Goal: Task Accomplishment & Management: Manage account settings

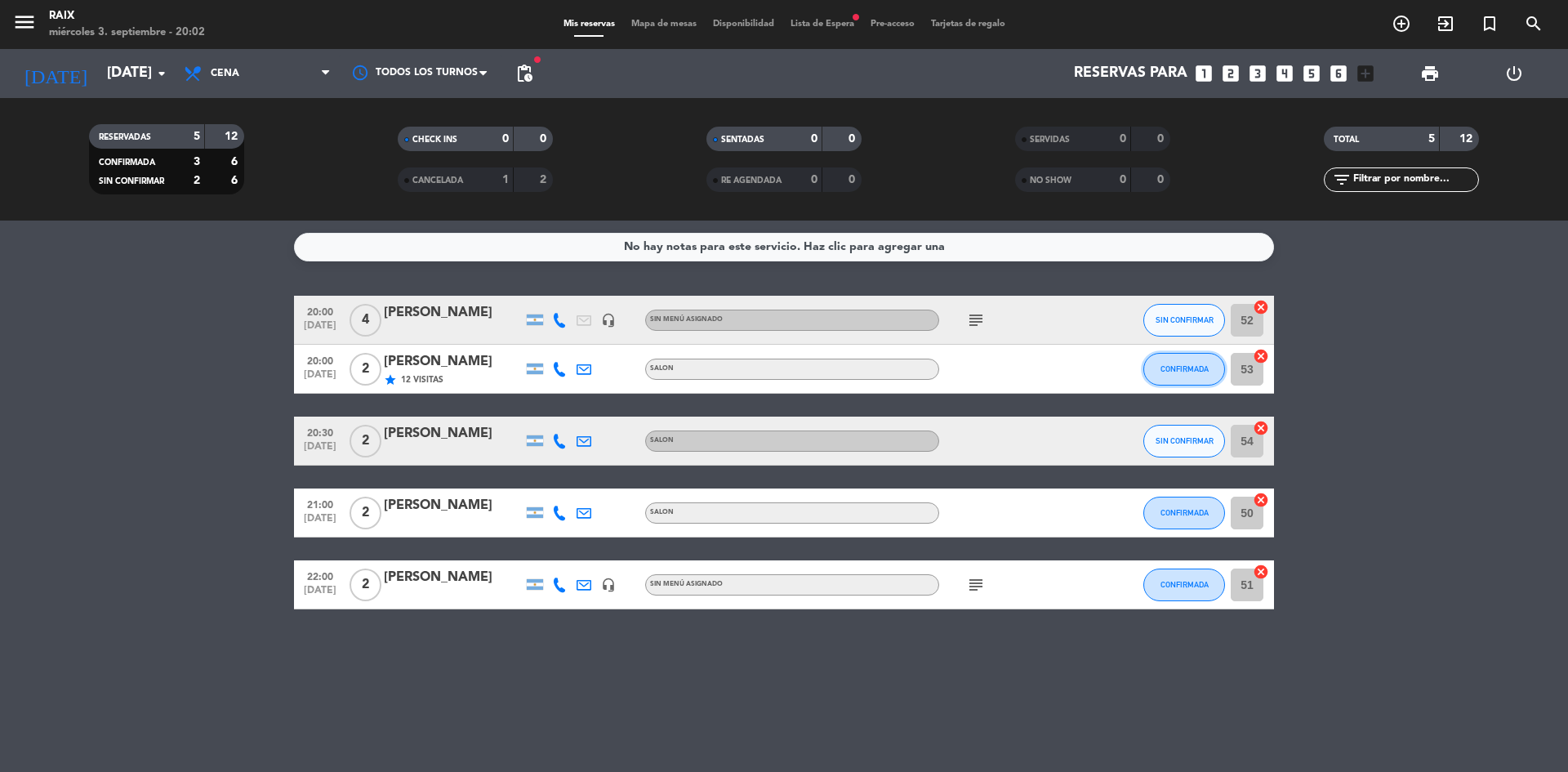
click at [1182, 377] on button "CONFIRMADA" at bounding box center [1184, 369] width 81 height 33
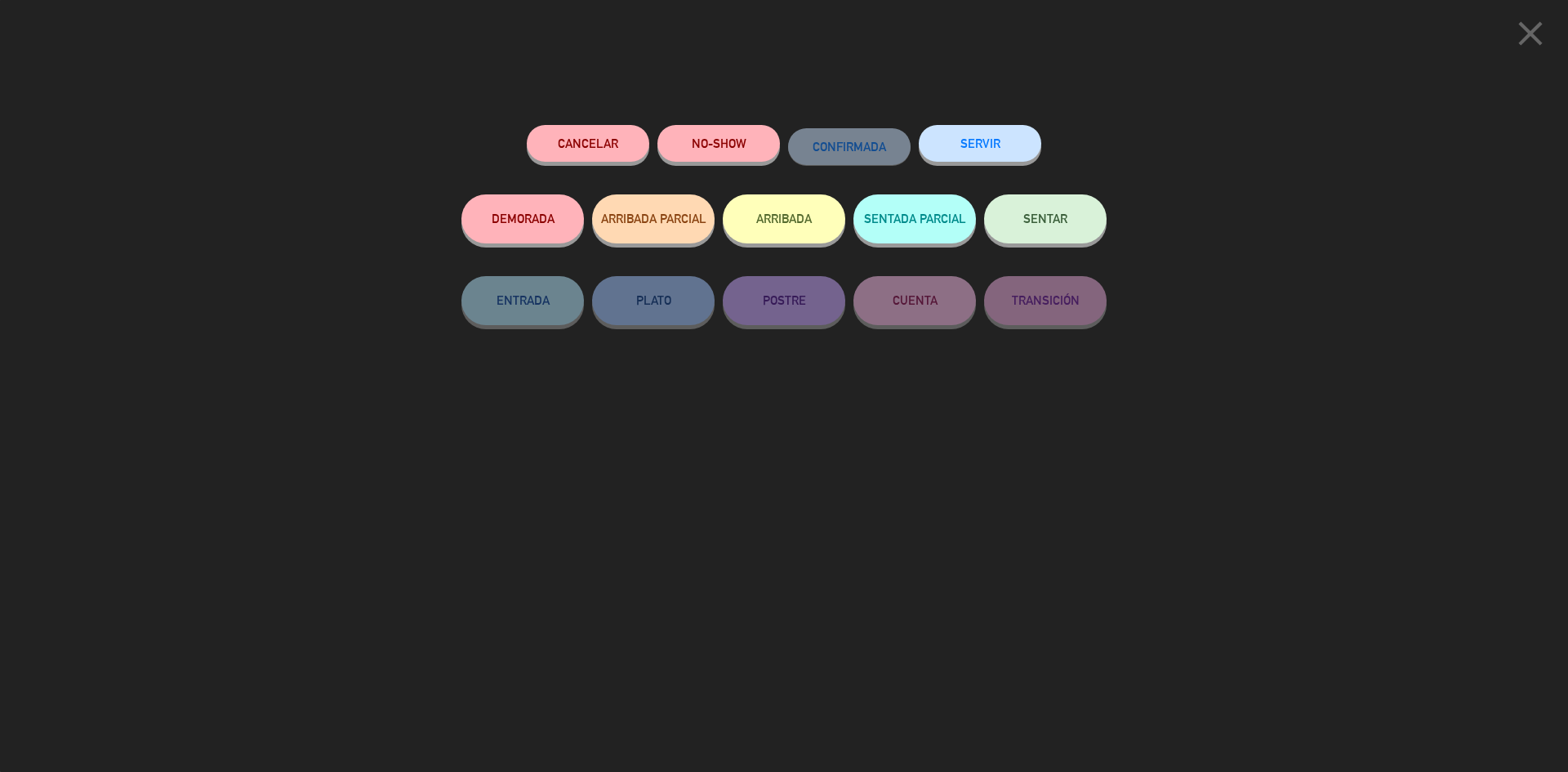
click at [1038, 207] on button "SENTAR" at bounding box center [1045, 219] width 123 height 49
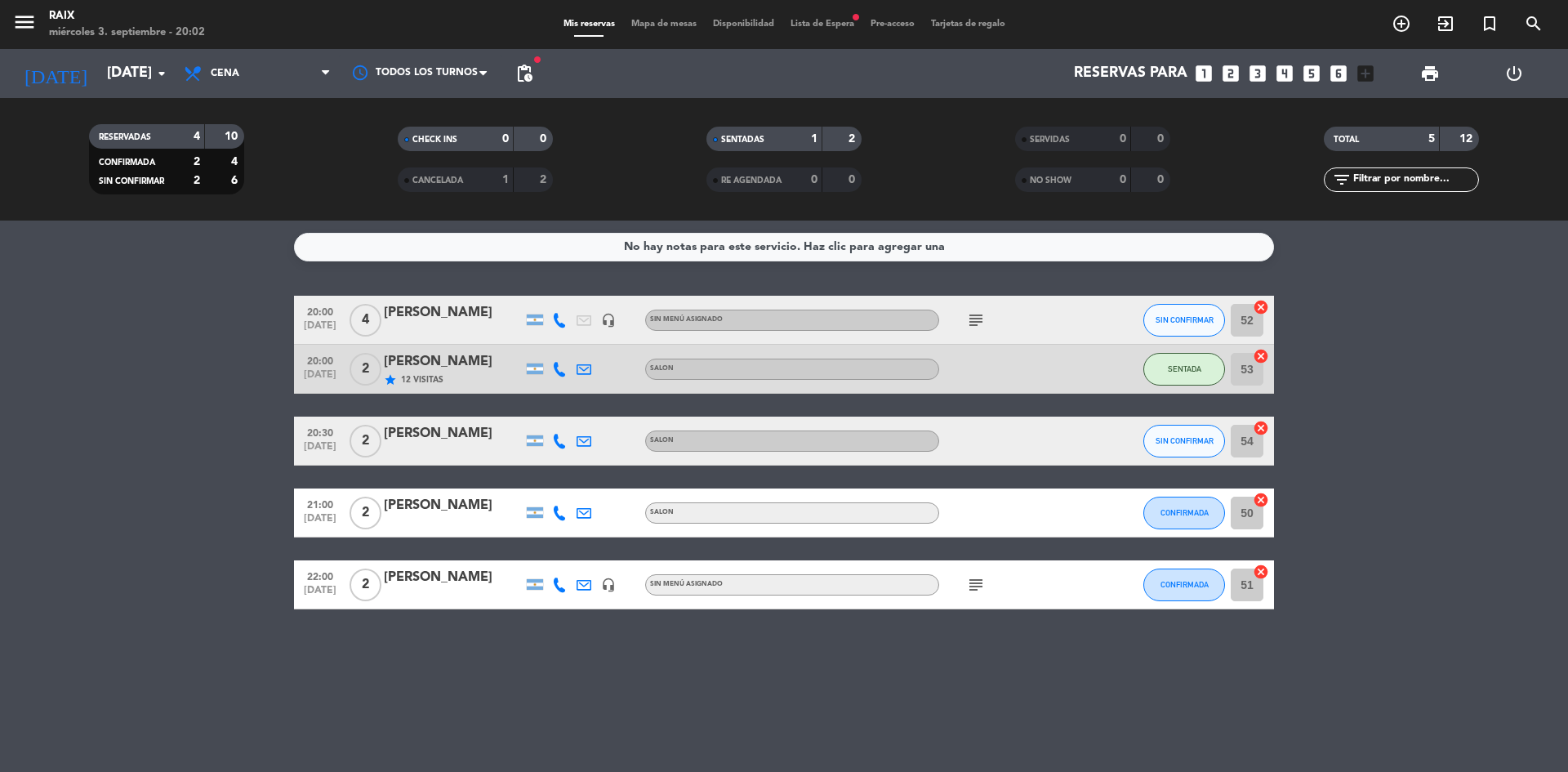
click at [970, 315] on icon "subject" at bounding box center [976, 320] width 20 height 20
click at [1567, 331] on bookings-row "20:00 [DATE] 4 [PERSON_NAME] headset_mic Sin menú asignado subject es full invi…" at bounding box center [784, 452] width 1568 height 313
click at [983, 311] on icon "subject" at bounding box center [976, 320] width 20 height 20
click at [985, 578] on span "subject" at bounding box center [976, 585] width 25 height 20
click at [980, 580] on icon "subject" at bounding box center [976, 585] width 20 height 20
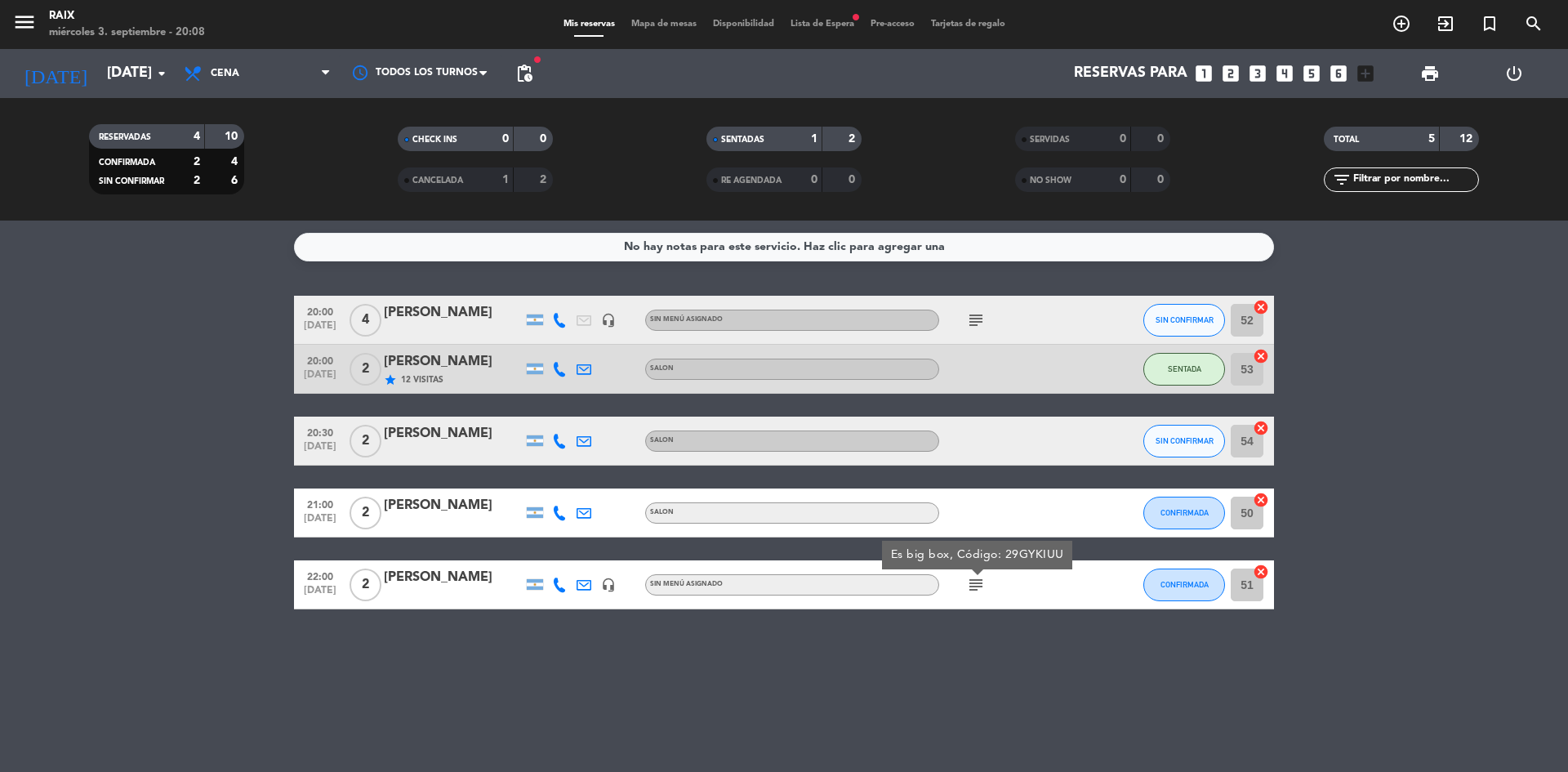
drag, startPoint x: 266, startPoint y: 435, endPoint x: 254, endPoint y: 440, distance: 13.0
click at [264, 435] on bookings-row "20:00 [DATE] 4 [PERSON_NAME] headset_mic Sin menú asignado subject SIN CONFIRMA…" at bounding box center [784, 452] width 1568 height 313
click at [1374, 395] on bookings-row "20:00 [DATE] 4 [PERSON_NAME] headset_mic Sin menú asignado subject SIN CONFIRMA…" at bounding box center [784, 452] width 1568 height 313
click at [45, 487] on bookings-row "20:00 [DATE] 4 [PERSON_NAME] headset_mic Sin menú asignado subject SIN CONFIRMA…" at bounding box center [784, 452] width 1568 height 313
click at [982, 313] on icon "subject" at bounding box center [976, 320] width 20 height 20
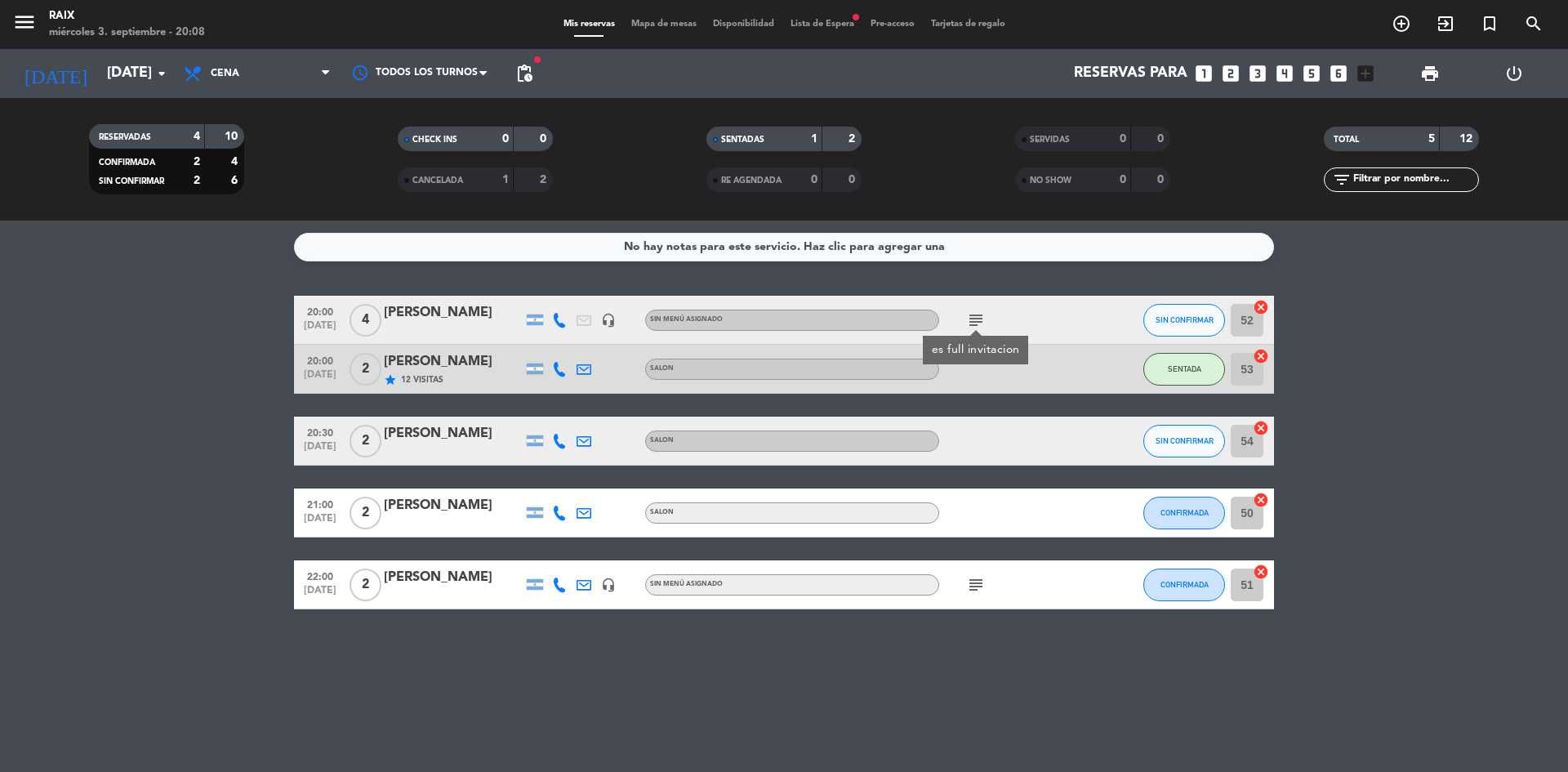
click at [46, 511] on bookings-row "20:00 [DATE] 4 [PERSON_NAME] headset_mic Sin menú asignado subject es full invi…" at bounding box center [784, 452] width 1568 height 313
click at [1463, 463] on bookings-row "20:00 [DATE] 4 [PERSON_NAME] headset_mic Sin menú asignado subject SIN CONFIRMA…" at bounding box center [784, 452] width 1568 height 313
click at [825, 17] on div "Mis reservas Mapa de mesas Disponibilidad Lista de Espera fiber_manual_record P…" at bounding box center [784, 25] width 458 height 15
click at [983, 327] on icon "subject" at bounding box center [976, 320] width 20 height 20
click at [525, 76] on span "pending_actions" at bounding box center [525, 73] width 20 height 20
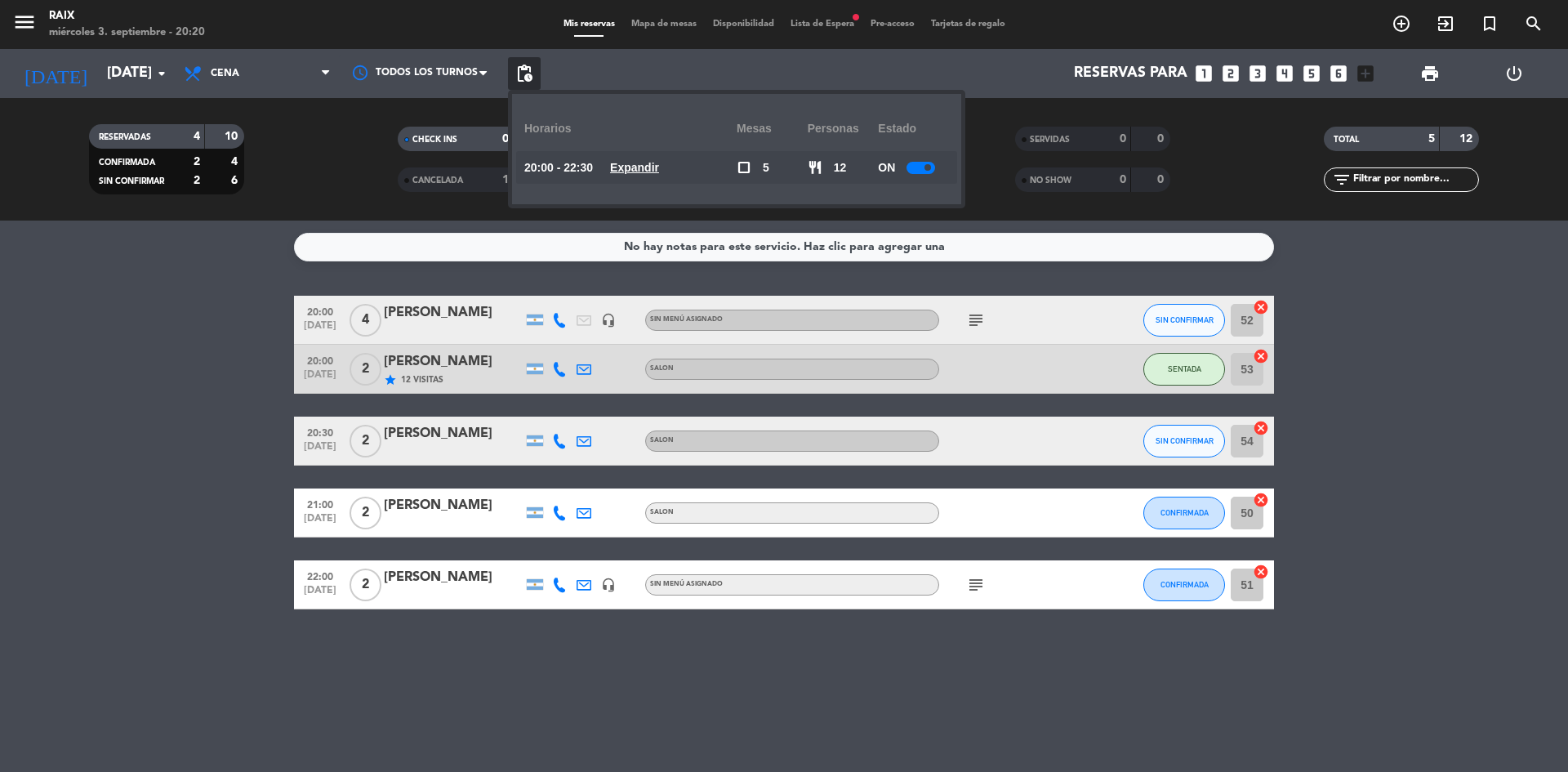
click at [829, 25] on span "Lista de Espera fiber_manual_record" at bounding box center [822, 24] width 80 height 9
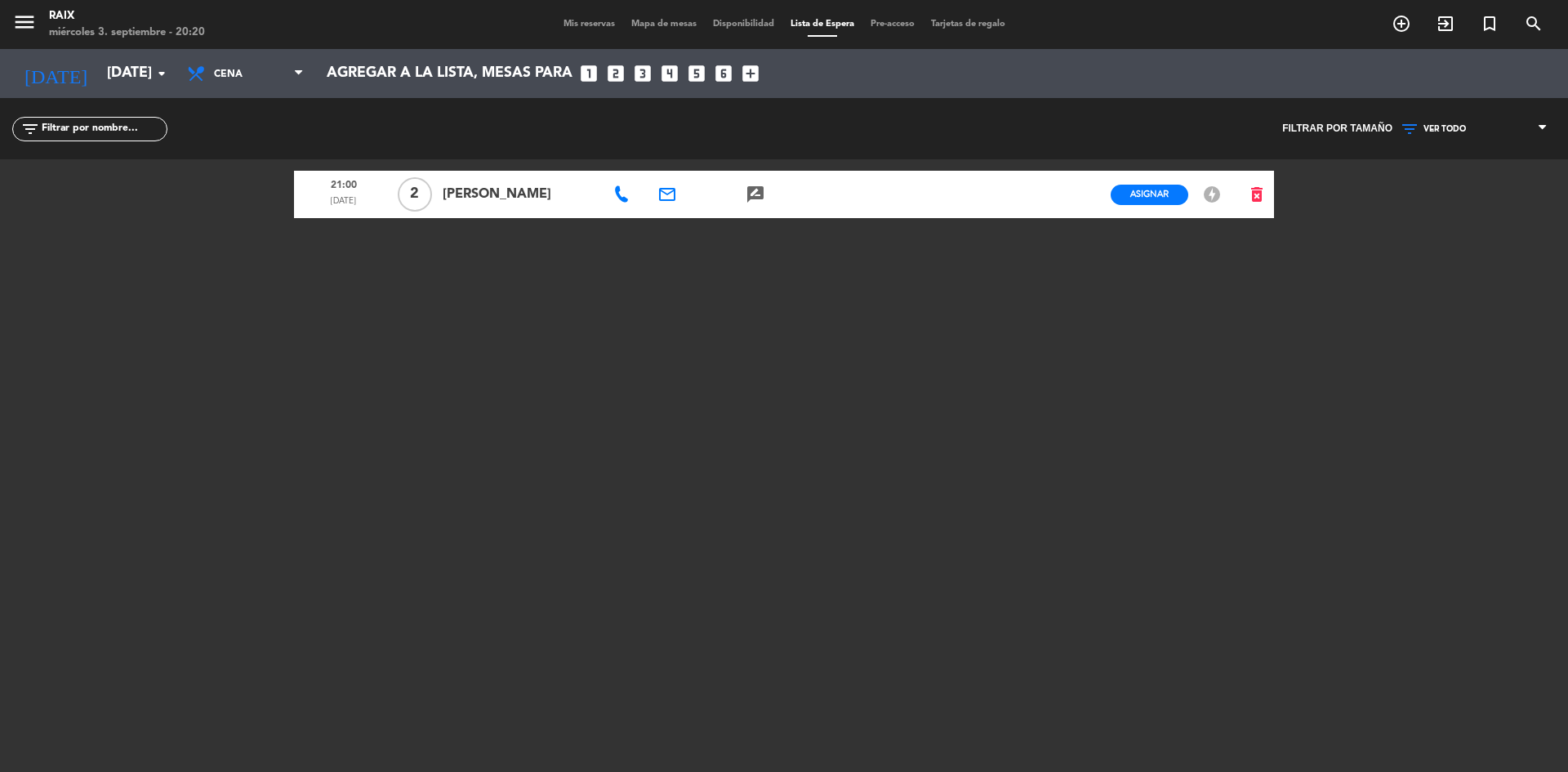
click at [622, 190] on icon at bounding box center [622, 194] width 16 height 16
click at [663, 172] on span "Copiar" at bounding box center [674, 165] width 35 height 17
click at [101, 67] on input "[DATE]" at bounding box center [193, 74] width 189 height 33
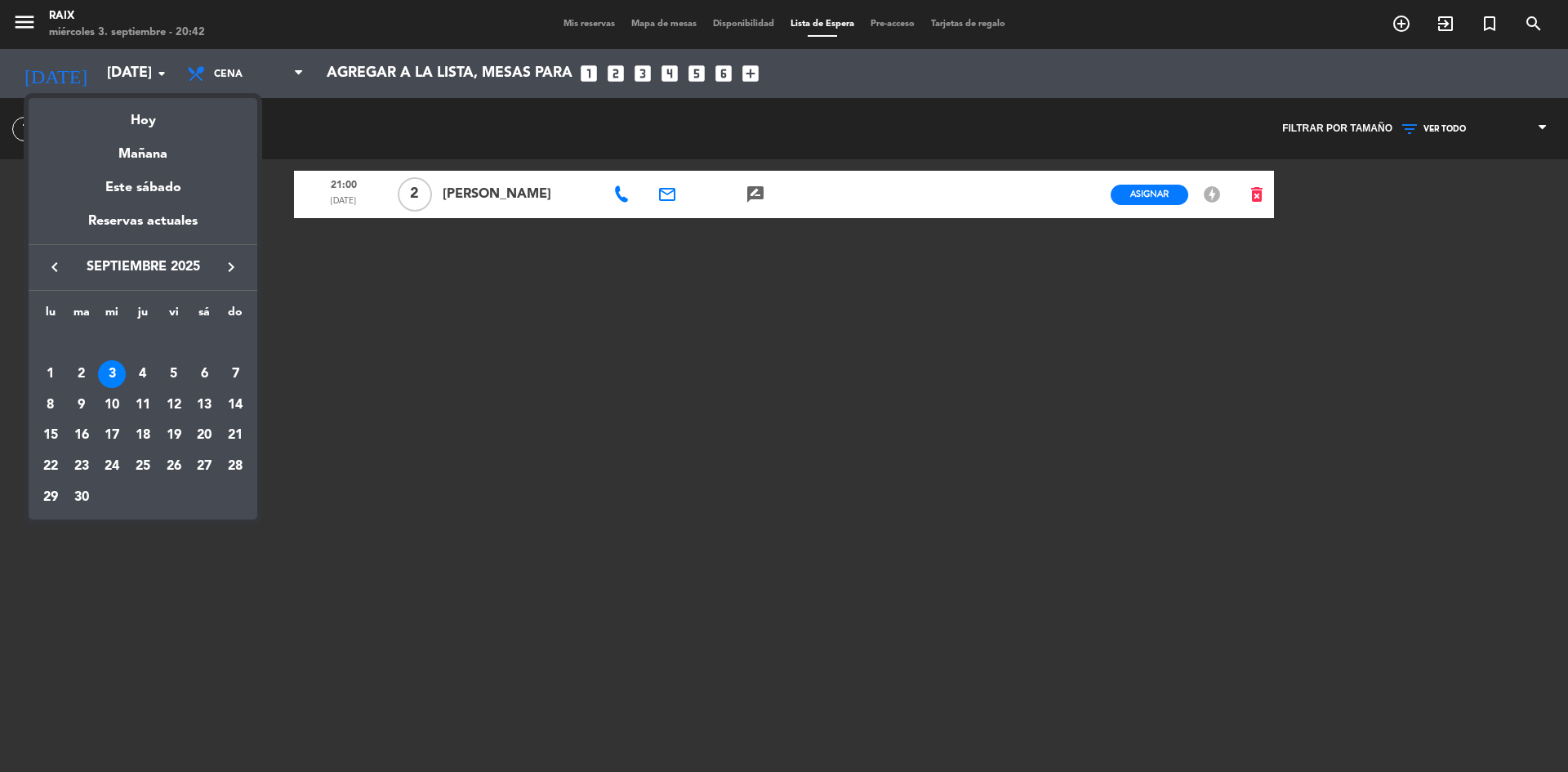
click at [511, 462] on div at bounding box center [784, 386] width 1568 height 772
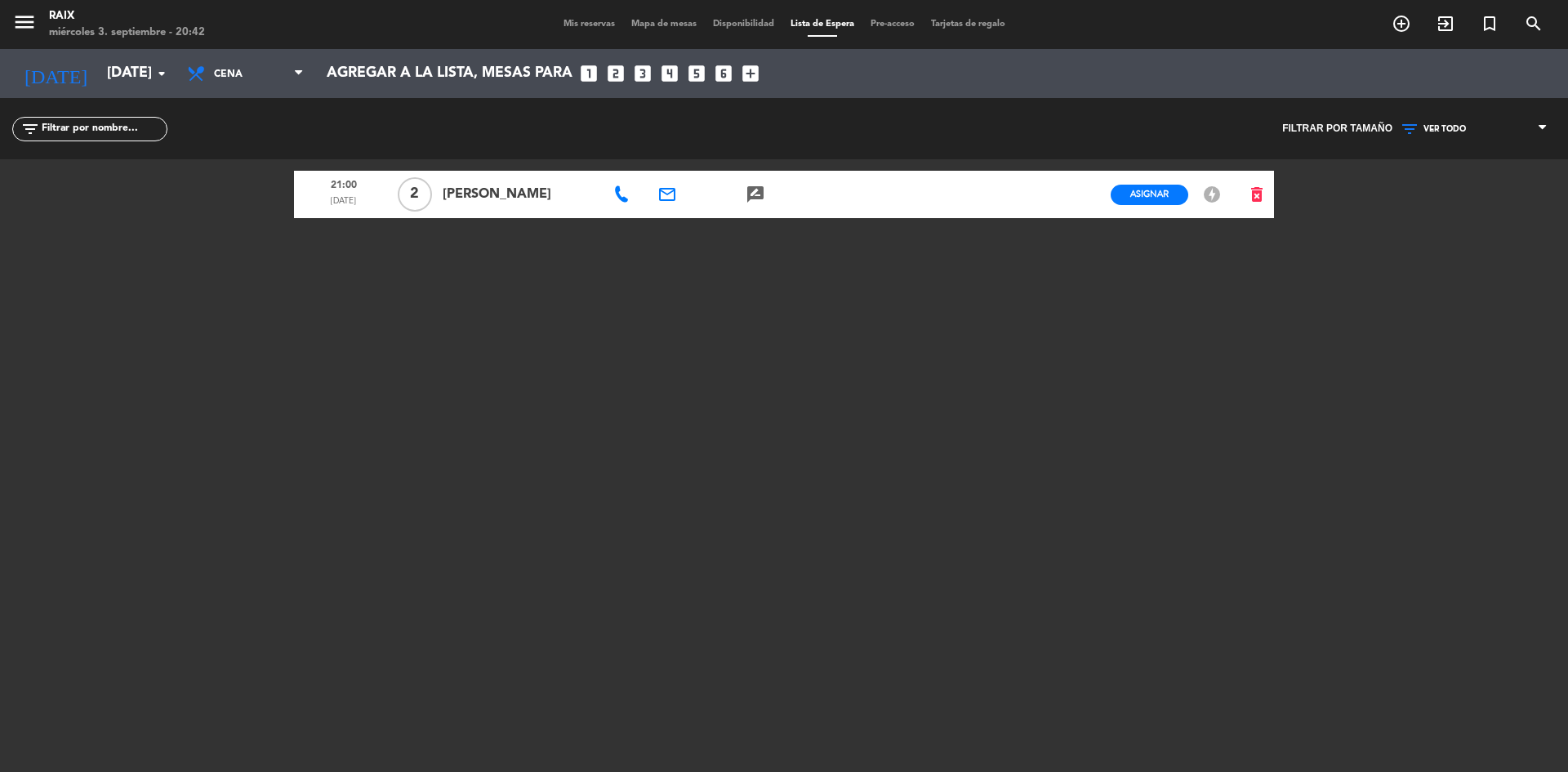
click at [580, 20] on span "Mis reservas" at bounding box center [590, 24] width 67 height 9
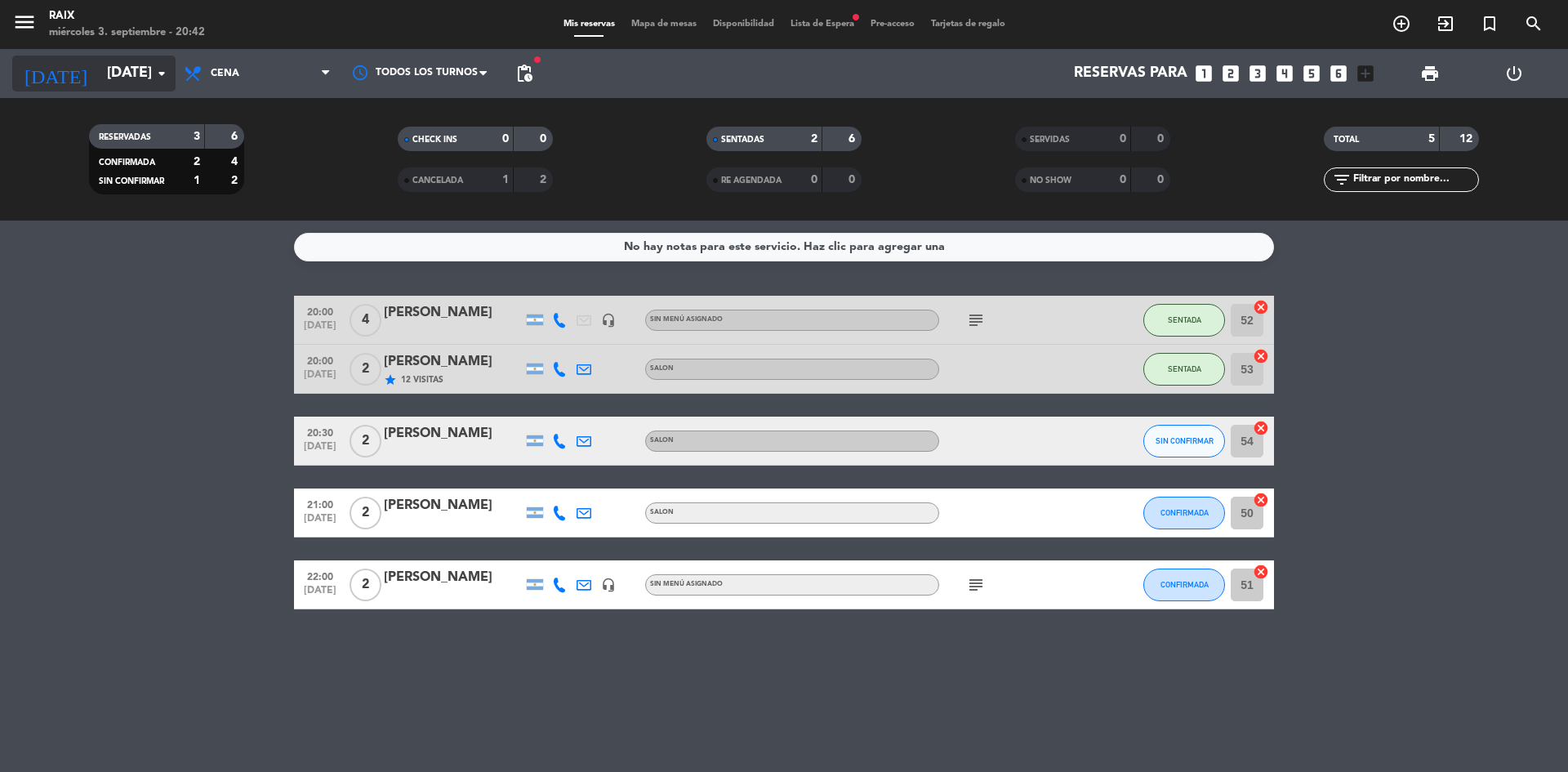
click at [110, 72] on input "[DATE]" at bounding box center [193, 74] width 189 height 33
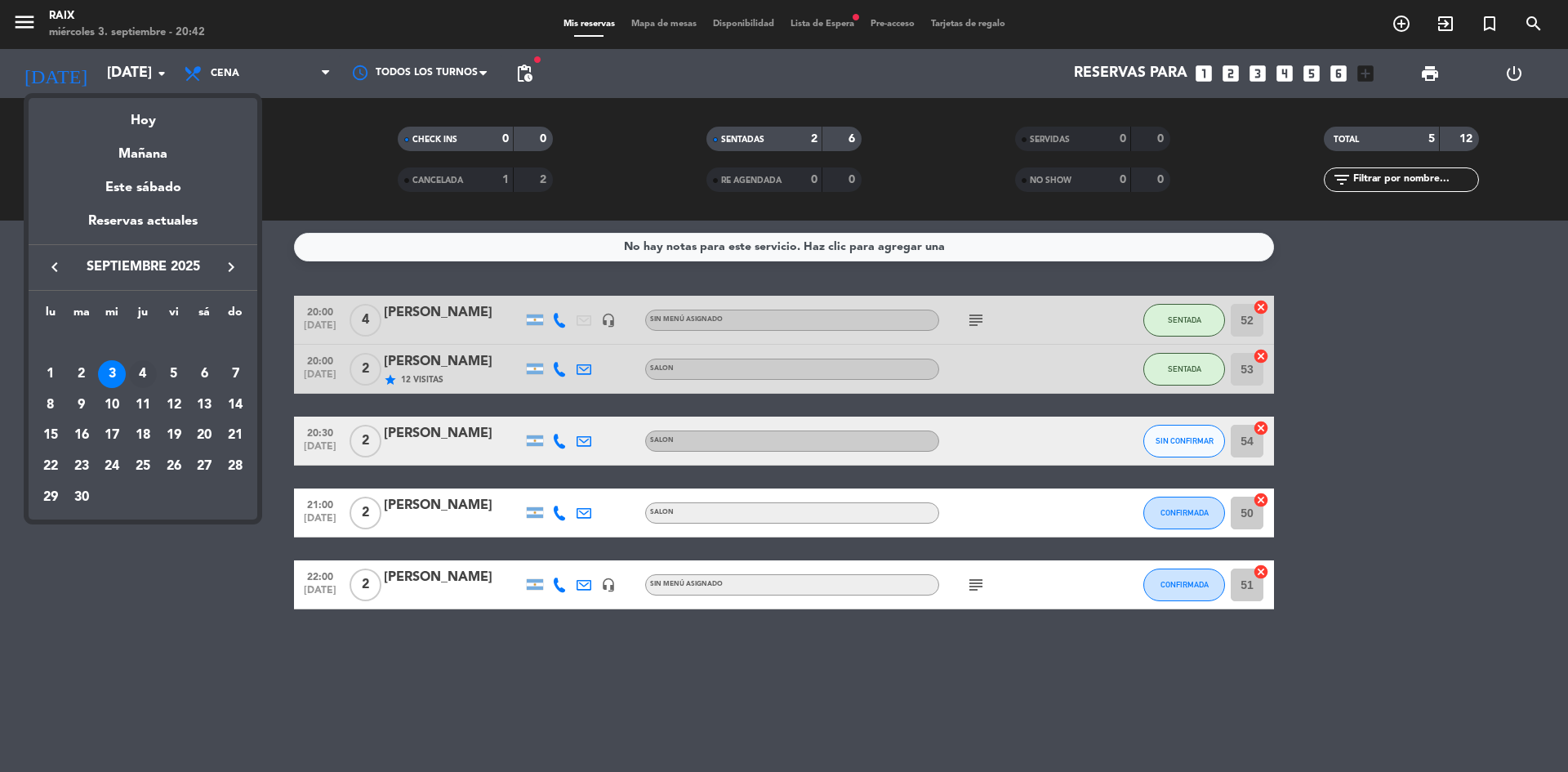
click at [146, 379] on div "4" at bounding box center [143, 374] width 28 height 28
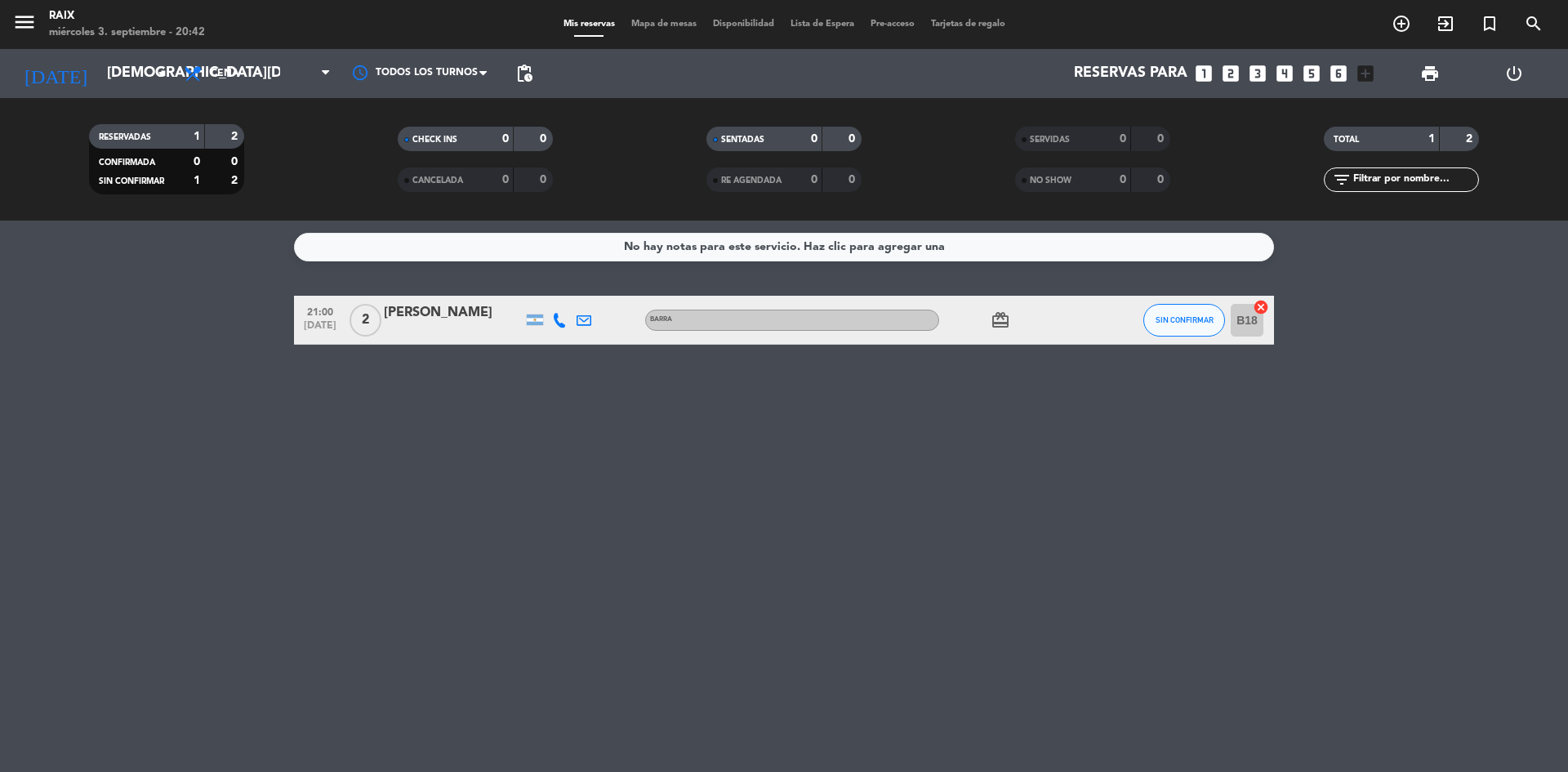
click at [513, 67] on span "pending_actions" at bounding box center [525, 74] width 33 height 33
click at [532, 63] on span "pending_actions" at bounding box center [525, 73] width 20 height 20
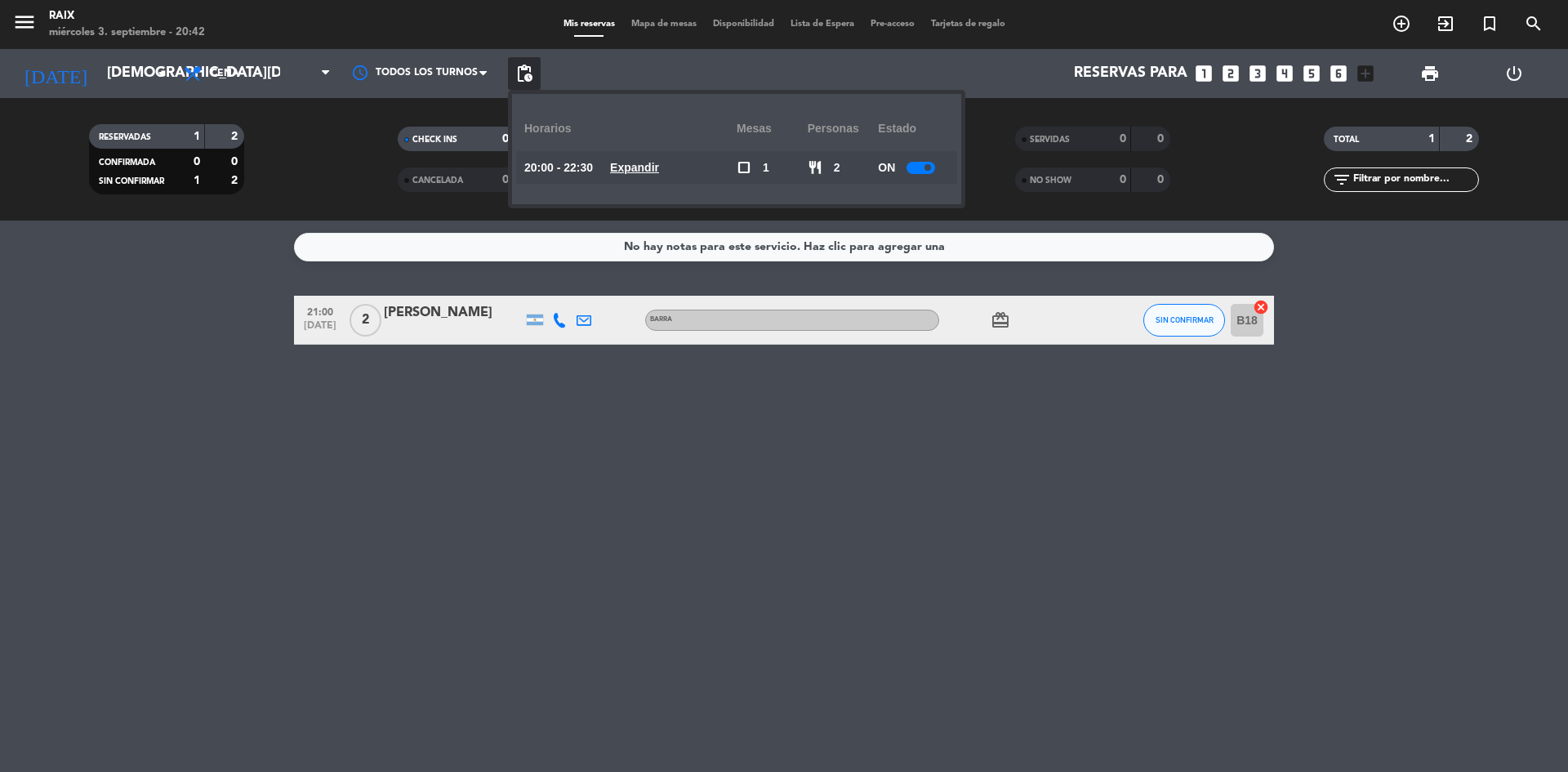
click at [631, 173] on u "Expandir" at bounding box center [635, 168] width 49 height 13
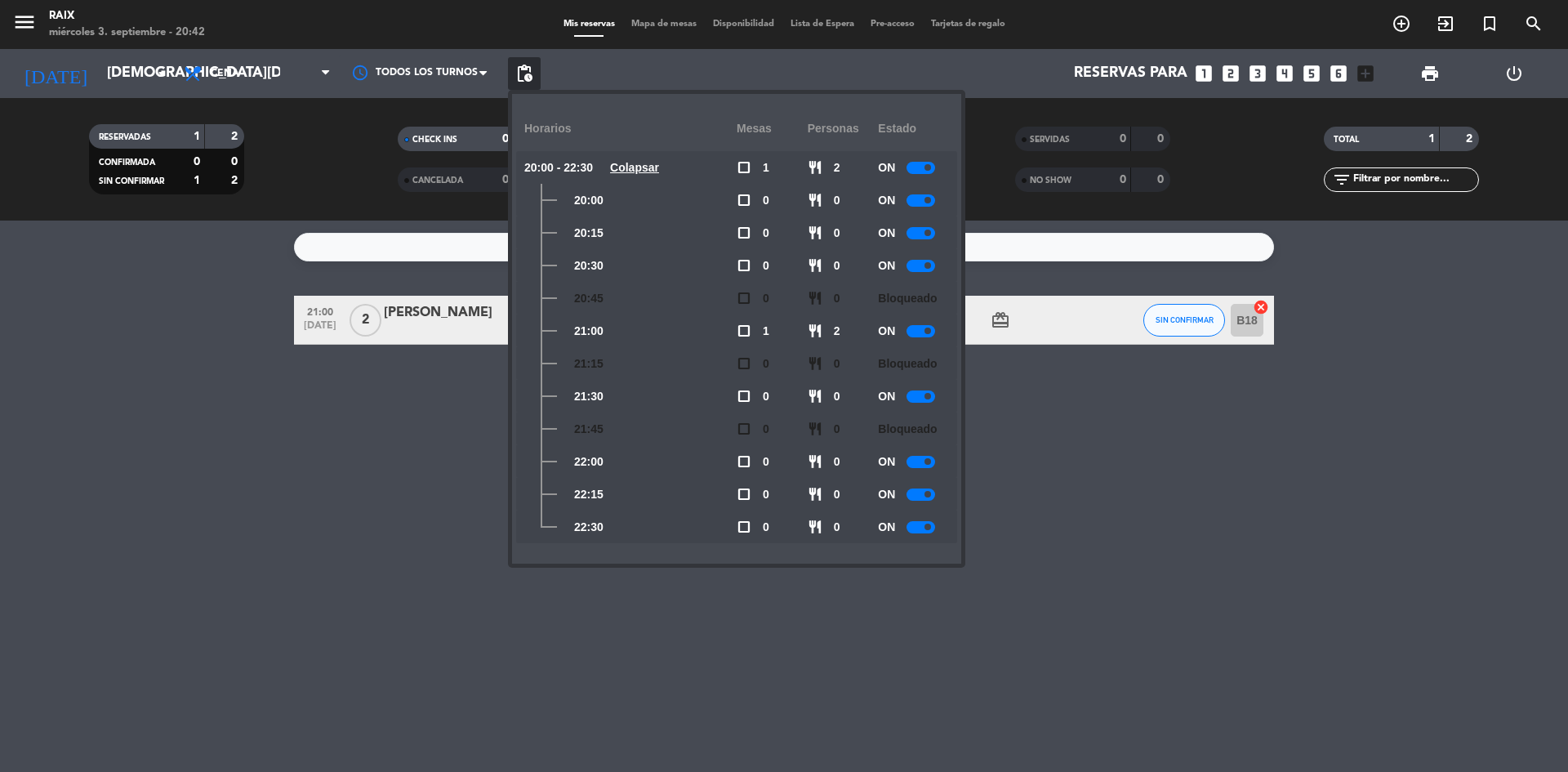
click at [920, 521] on div at bounding box center [921, 527] width 29 height 12
click at [919, 496] on div at bounding box center [921, 494] width 29 height 12
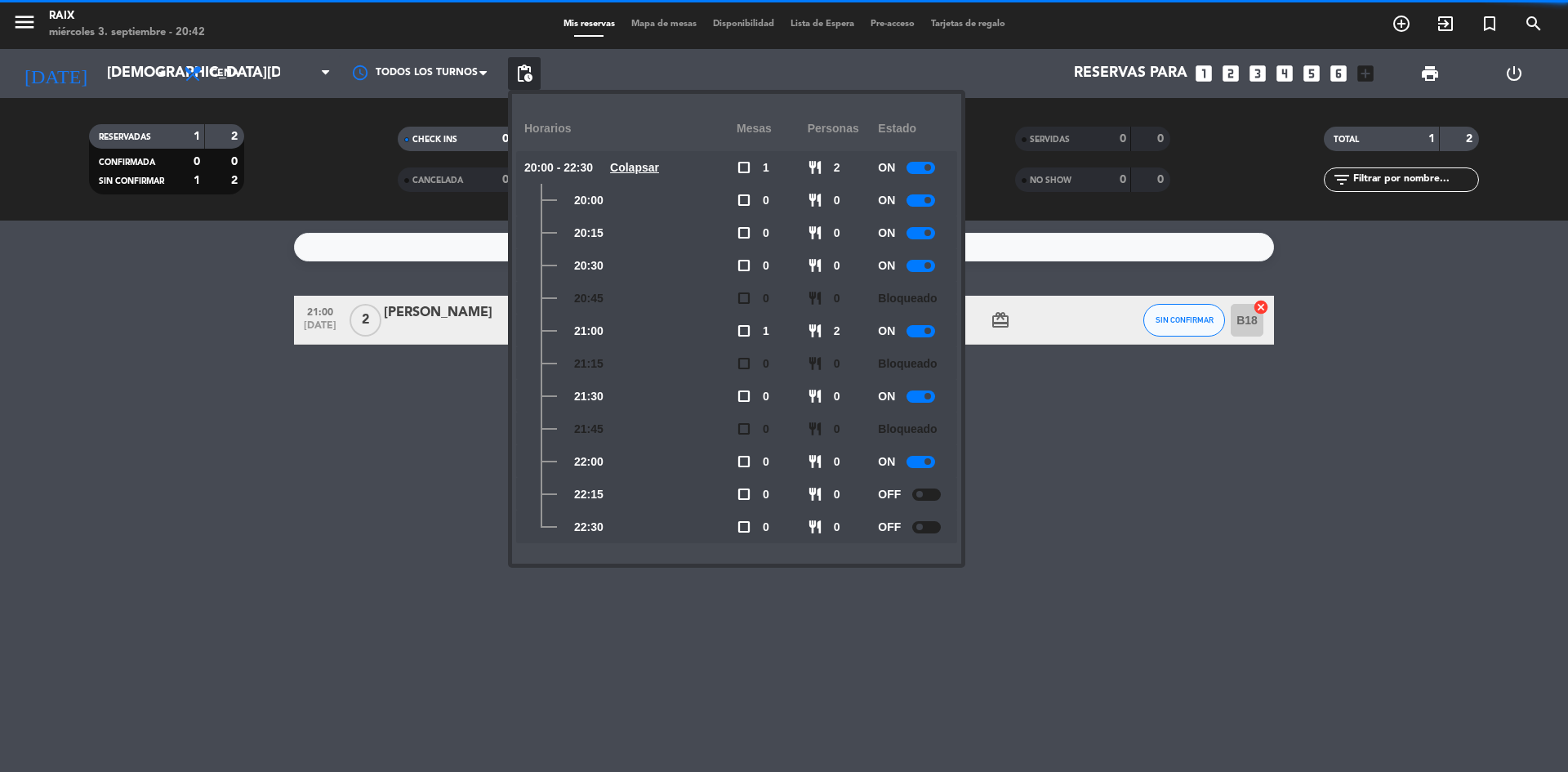
click at [50, 336] on bookings-row "21:00 [DATE] 2 [PERSON_NAME] card_giftcard SIN CONFIRMAR B18 cancel" at bounding box center [784, 321] width 1568 height 49
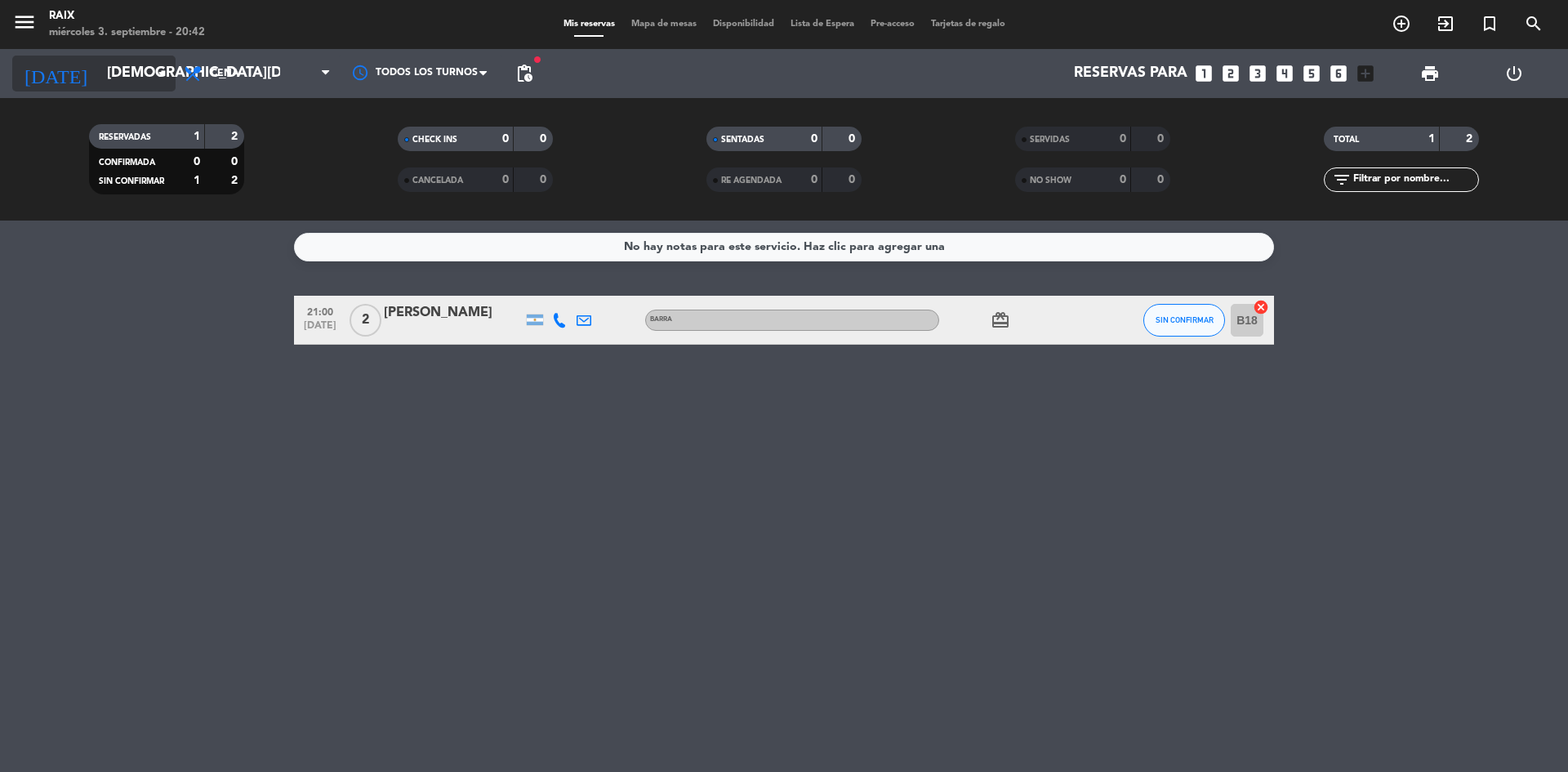
click at [99, 72] on input "[DEMOGRAPHIC_DATA][DATE]" at bounding box center [193, 74] width 189 height 33
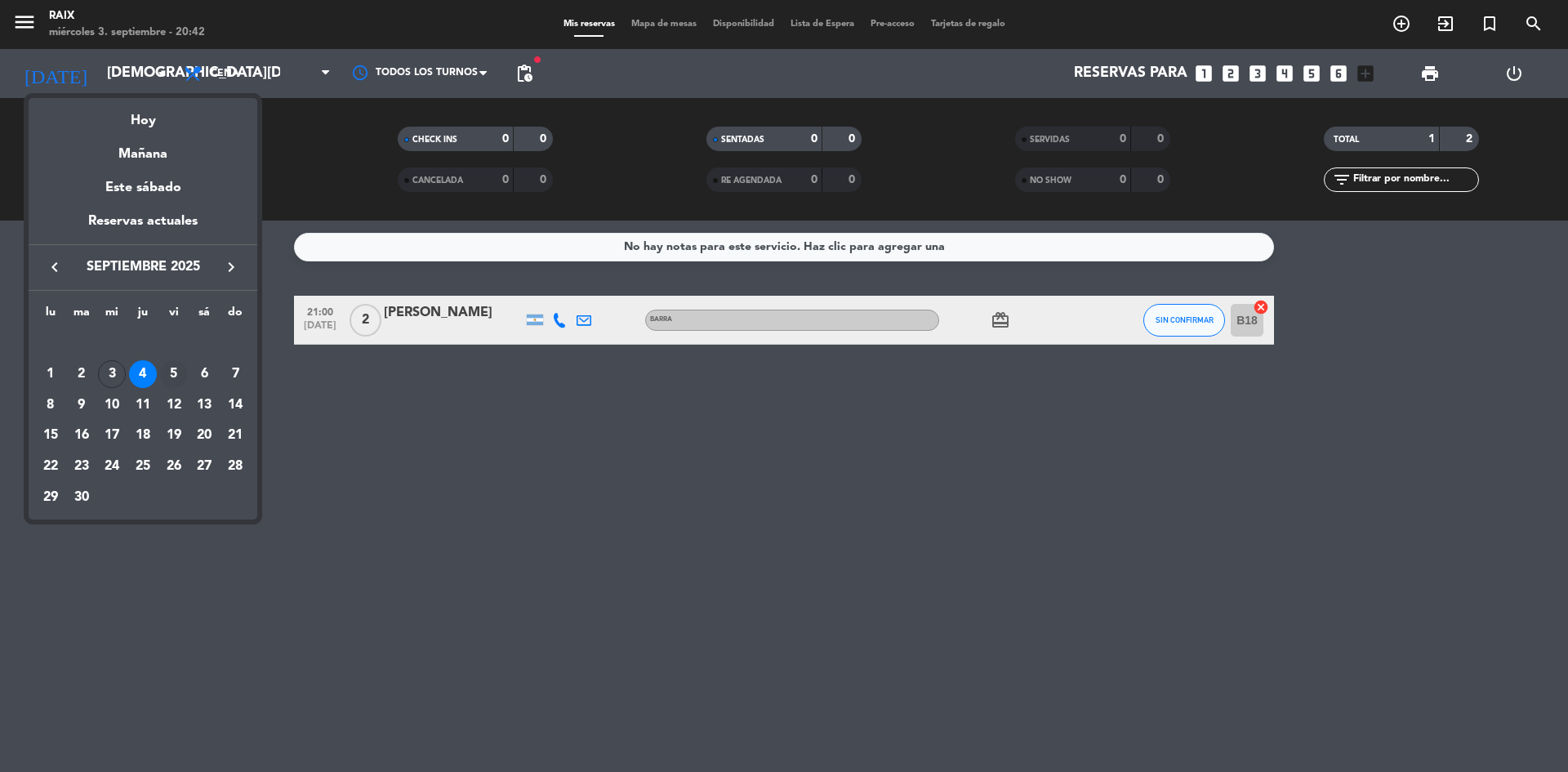
click at [175, 373] on div "5" at bounding box center [174, 374] width 28 height 28
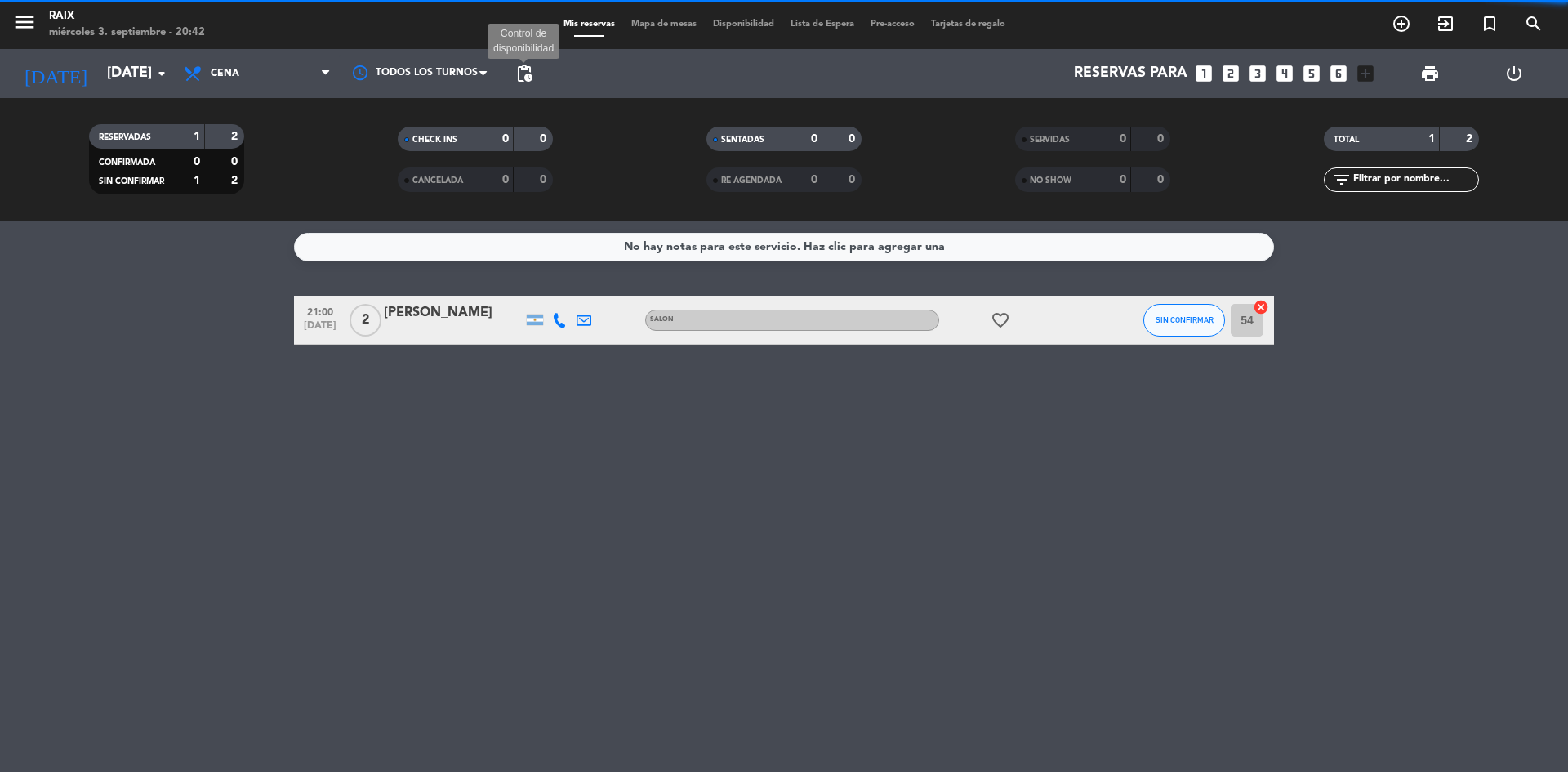
click at [519, 67] on span "pending_actions" at bounding box center [525, 73] width 20 height 20
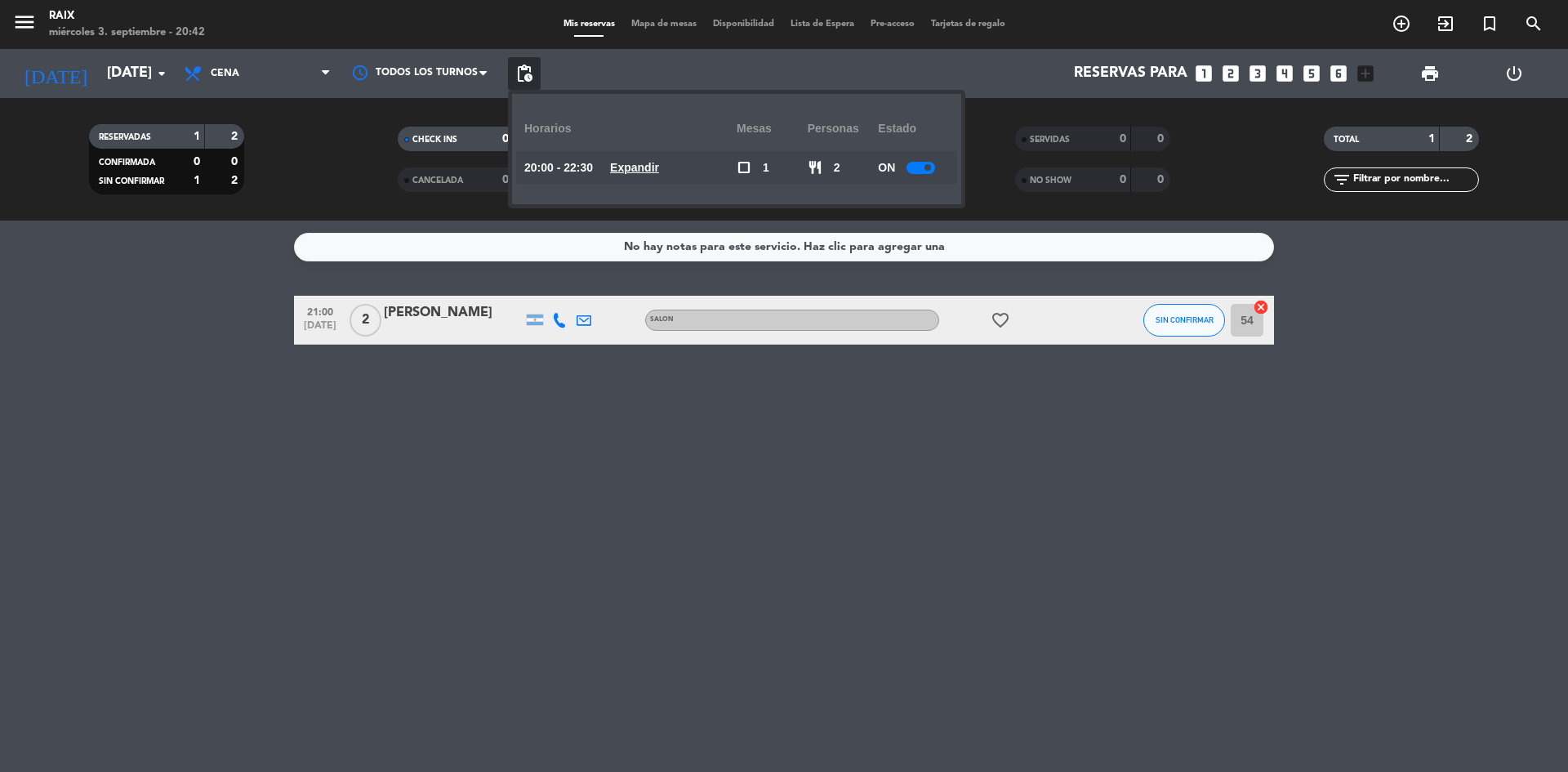
click at [650, 169] on u "Expandir" at bounding box center [635, 168] width 49 height 13
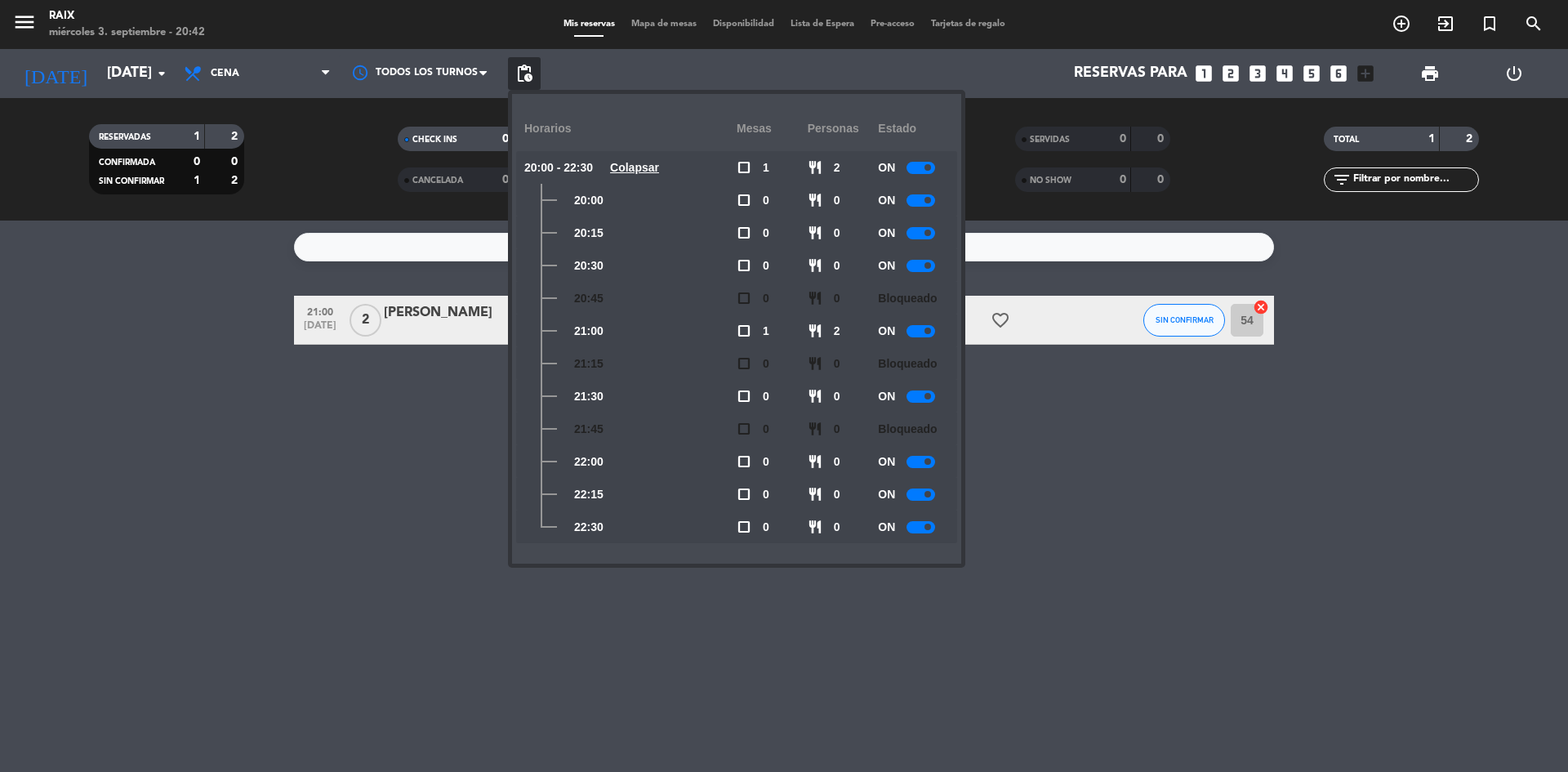
click at [928, 533] on div at bounding box center [921, 527] width 29 height 12
click at [920, 487] on div "ON" at bounding box center [914, 494] width 71 height 33
click at [923, 493] on div at bounding box center [921, 494] width 29 height 12
click at [16, 331] on bookings-row "21:00 [DATE] 2 [PERSON_NAME] SALON favorite_border SIN CONFIRMAR 54 cancel" at bounding box center [784, 321] width 1568 height 49
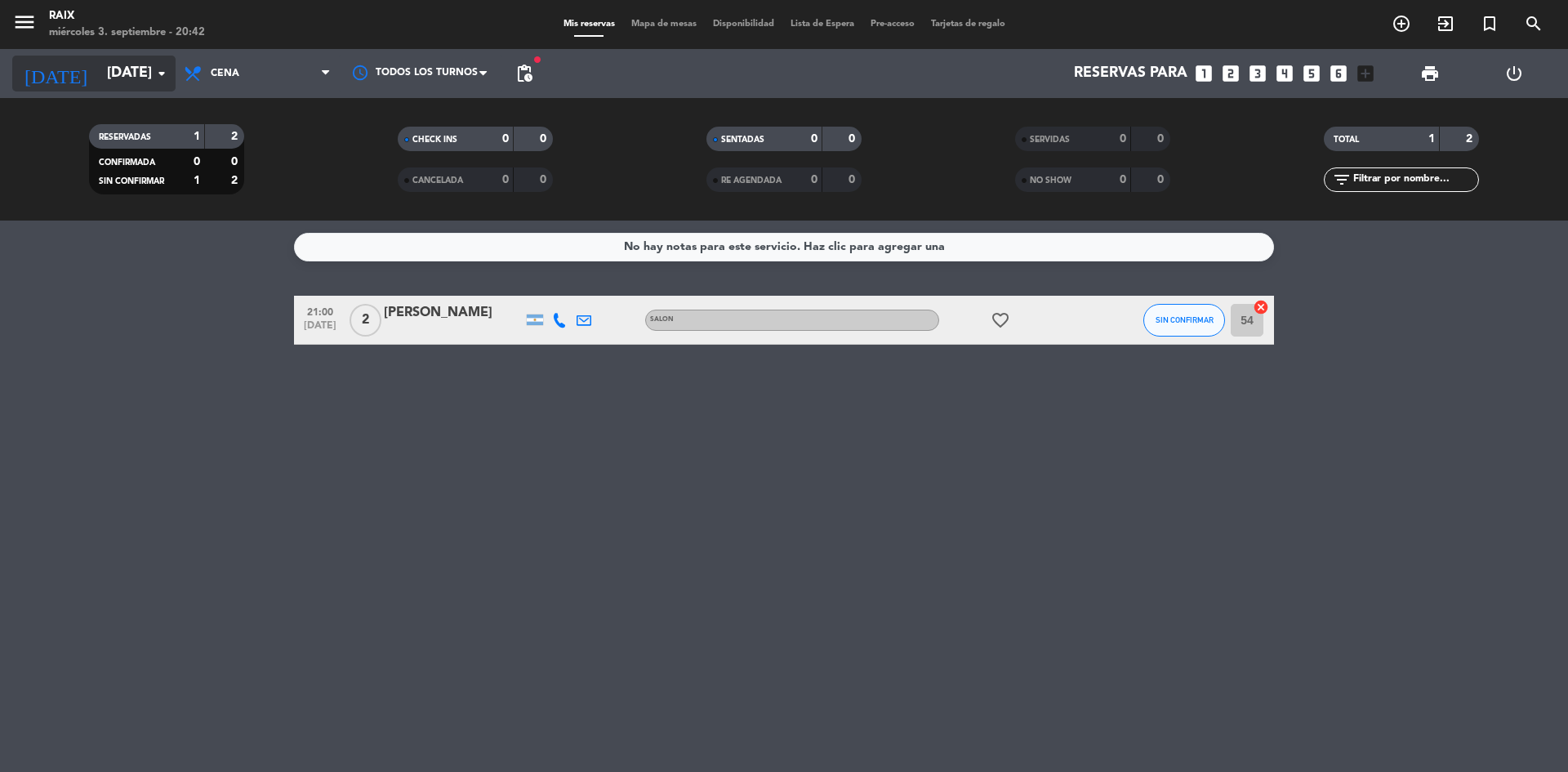
click at [116, 58] on input "[DATE]" at bounding box center [193, 74] width 189 height 33
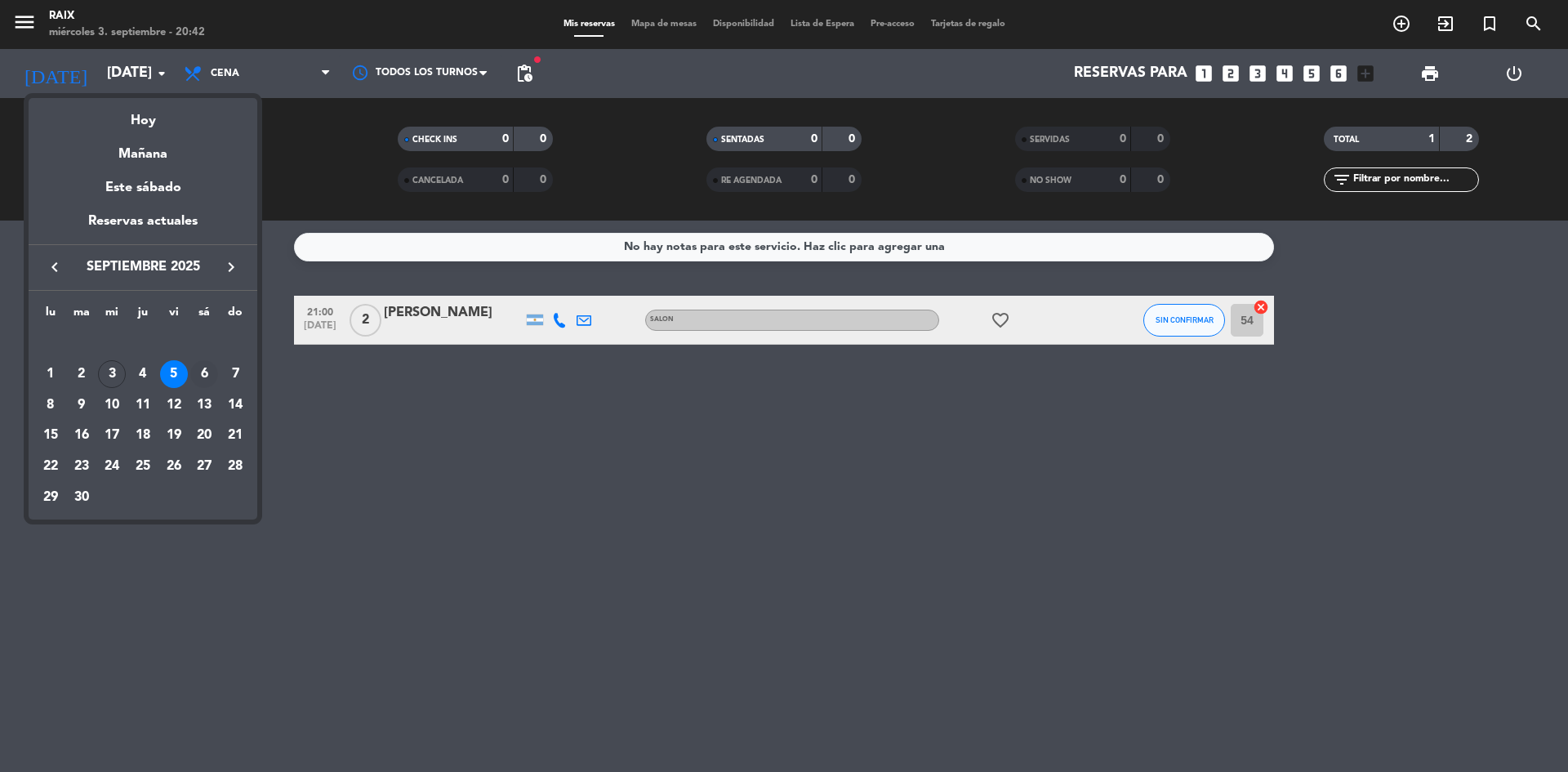
click at [214, 366] on div "6" at bounding box center [204, 374] width 28 height 28
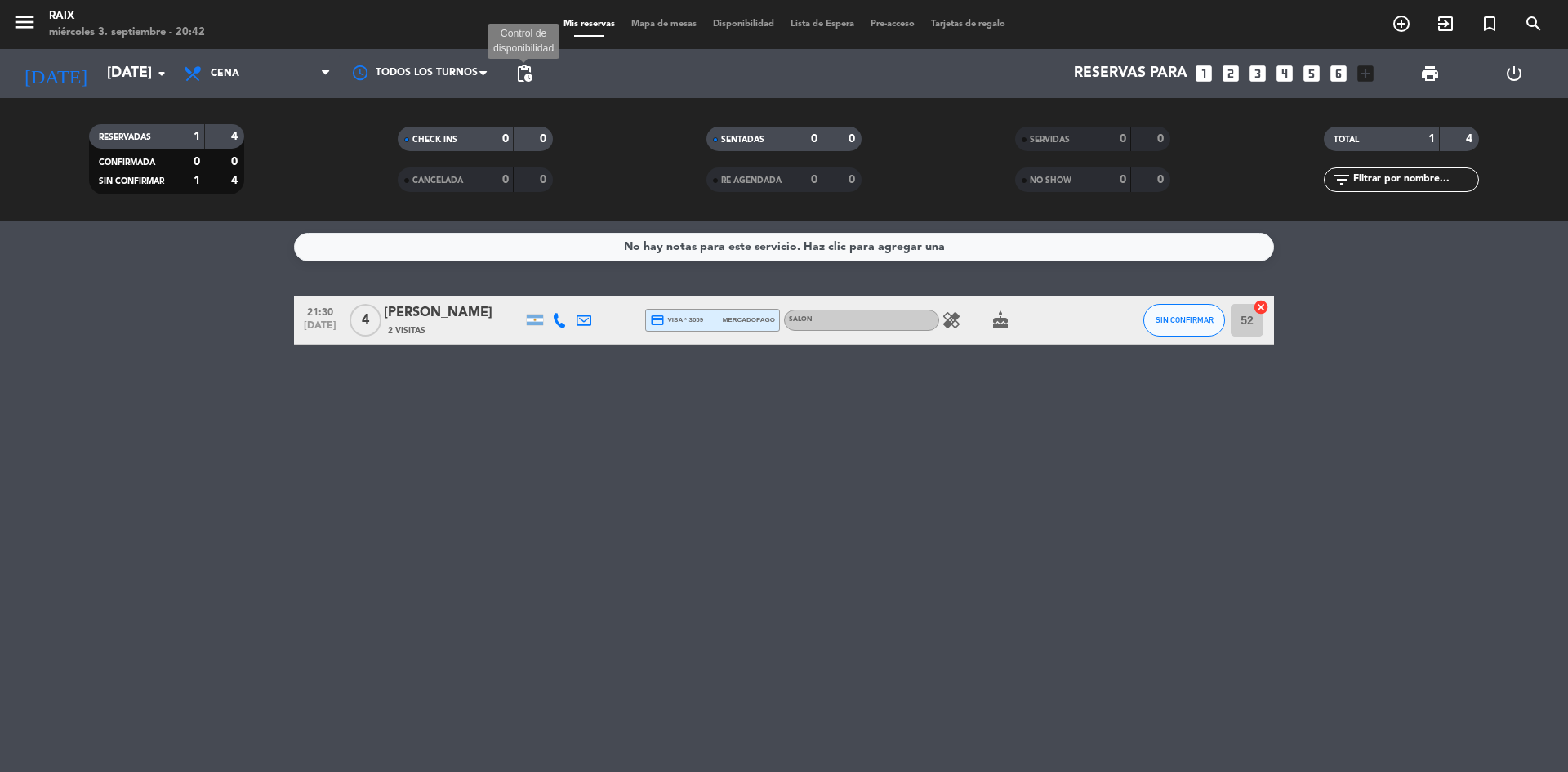
click at [530, 73] on span "pending_actions" at bounding box center [525, 73] width 20 height 20
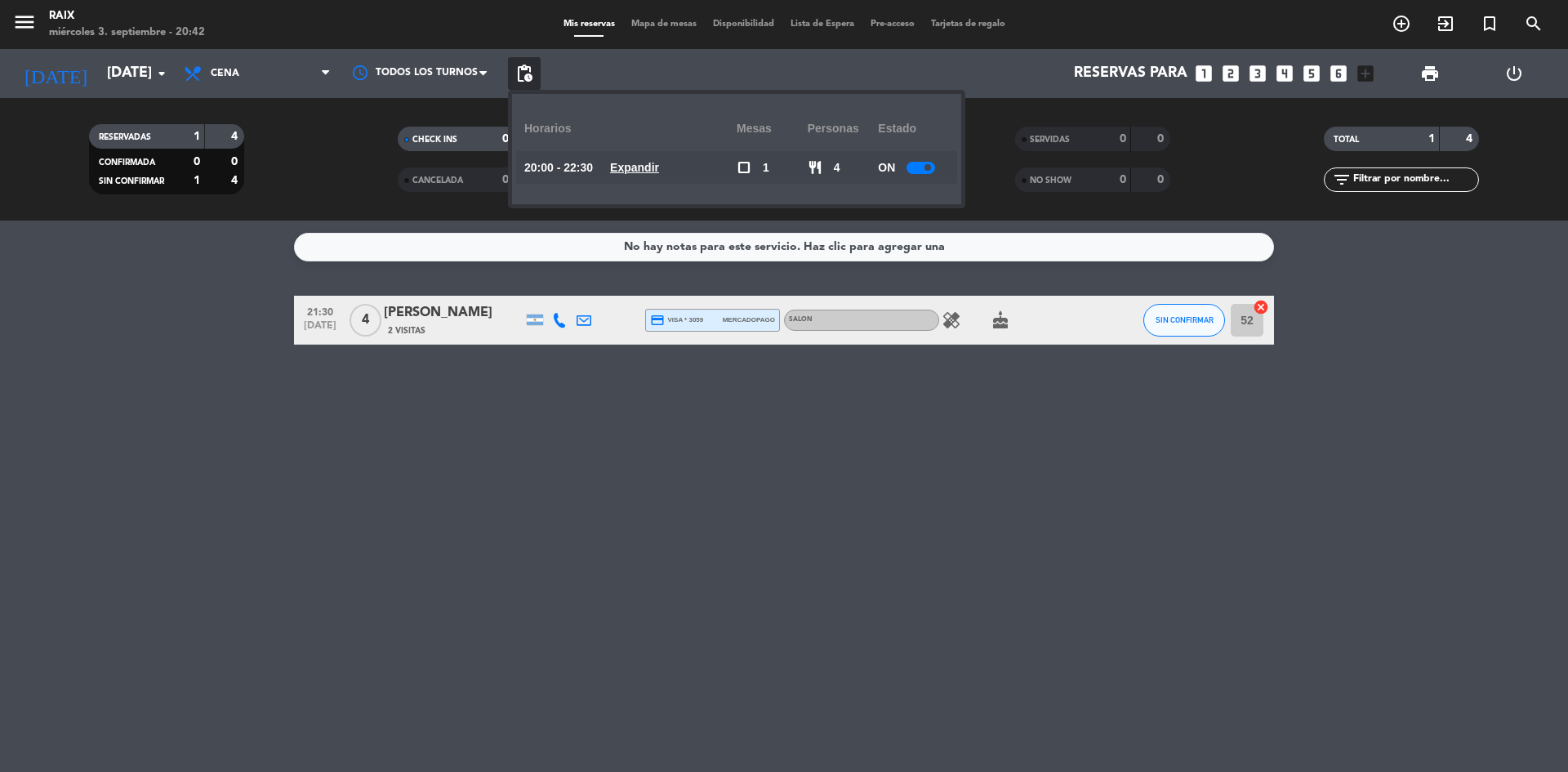
click at [658, 168] on u "Expandir" at bounding box center [635, 168] width 49 height 13
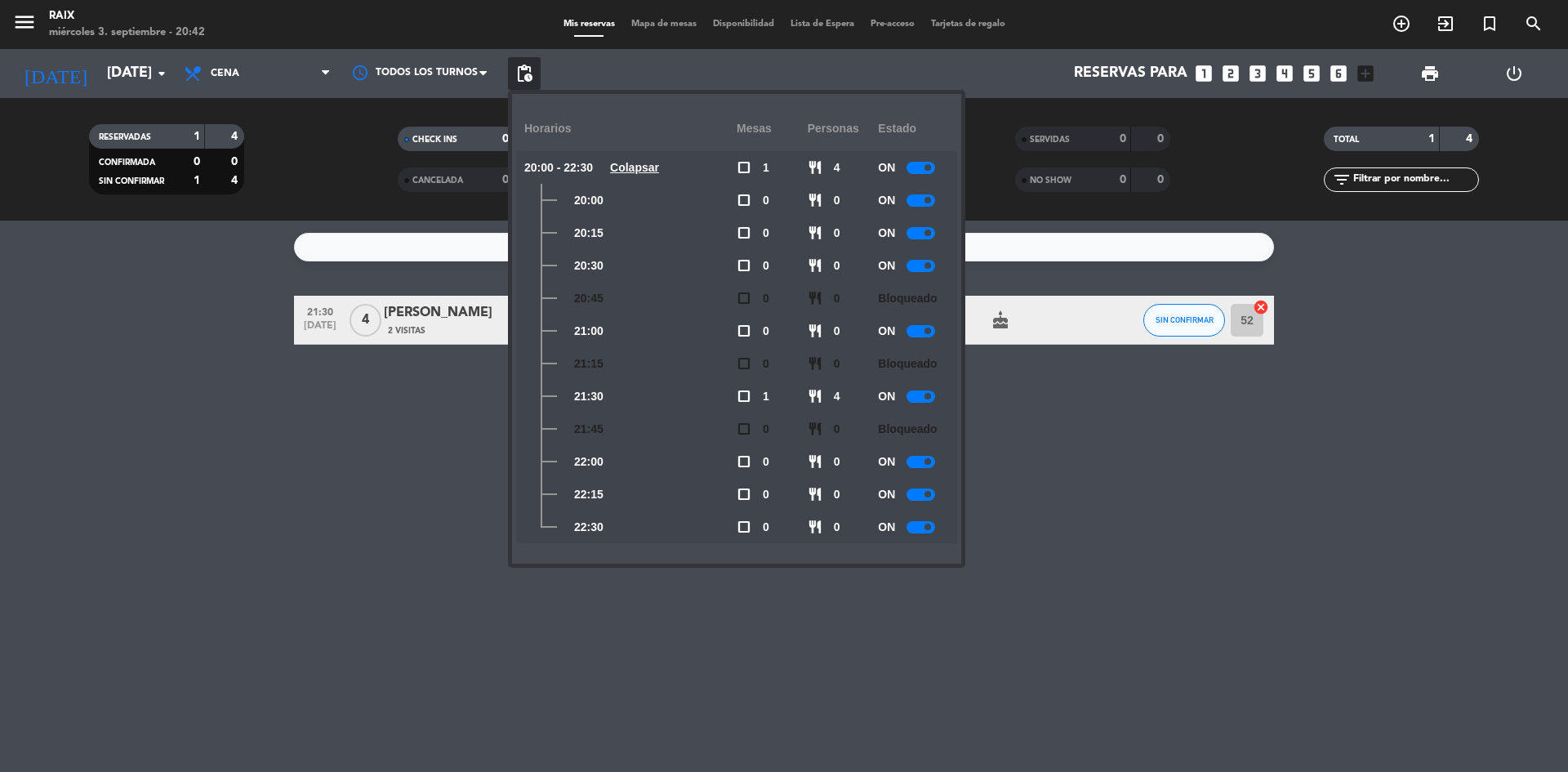
click at [915, 515] on div "ON" at bounding box center [914, 527] width 71 height 33
click at [916, 519] on div "ON" at bounding box center [914, 527] width 71 height 33
click at [923, 524] on div at bounding box center [921, 527] width 29 height 12
click at [909, 486] on div "ON" at bounding box center [914, 494] width 71 height 33
click at [923, 491] on div at bounding box center [921, 494] width 29 height 12
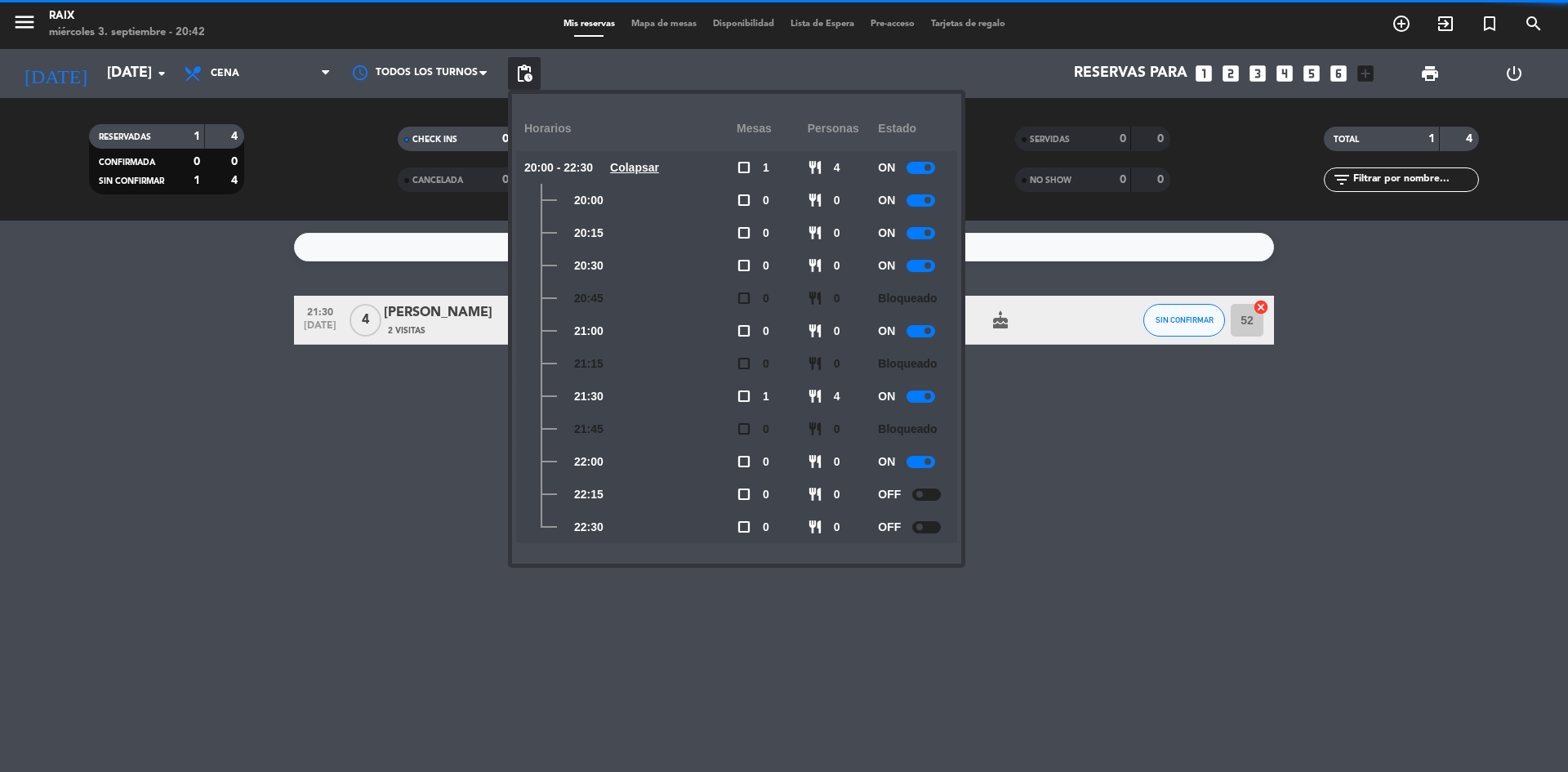
click at [1096, 451] on div "No hay notas para este servicio. Haz clic para agregar una 21:30 [DATE] 4 [PERS…" at bounding box center [784, 496] width 1568 height 552
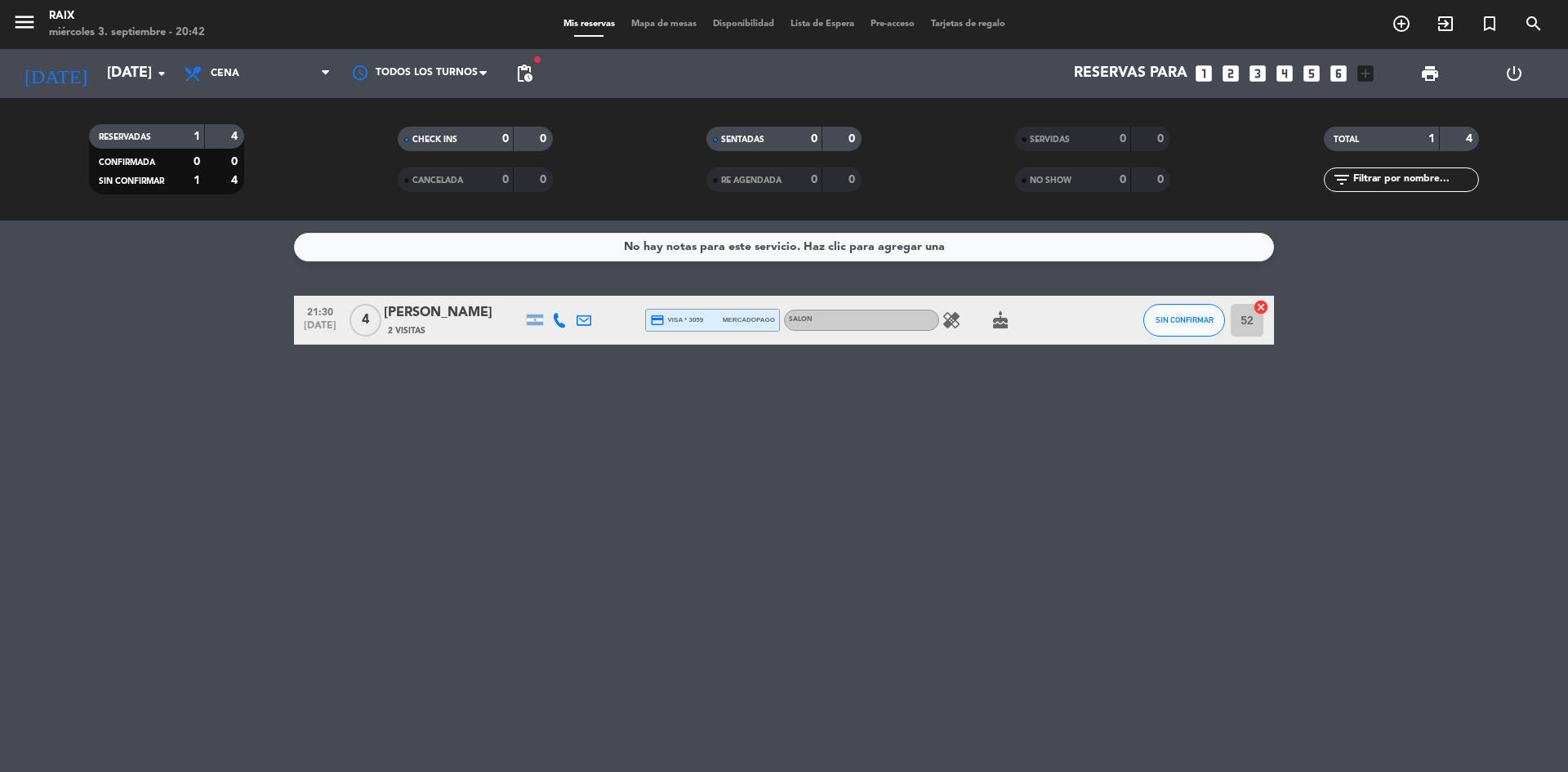
click at [955, 328] on icon "healing" at bounding box center [951, 320] width 20 height 20
click at [197, 336] on bookings-row "21:30 [DATE] 4 [PERSON_NAME] 2 Visitas credit_card visa * 3059 mercadopago SALO…" at bounding box center [784, 321] width 1568 height 49
click at [113, 79] on input "[DATE]" at bounding box center [193, 74] width 189 height 33
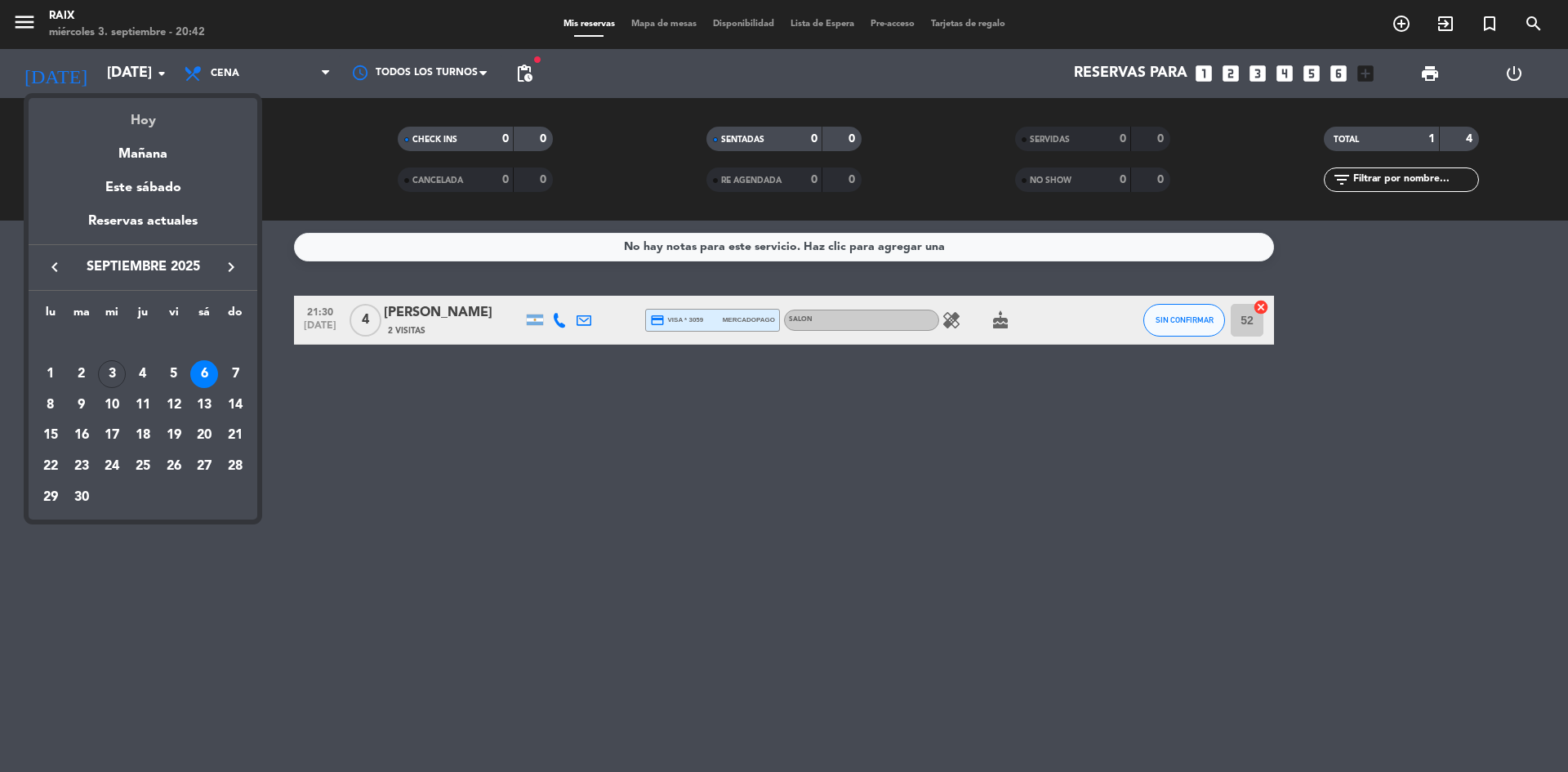
click at [143, 113] on div "Hoy" at bounding box center [143, 114] width 229 height 34
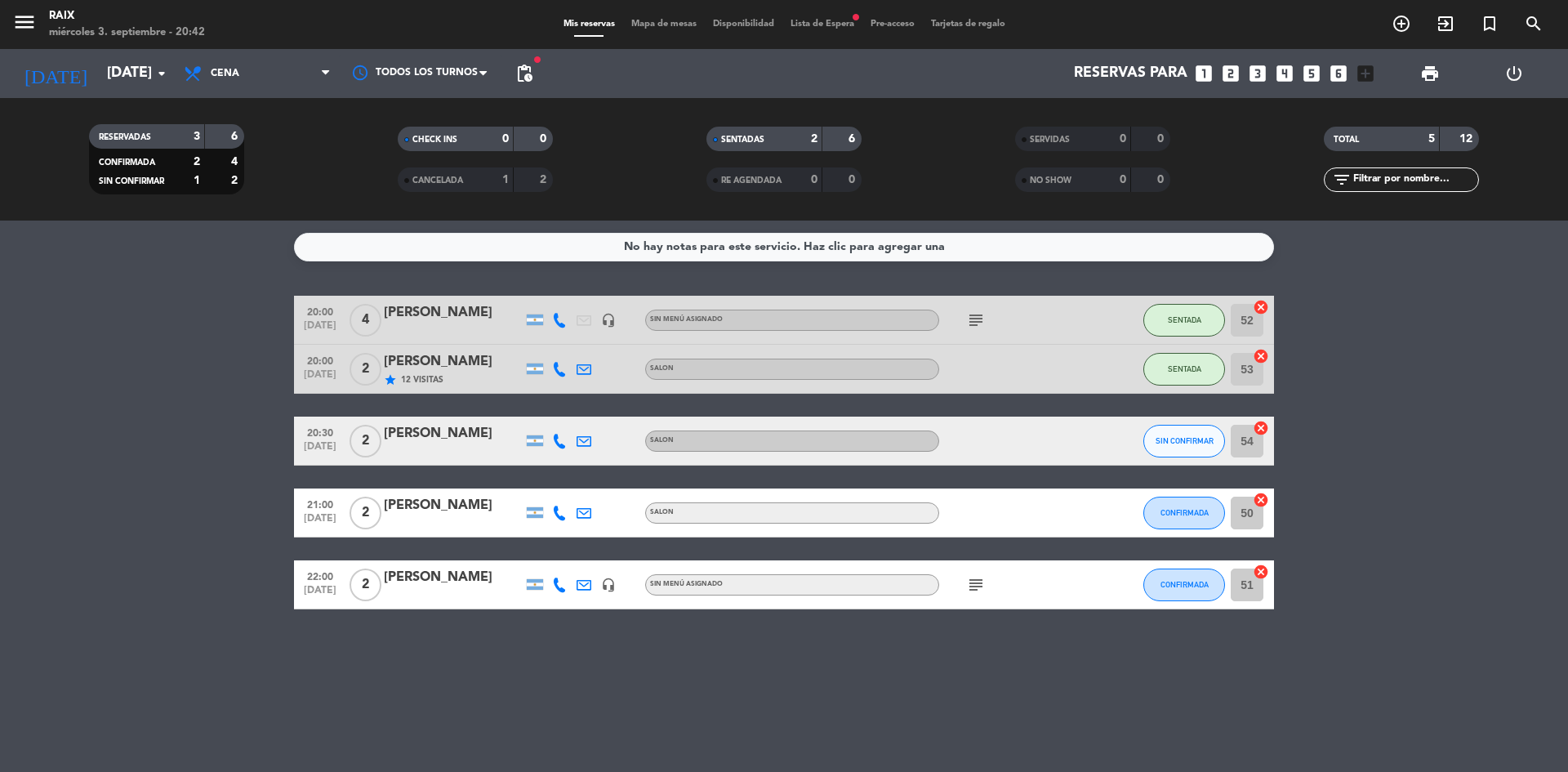
click at [981, 583] on icon "subject" at bounding box center [976, 585] width 20 height 20
click at [121, 62] on input "[DATE]" at bounding box center [193, 74] width 189 height 33
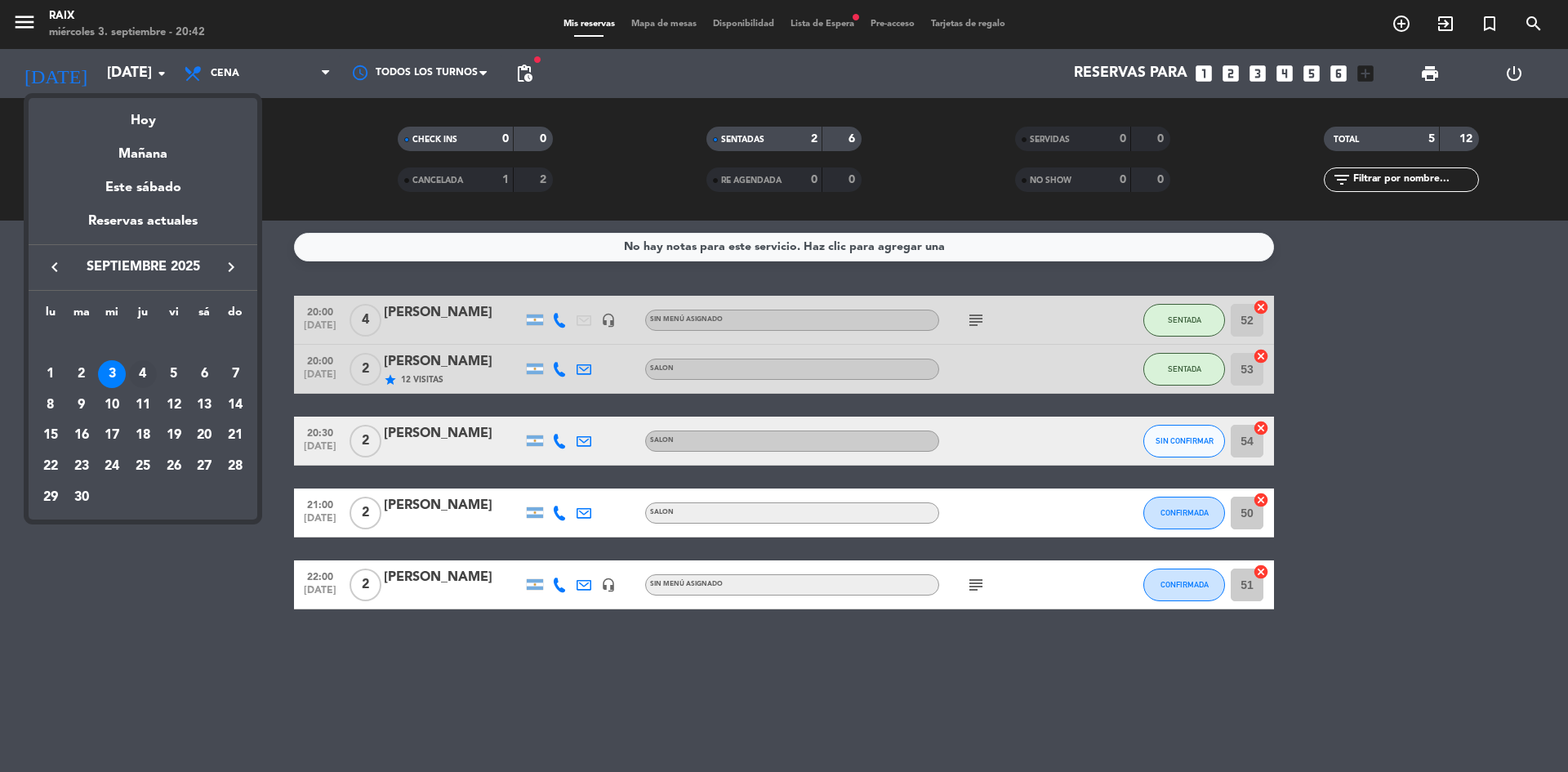
click at [151, 377] on div "4" at bounding box center [143, 374] width 28 height 28
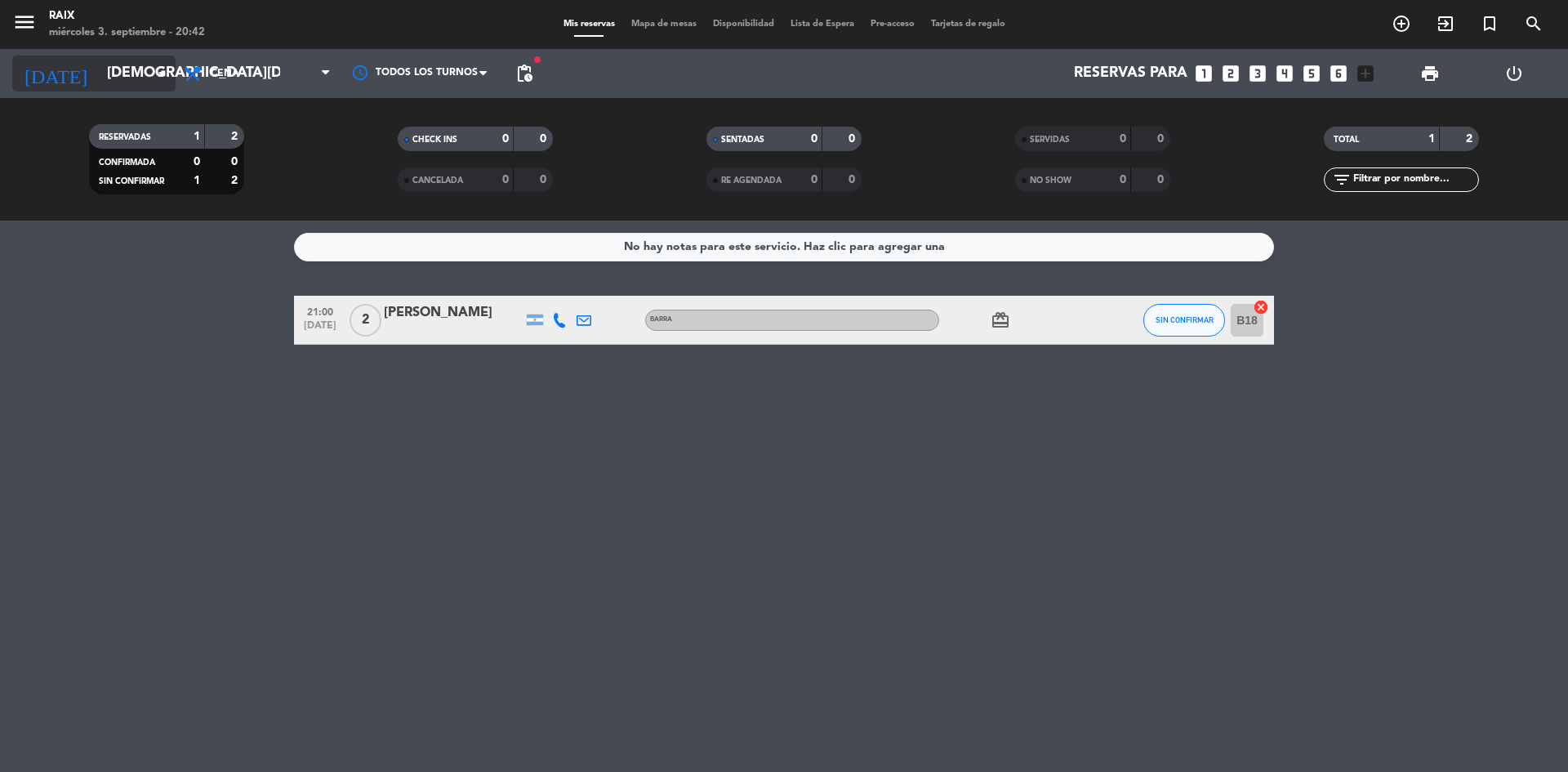
click at [99, 58] on input "[DEMOGRAPHIC_DATA][DATE]" at bounding box center [193, 74] width 189 height 33
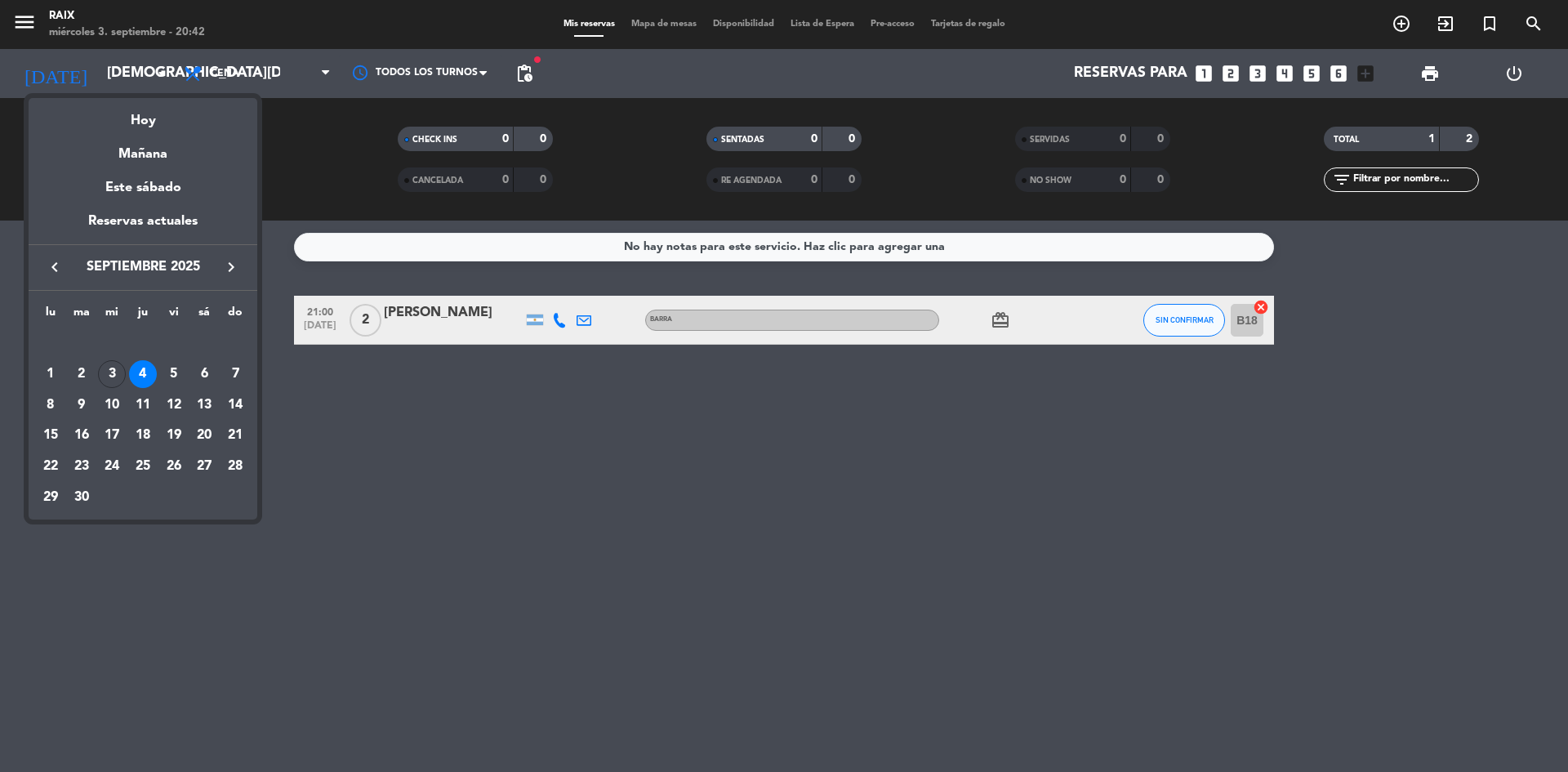
drag, startPoint x: 104, startPoint y: 364, endPoint x: 121, endPoint y: 358, distance: 18.0
click at [105, 364] on div "3" at bounding box center [112, 374] width 28 height 28
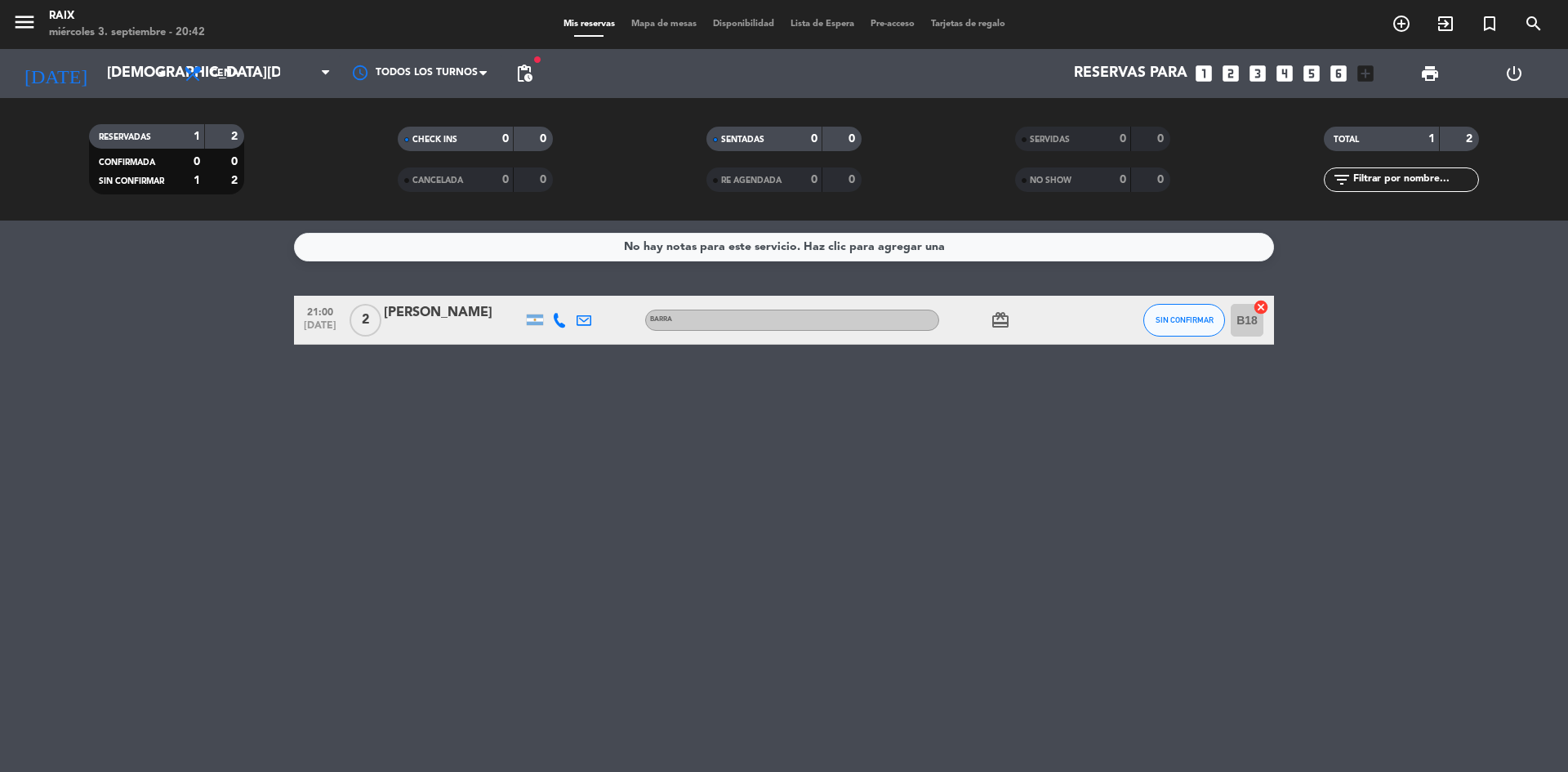
type input "[DATE]"
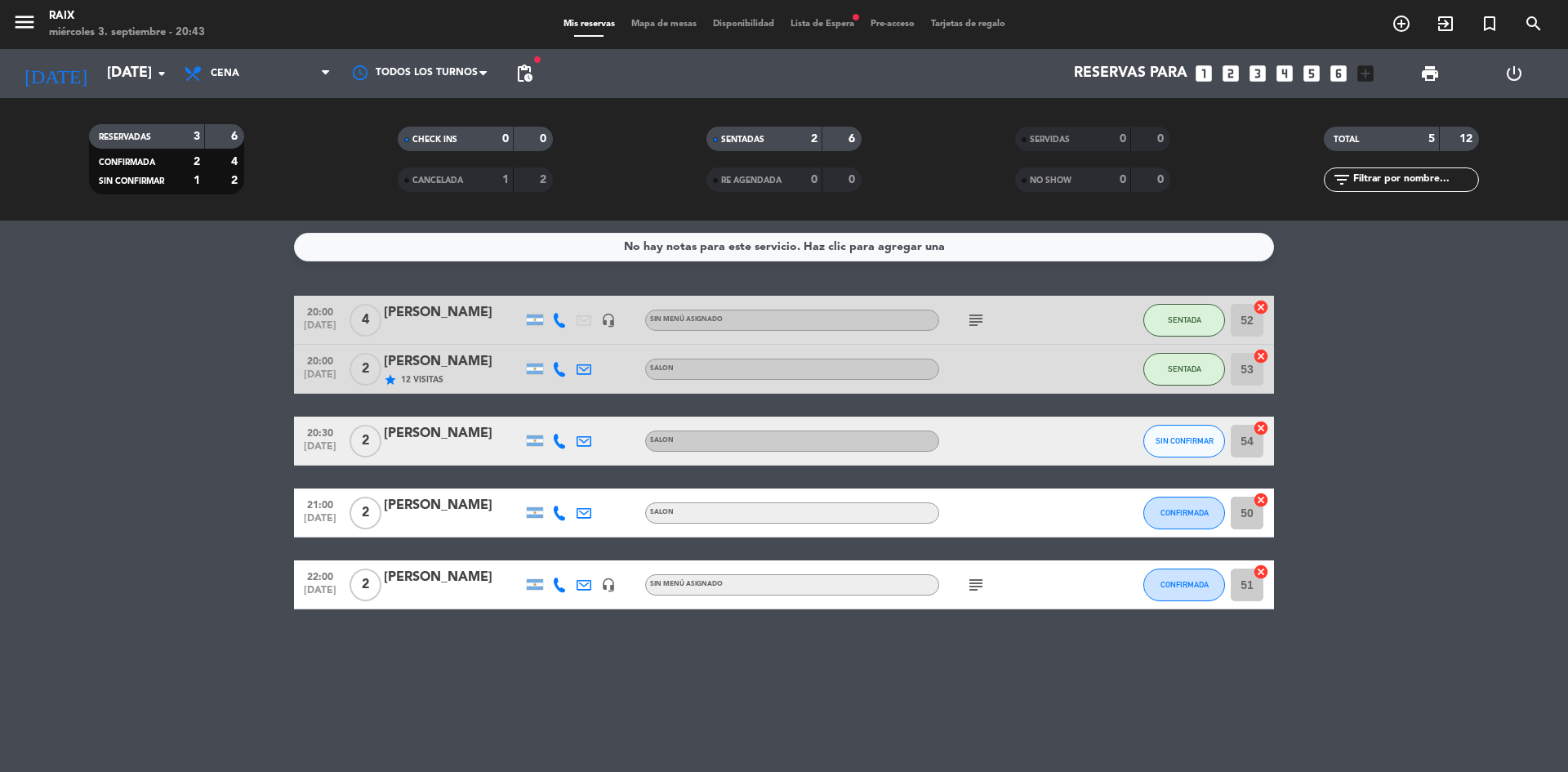
click at [809, 16] on div "menu RAIX [DATE] 3. septiembre - 20:43 Mis reservas Mapa de mesas Disponibilida…" at bounding box center [784, 25] width 1568 height 49
click at [825, 29] on span "Lista de Espera fiber_manual_record" at bounding box center [822, 24] width 80 height 9
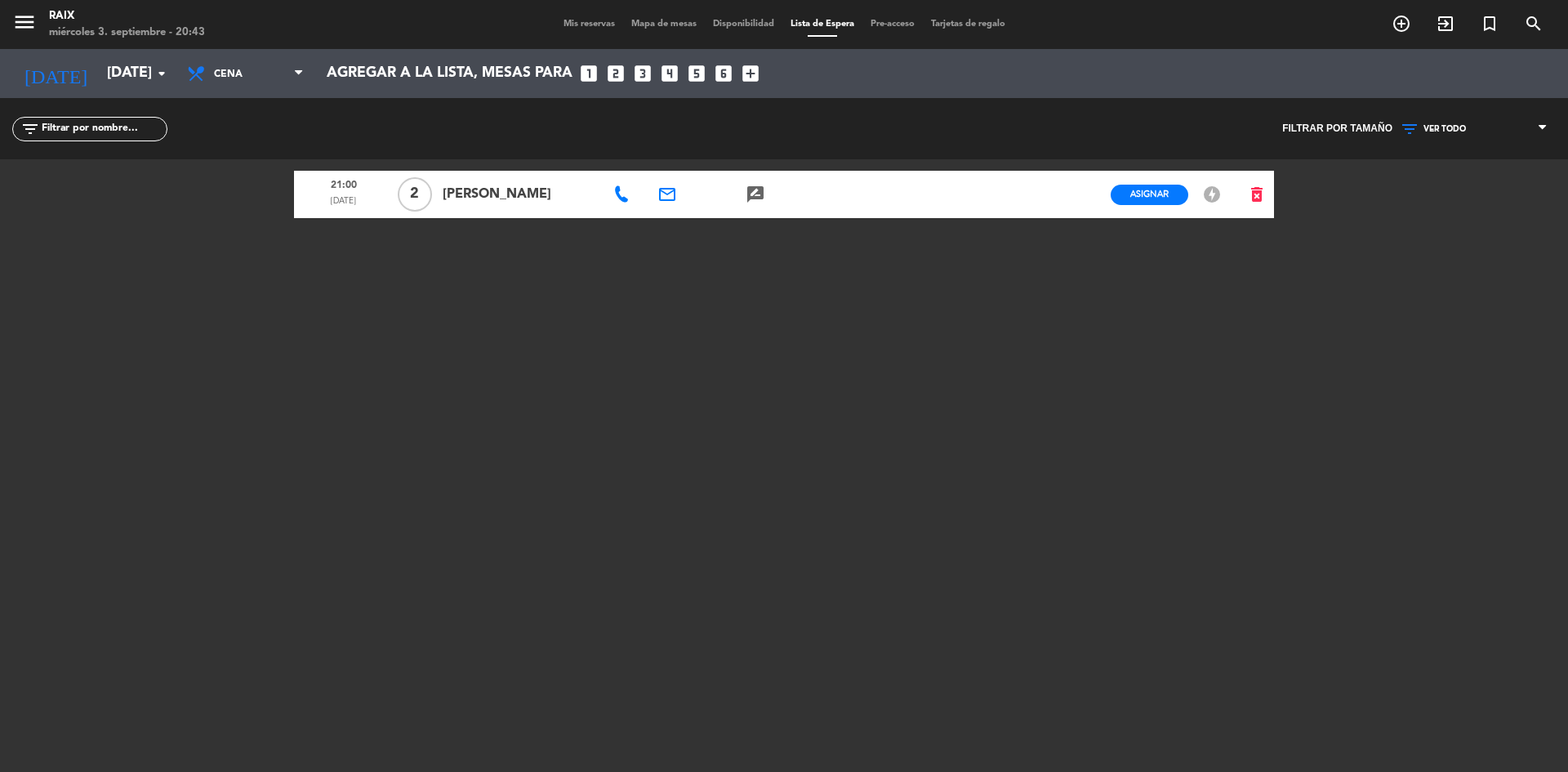
click at [583, 29] on span "Mis reservas" at bounding box center [590, 24] width 67 height 9
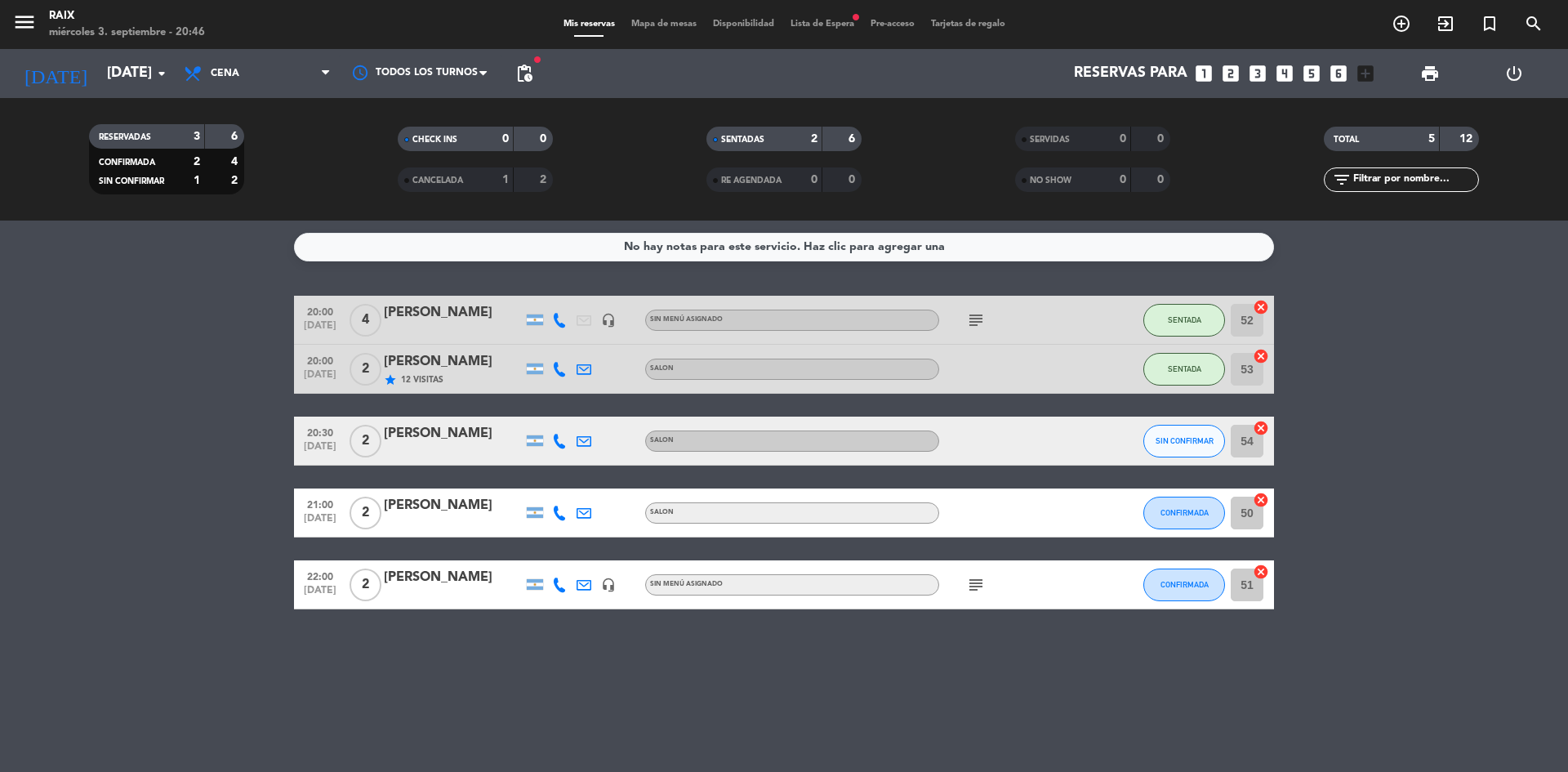
click at [55, 400] on bookings-row "20:00 [DATE] 4 [PERSON_NAME] headset_mic Sin menú asignado subject SENTADA 52 c…" at bounding box center [784, 452] width 1568 height 313
click at [834, 33] on div "menu RAIX [DATE] 3. septiembre - 20:46 Mis reservas Mapa de mesas Disponibilida…" at bounding box center [784, 25] width 1568 height 49
click at [830, 28] on span "Lista de Espera fiber_manual_record" at bounding box center [822, 24] width 80 height 9
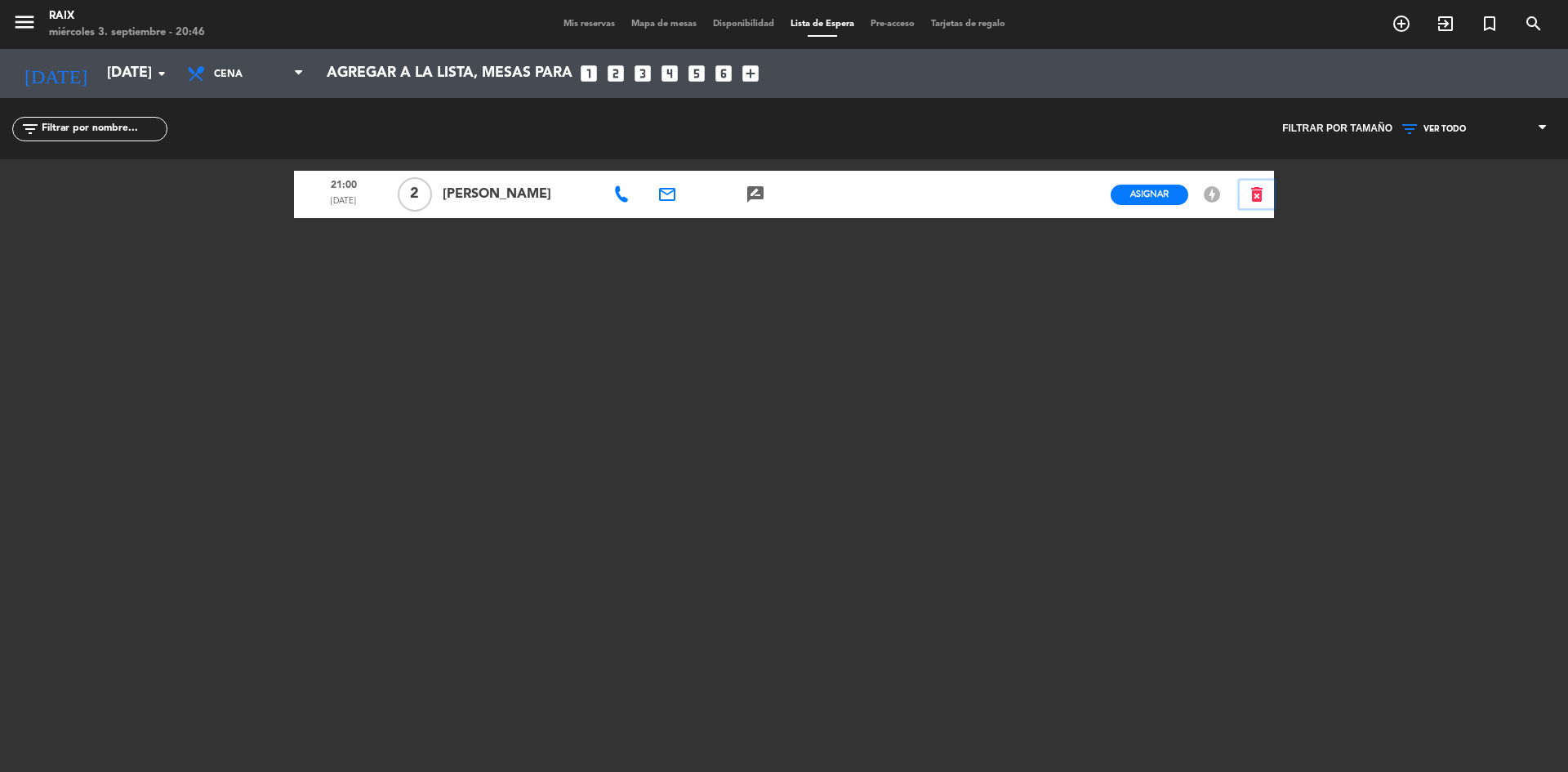
click at [1260, 193] on icon "delete_forever" at bounding box center [1257, 195] width 20 height 20
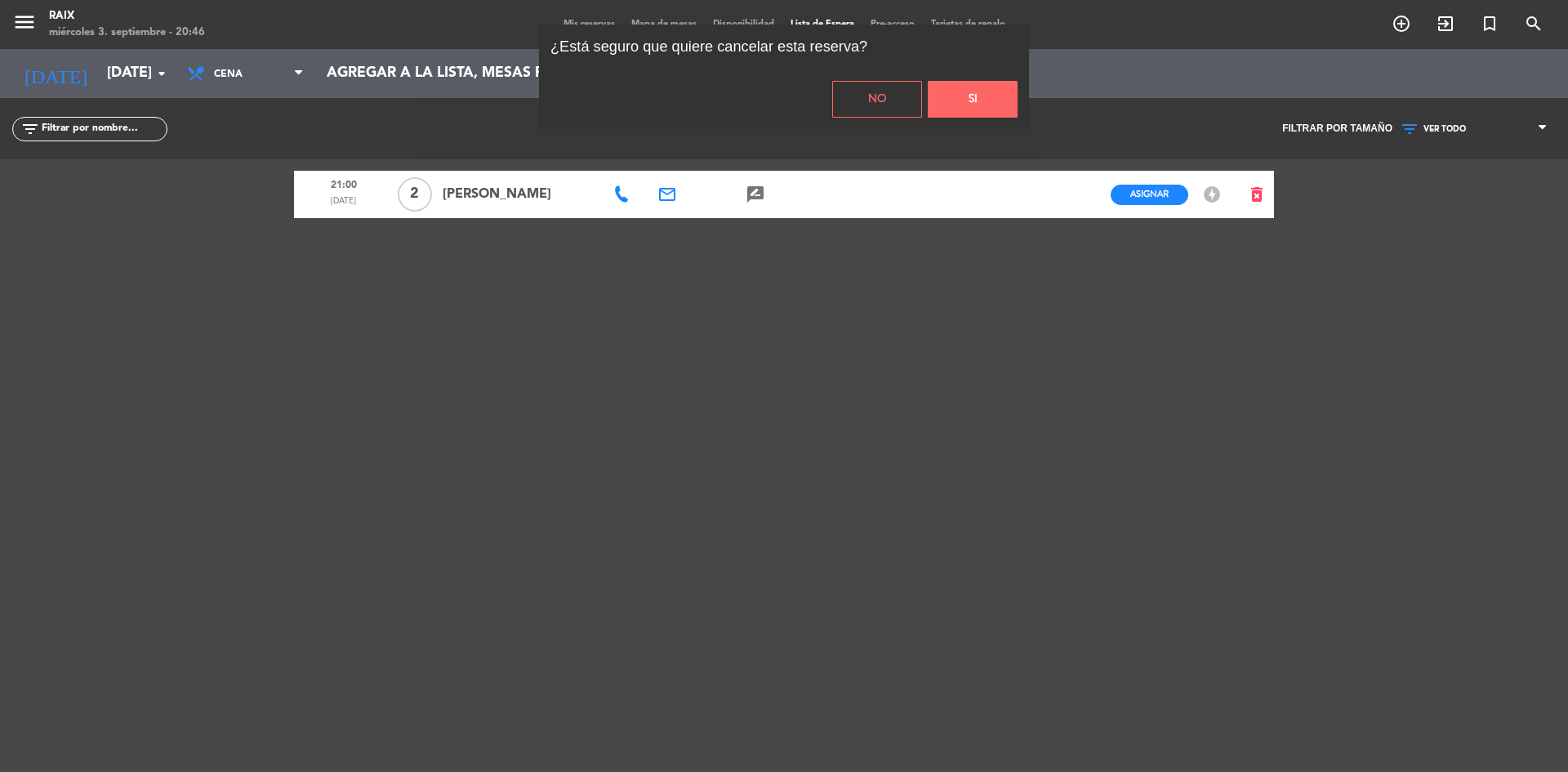
click at [943, 85] on button "Si" at bounding box center [973, 99] width 90 height 37
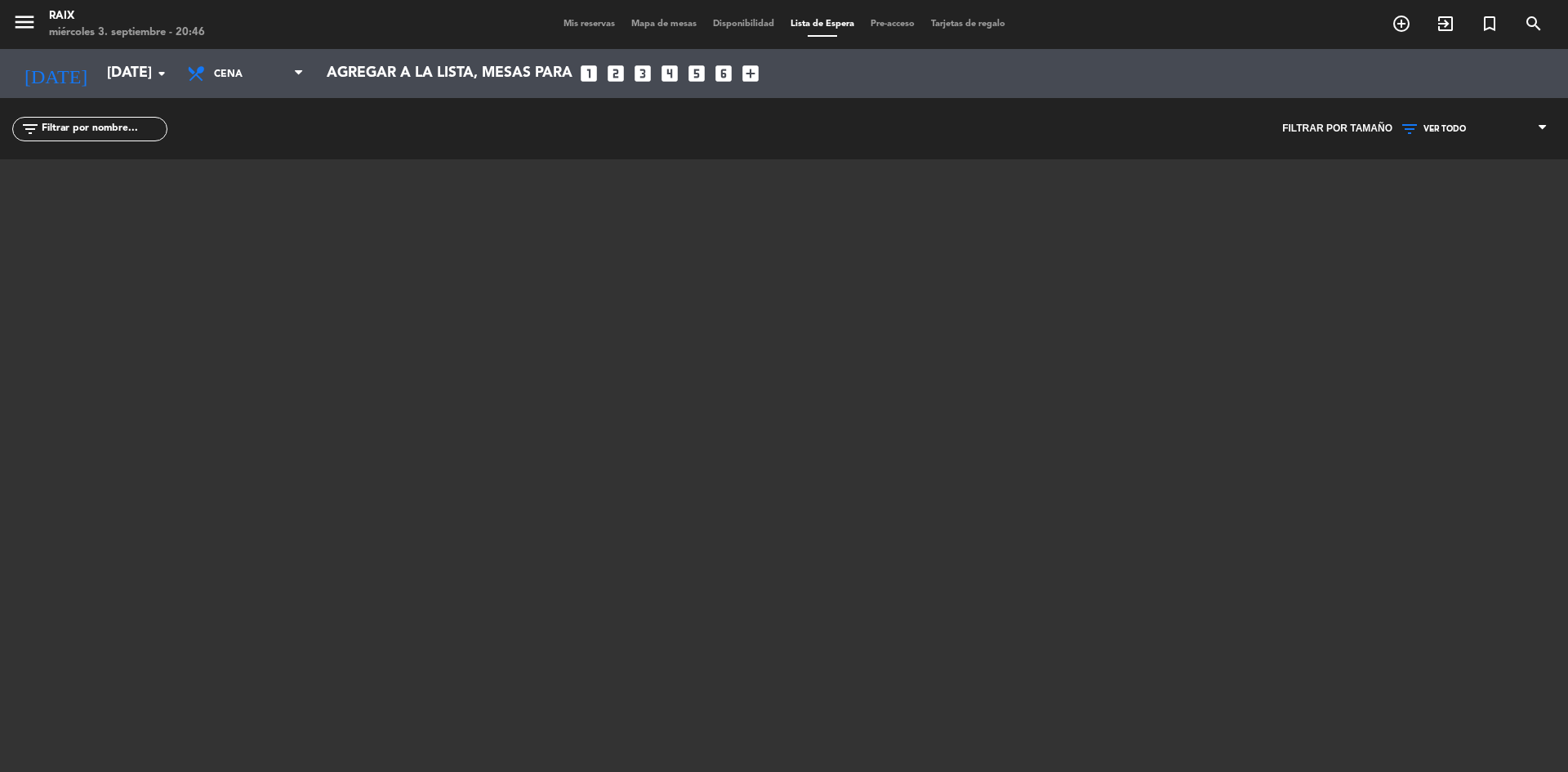
click at [582, 25] on span "Mis reservas" at bounding box center [590, 24] width 67 height 9
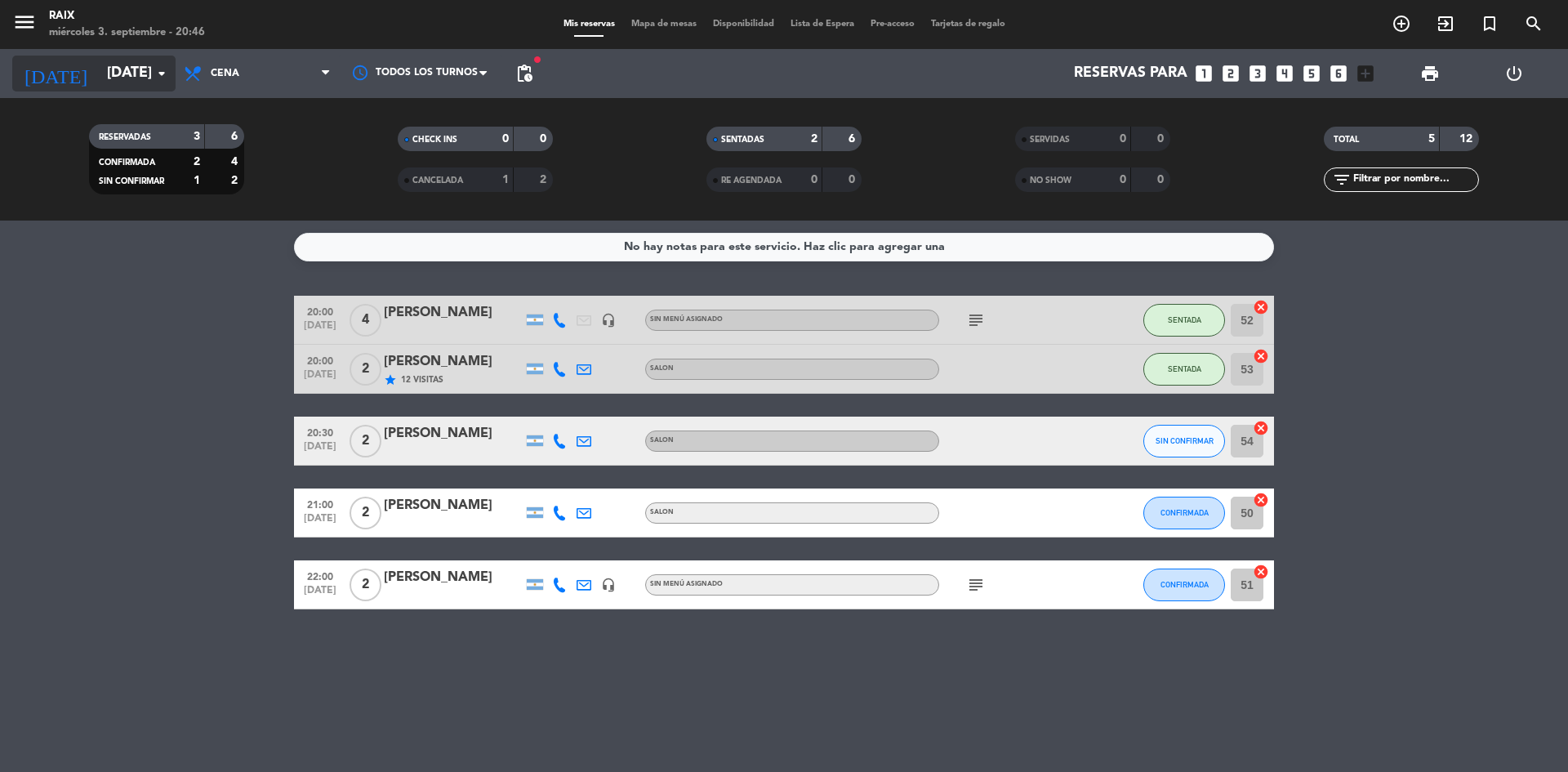
click at [146, 77] on input "[DATE]" at bounding box center [193, 74] width 189 height 33
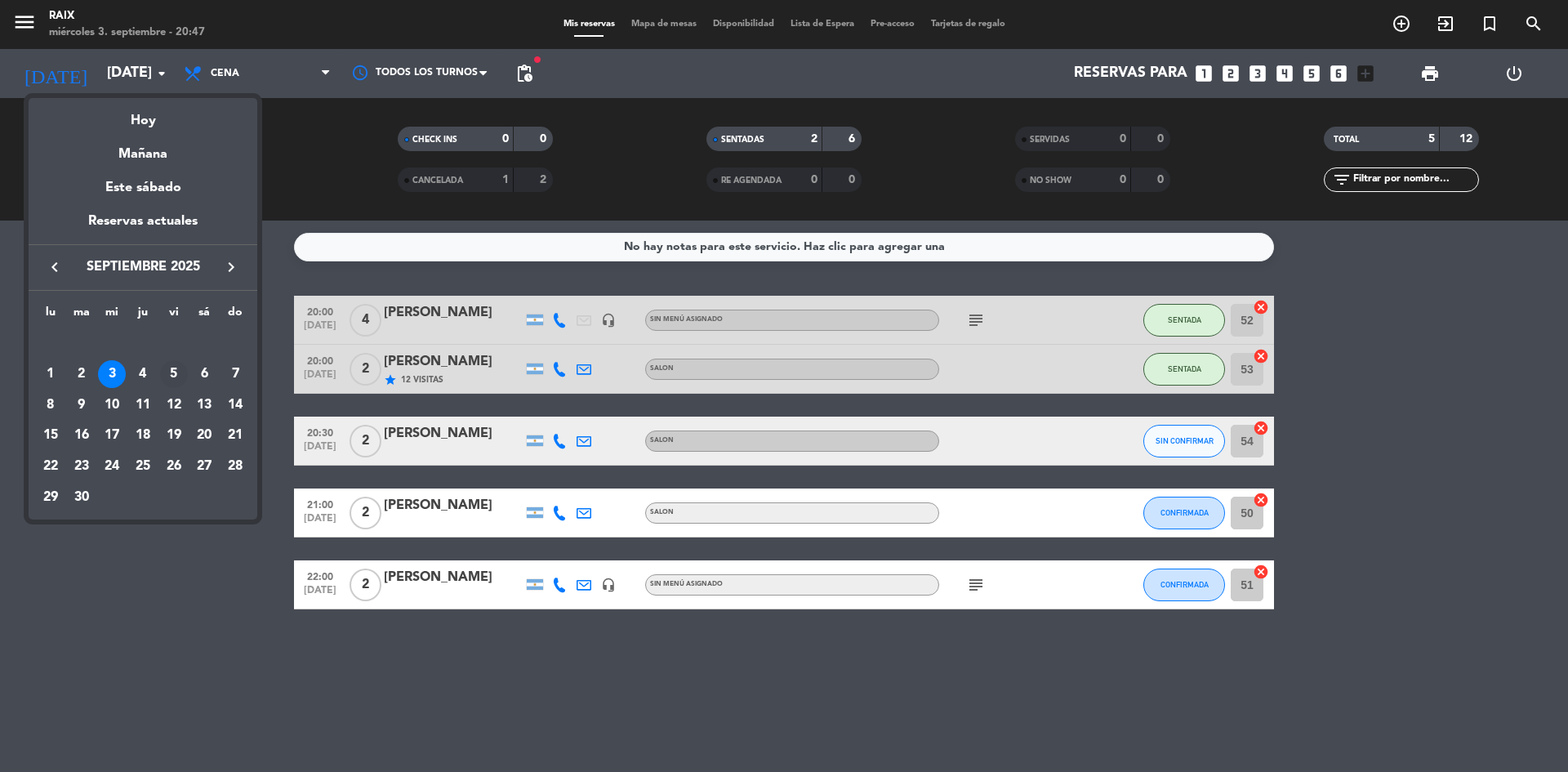
click at [176, 371] on div "5" at bounding box center [174, 374] width 28 height 28
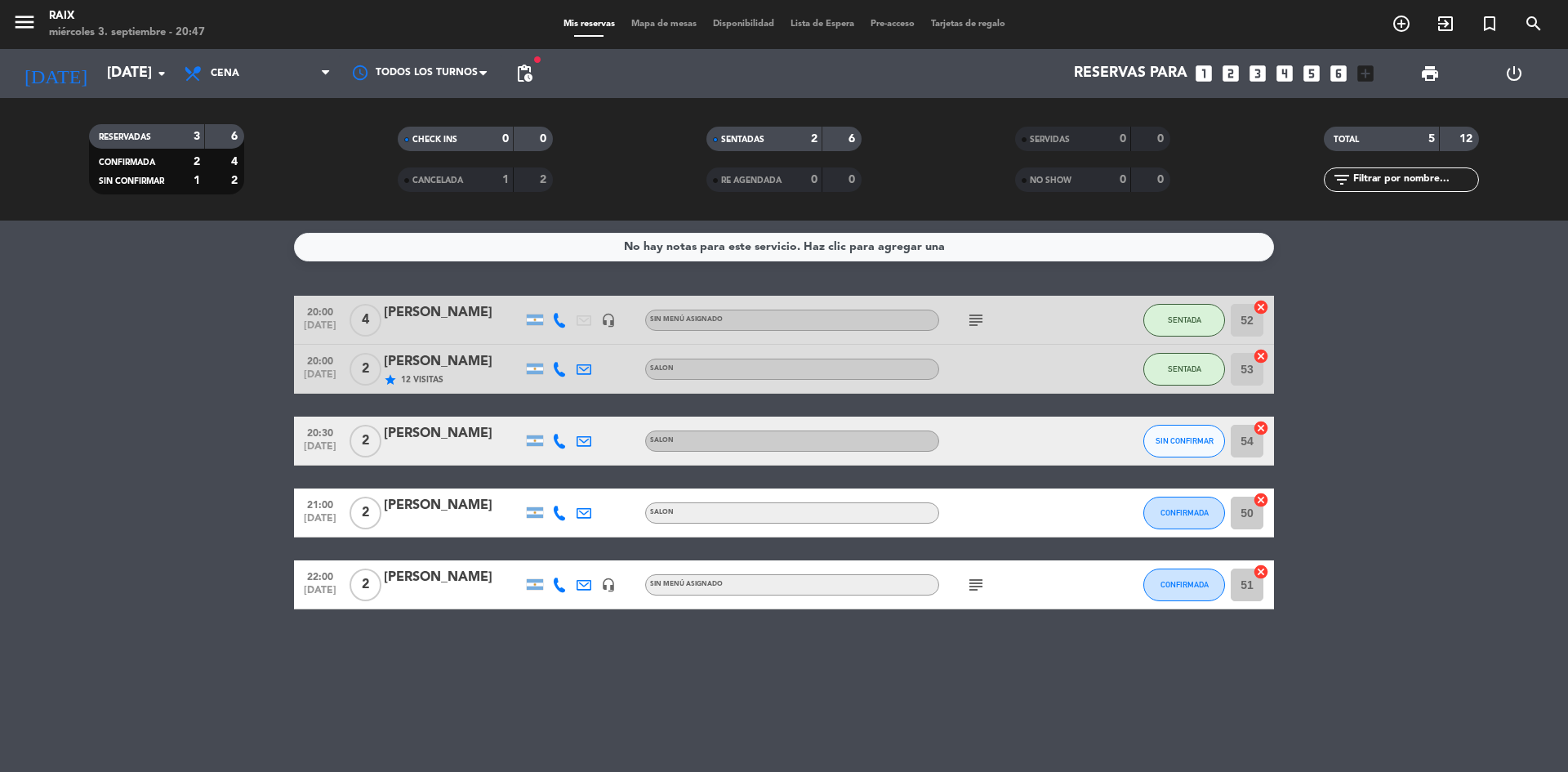
type input "[DATE]"
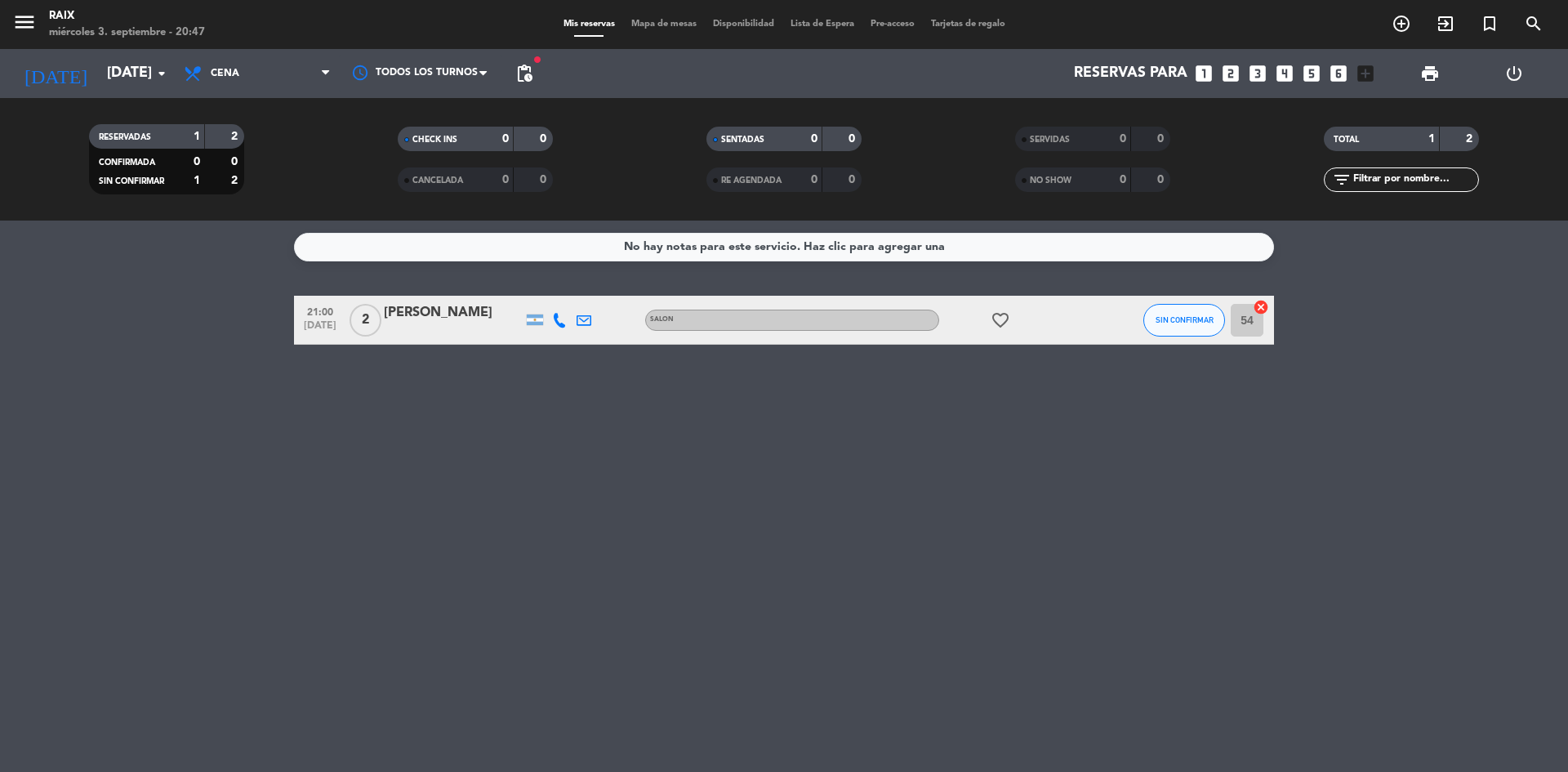
click at [659, 34] on div "menu RAIX [DATE] 3. septiembre - 20:47 Mis reservas Mapa de mesas Disponibilida…" at bounding box center [784, 25] width 1568 height 49
click at [655, 24] on span "Mapa de mesas" at bounding box center [664, 24] width 81 height 9
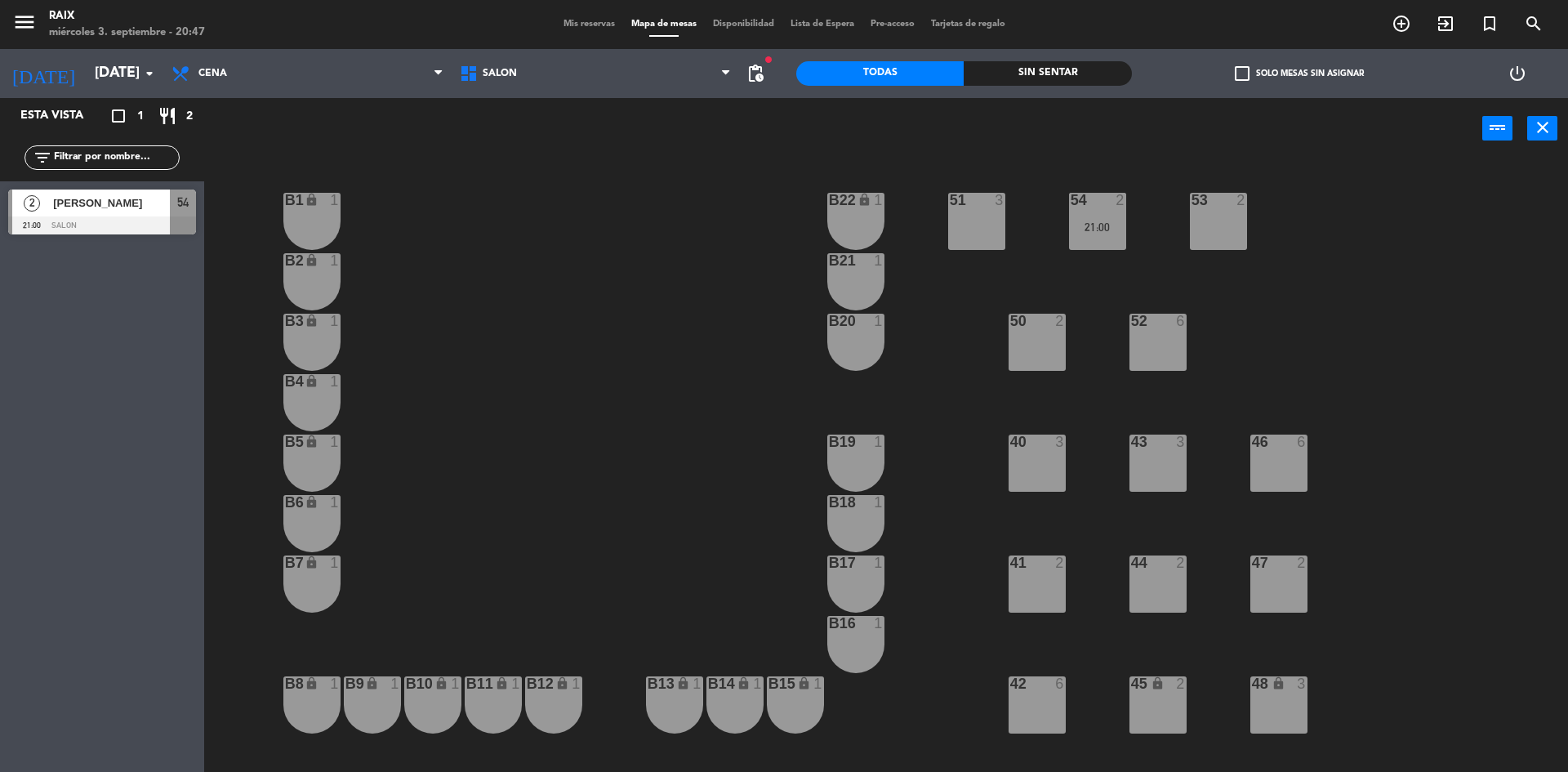
drag, startPoint x: 1276, startPoint y: 576, endPoint x: 1266, endPoint y: 568, distance: 12.8
click at [1276, 577] on div "47 2" at bounding box center [1279, 585] width 58 height 58
click at [1168, 558] on div at bounding box center [1158, 563] width 27 height 15
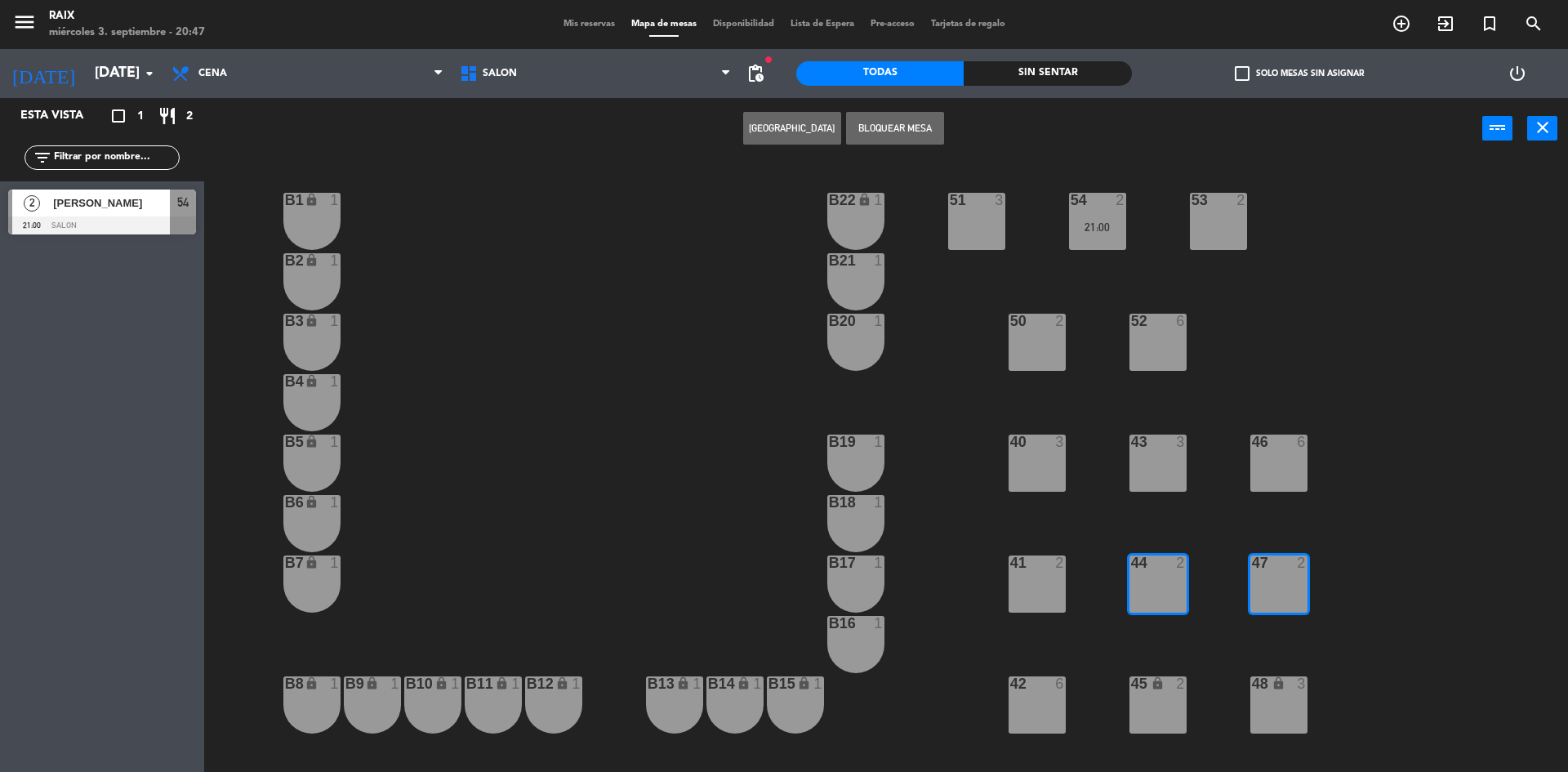
click at [890, 127] on button "Bloquear Mesa" at bounding box center [895, 128] width 98 height 33
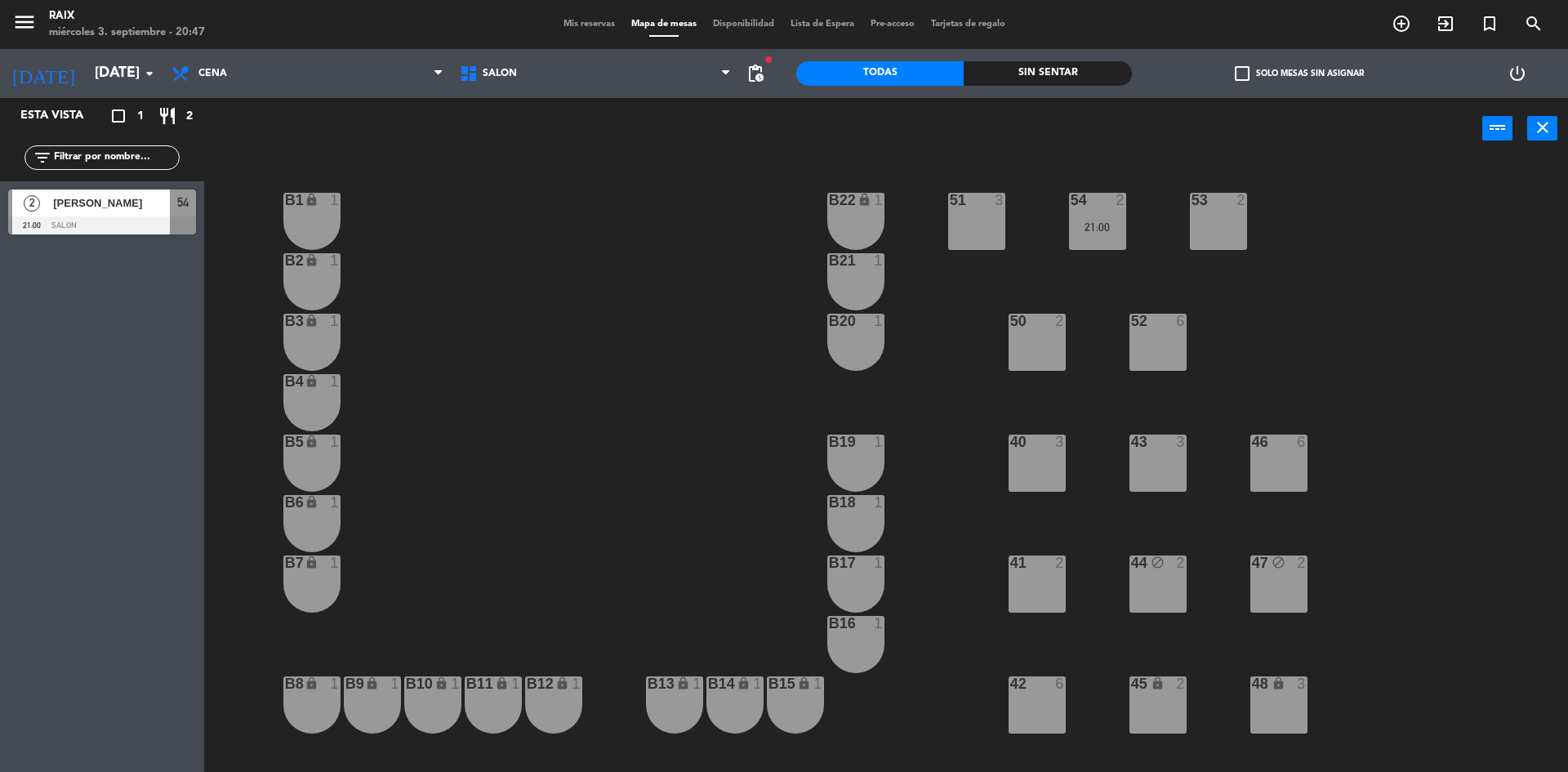
click at [849, 640] on div "B16 1" at bounding box center [856, 645] width 58 height 58
click at [849, 582] on div "B17 1" at bounding box center [856, 585] width 58 height 58
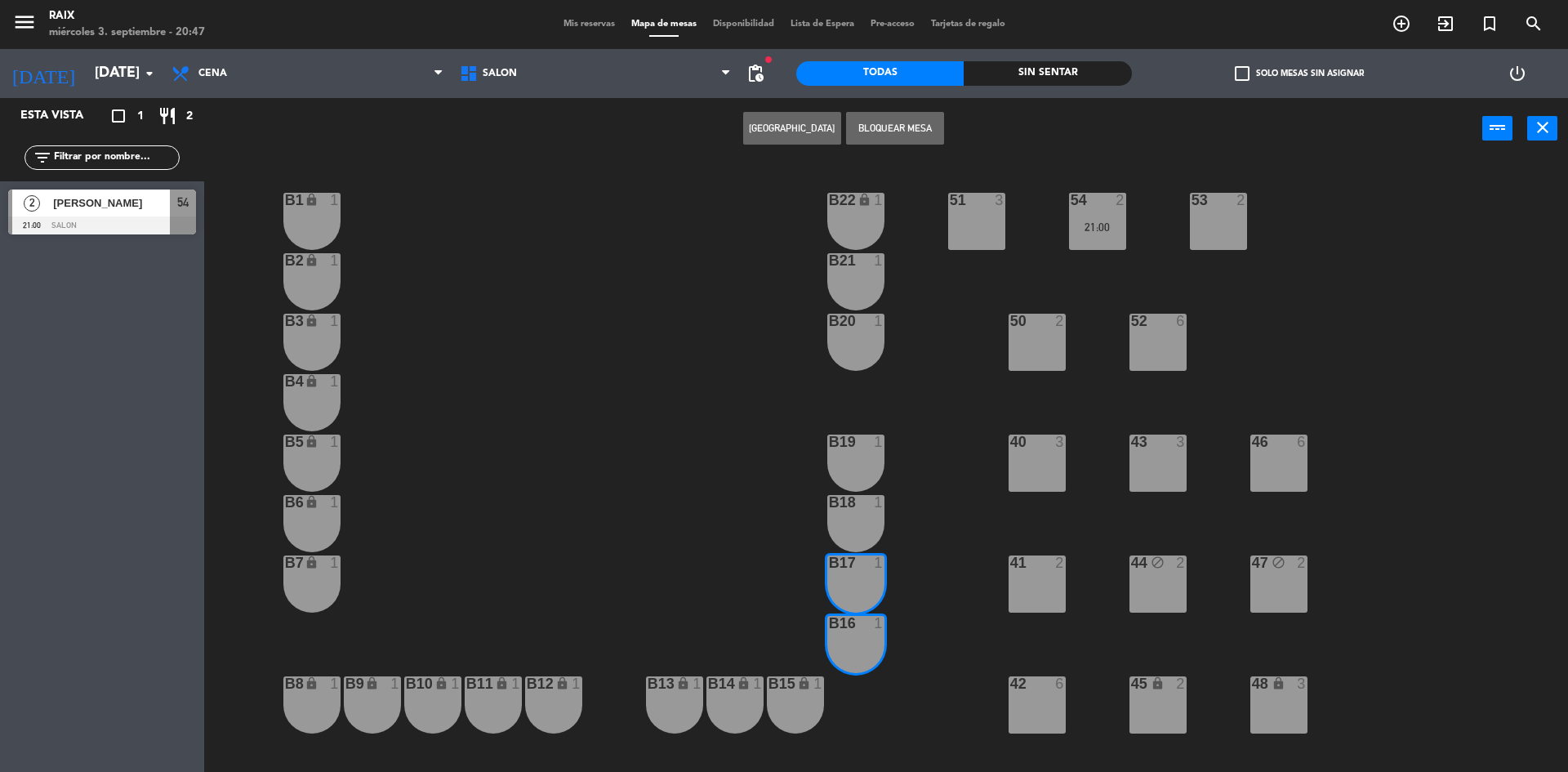
click at [872, 495] on div "1" at bounding box center [882, 502] width 27 height 15
click at [909, 124] on button "Bloquear Mesa" at bounding box center [895, 128] width 98 height 33
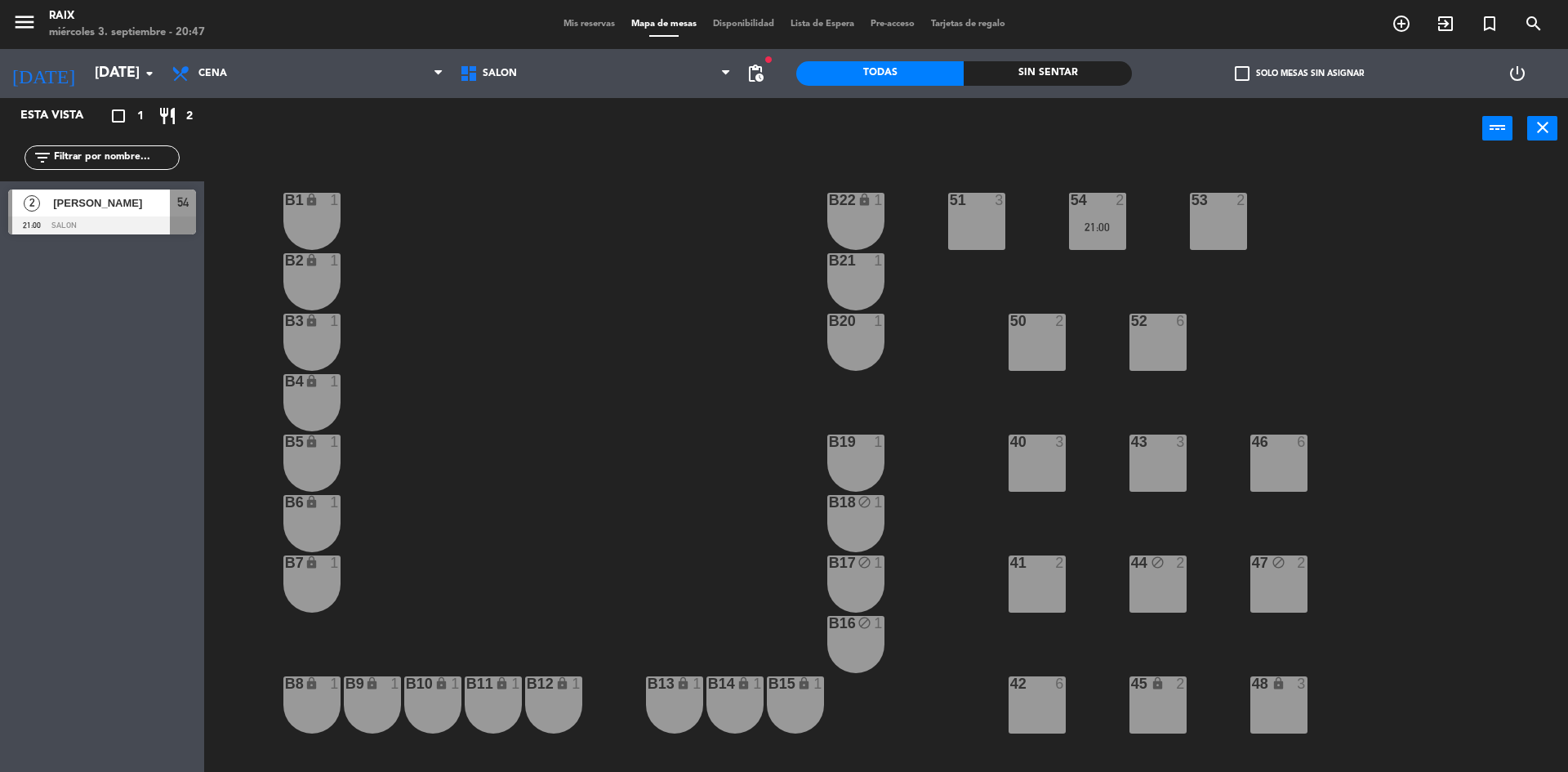
click at [858, 442] on div at bounding box center [855, 441] width 27 height 15
click at [903, 141] on button "Bloquear Mesa" at bounding box center [895, 128] width 98 height 33
click at [1025, 592] on div "41 2" at bounding box center [1038, 585] width 58 height 58
click at [907, 131] on button "Bloquear Mesa" at bounding box center [895, 128] width 98 height 33
click at [139, 66] on input "[DATE]" at bounding box center [181, 74] width 189 height 33
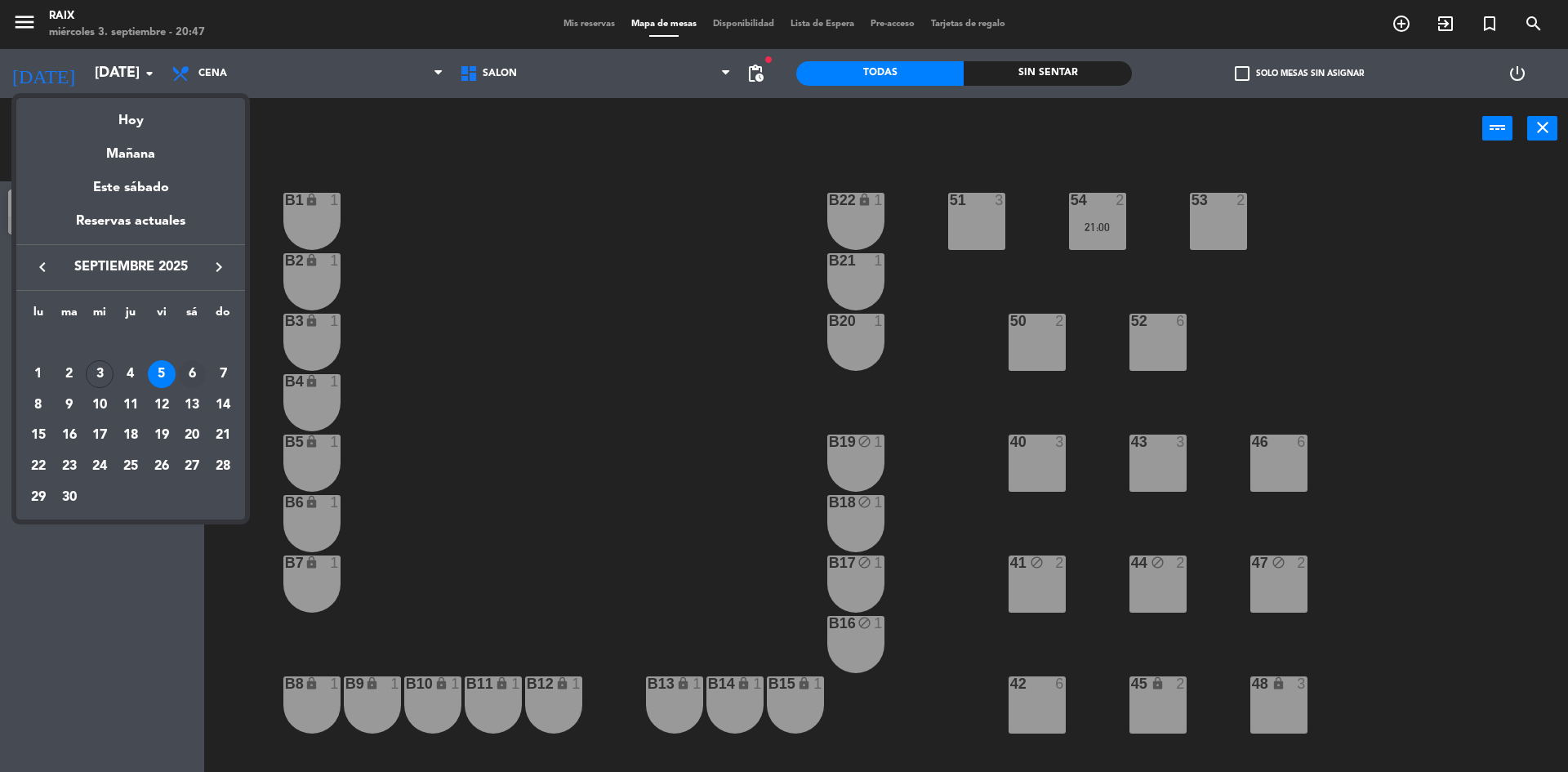
click at [188, 368] on div "6" at bounding box center [192, 374] width 28 height 28
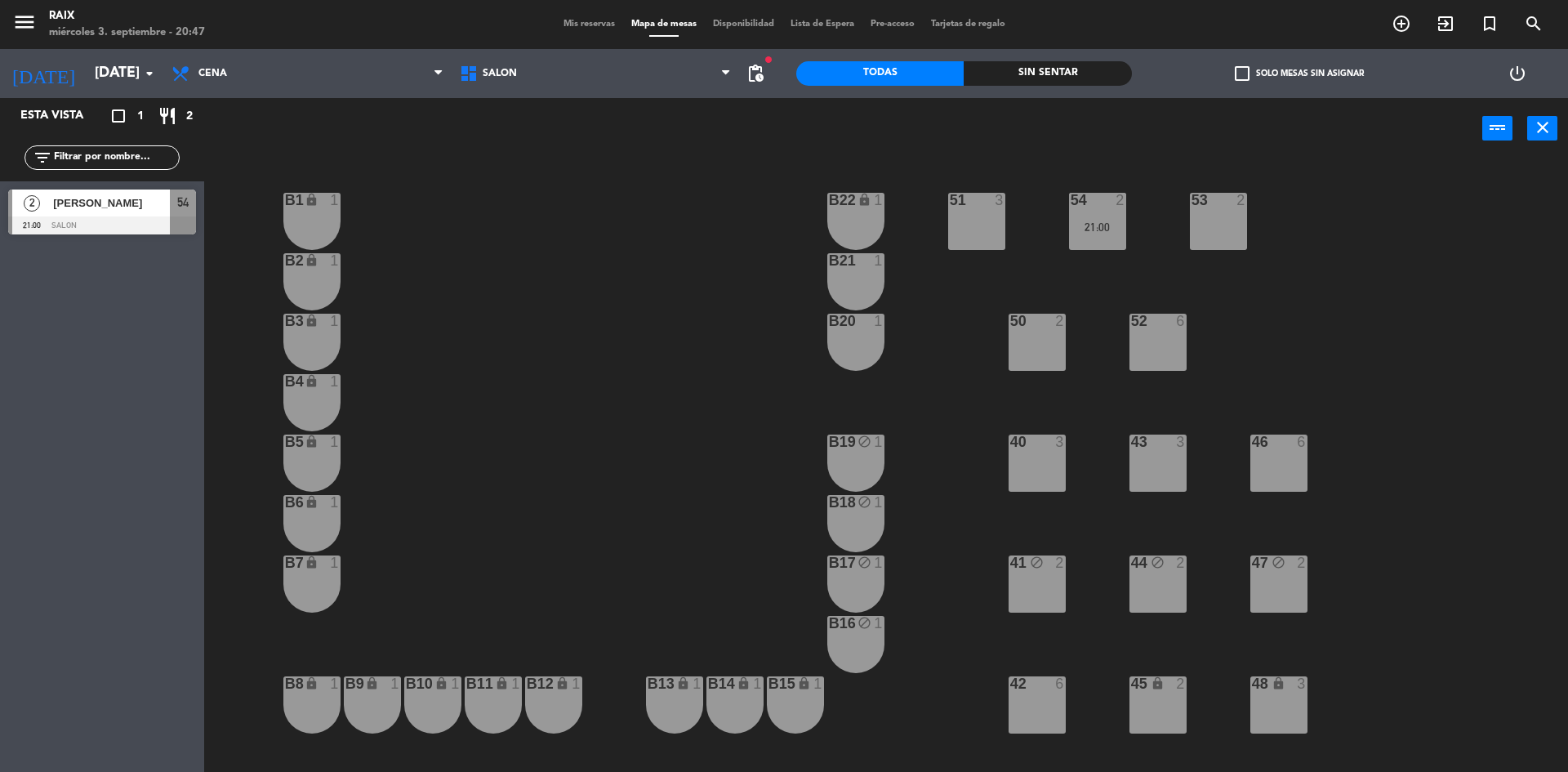
type input "[DATE]"
click at [1279, 585] on div "47 2" at bounding box center [1279, 585] width 58 height 58
click at [1143, 588] on div "44 2" at bounding box center [1159, 585] width 58 height 58
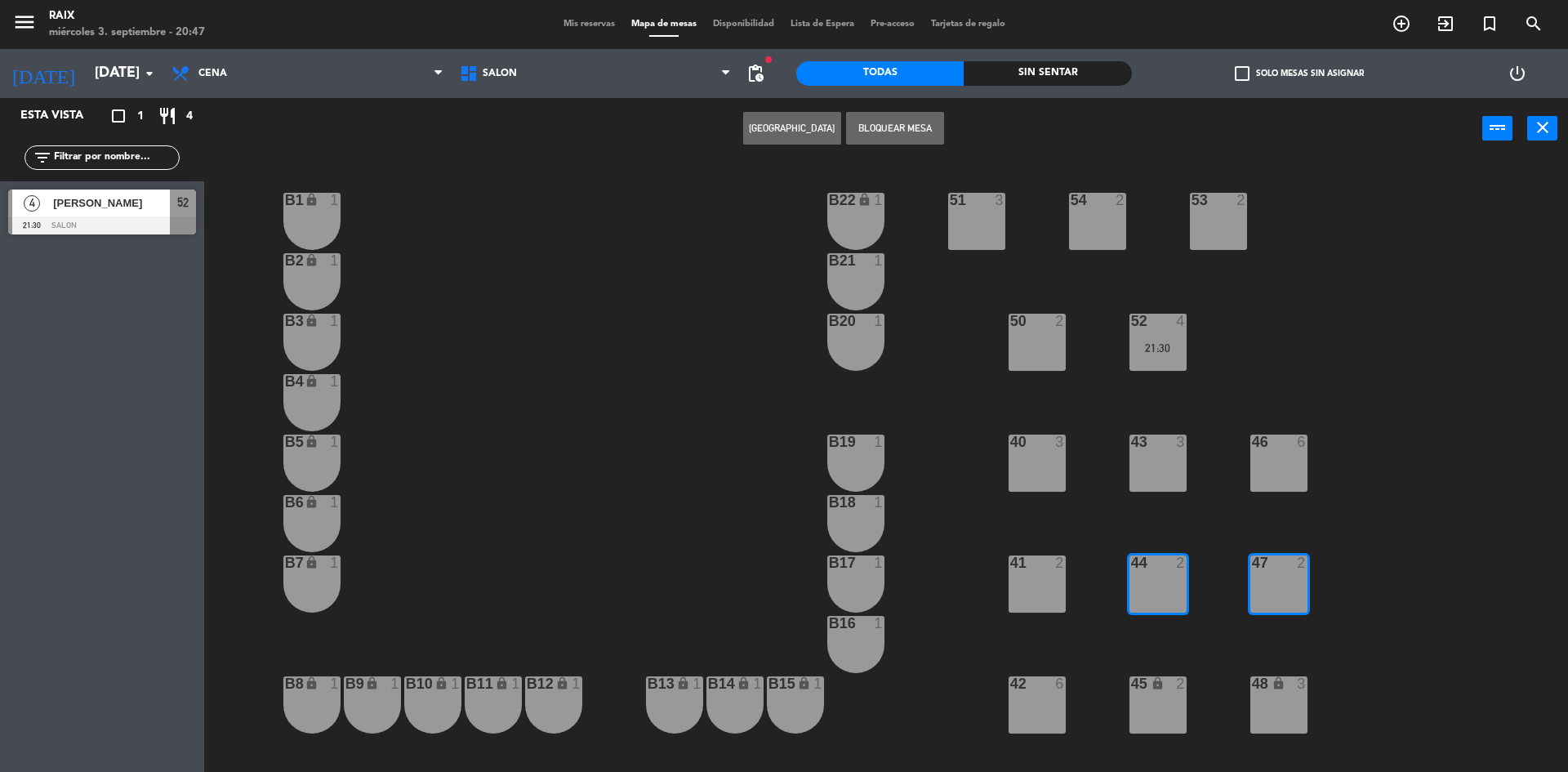
click at [1034, 571] on div "41 2" at bounding box center [1038, 564] width 58 height 16
click at [904, 109] on div "Crear Reserva Bloquear Mesa power_input close" at bounding box center [843, 128] width 1279 height 62
click at [902, 122] on button "Bloquear Mesa" at bounding box center [895, 128] width 98 height 33
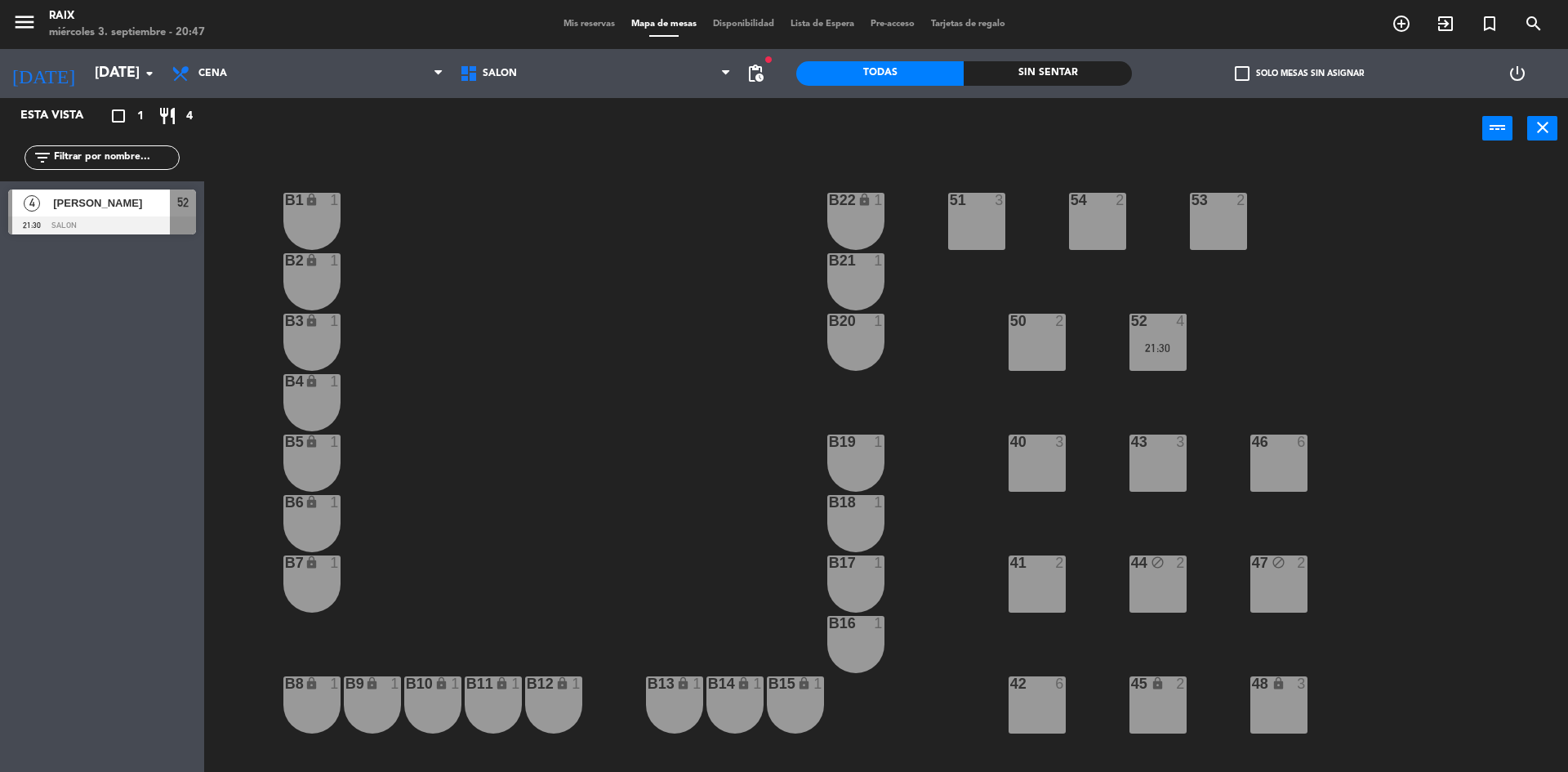
click at [1049, 580] on div "41 2" at bounding box center [1038, 585] width 58 height 58
click at [896, 130] on button "Bloquear Mesa" at bounding box center [895, 128] width 98 height 33
click at [576, 26] on span "Mis reservas" at bounding box center [590, 24] width 67 height 9
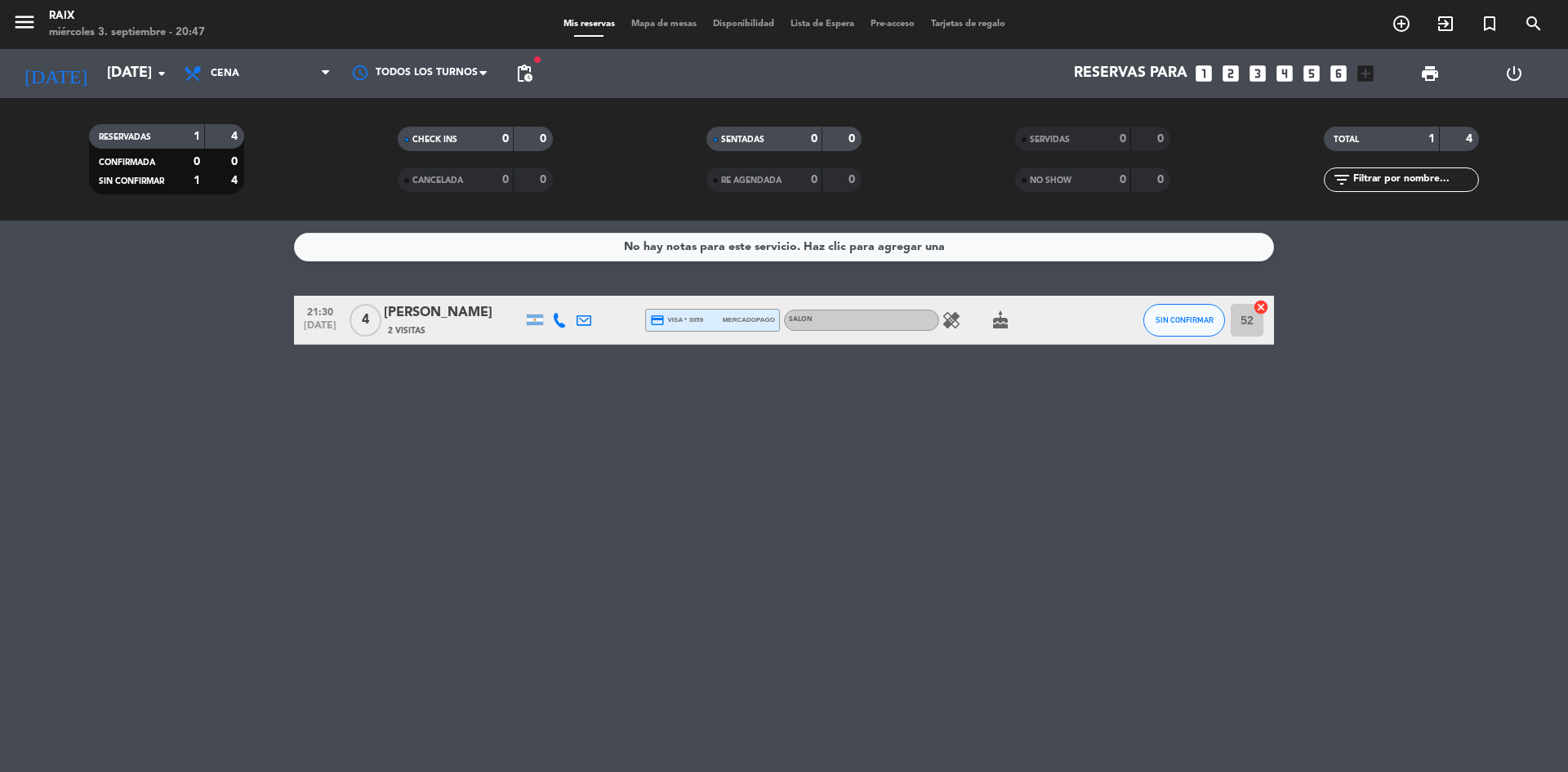
click at [101, 92] on div "[DATE] [DATE] arrow_drop_down" at bounding box center [94, 74] width 164 height 49
click at [102, 90] on div "[DATE] [DATE] arrow_drop_down" at bounding box center [94, 74] width 164 height 36
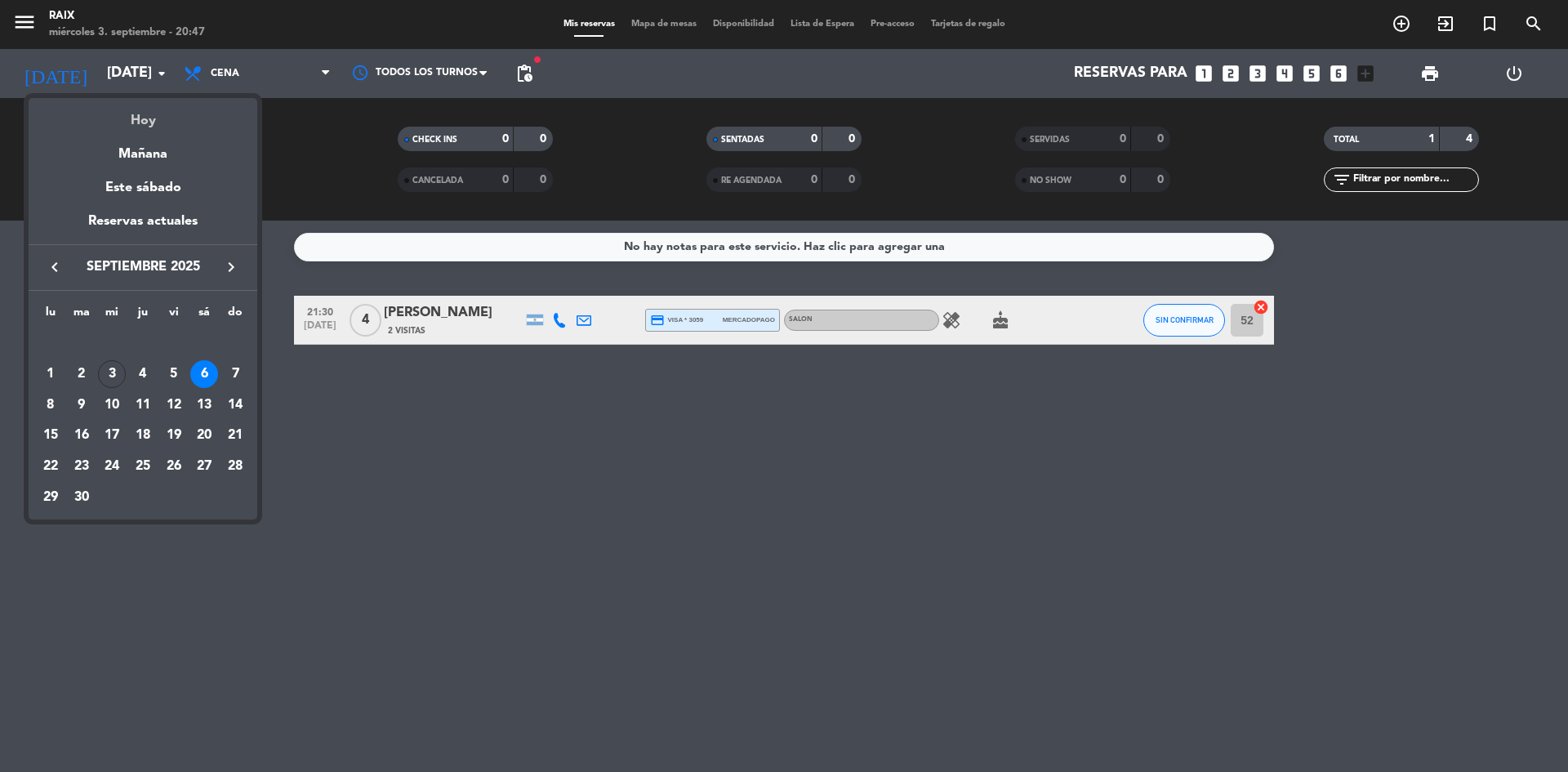
click at [112, 121] on div "Hoy" at bounding box center [143, 114] width 229 height 34
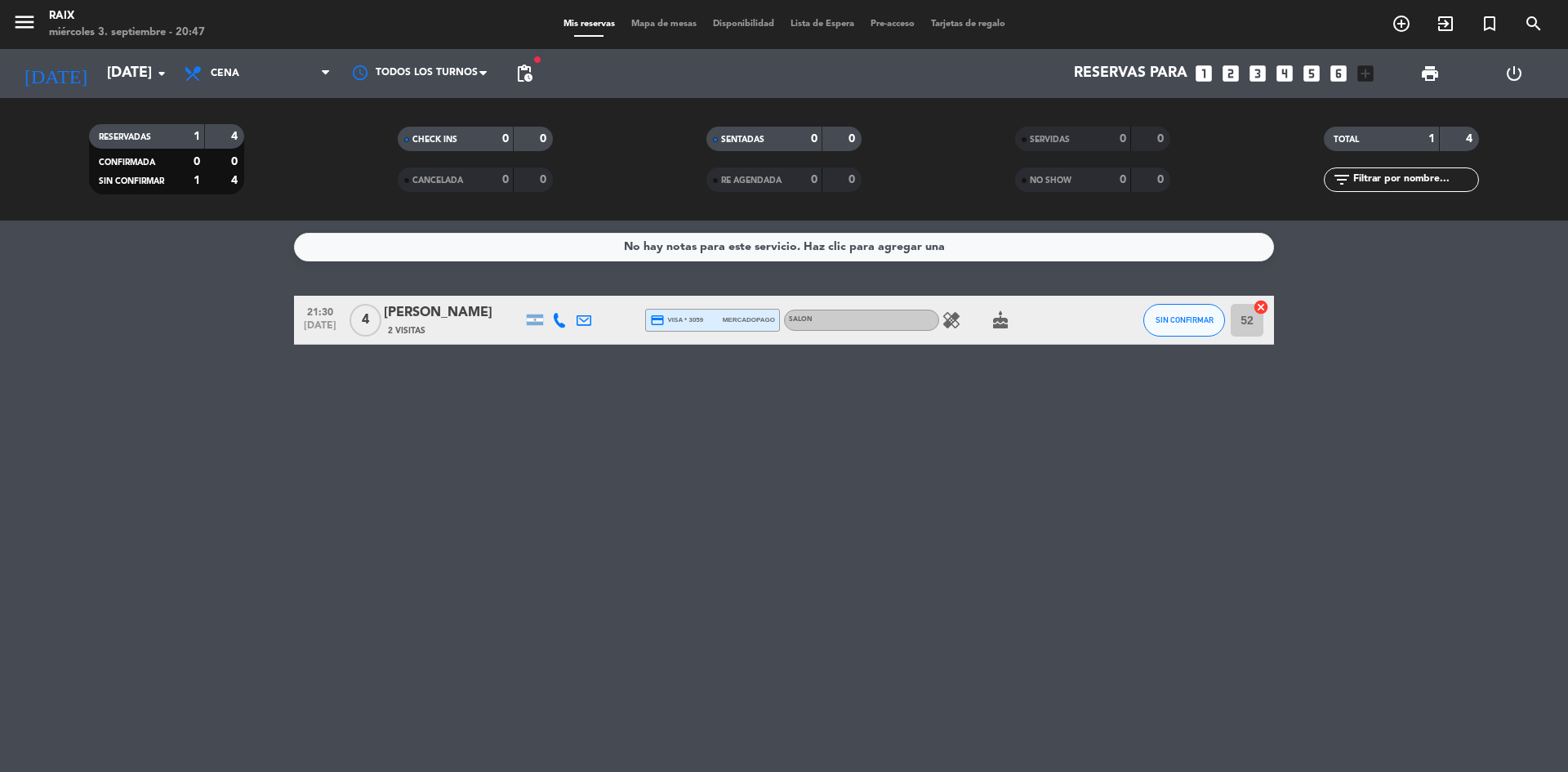
type input "[DATE]"
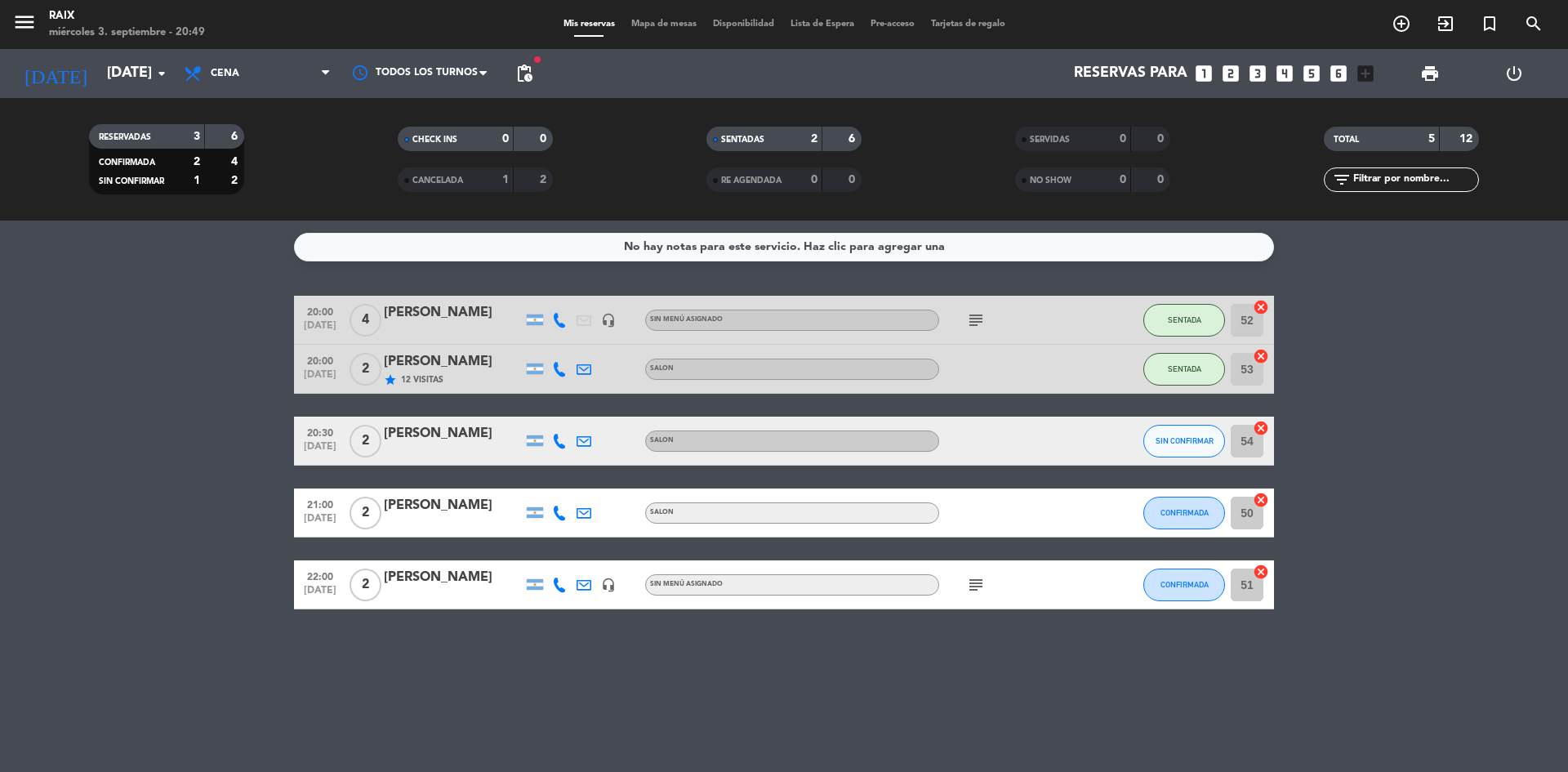
click at [557, 436] on icon at bounding box center [560, 441] width 15 height 15
click at [543, 417] on span "Copiar" at bounding box center [548, 414] width 35 height 17
click at [308, 437] on span "20:30" at bounding box center [321, 432] width 41 height 19
click at [239, 409] on bookings-row "20:00 [DATE] 4 [PERSON_NAME] headset_mic Sin menú asignado subject SENTADA 52 c…" at bounding box center [784, 452] width 1568 height 313
click at [463, 178] on span "CANCELADA" at bounding box center [438, 181] width 51 height 8
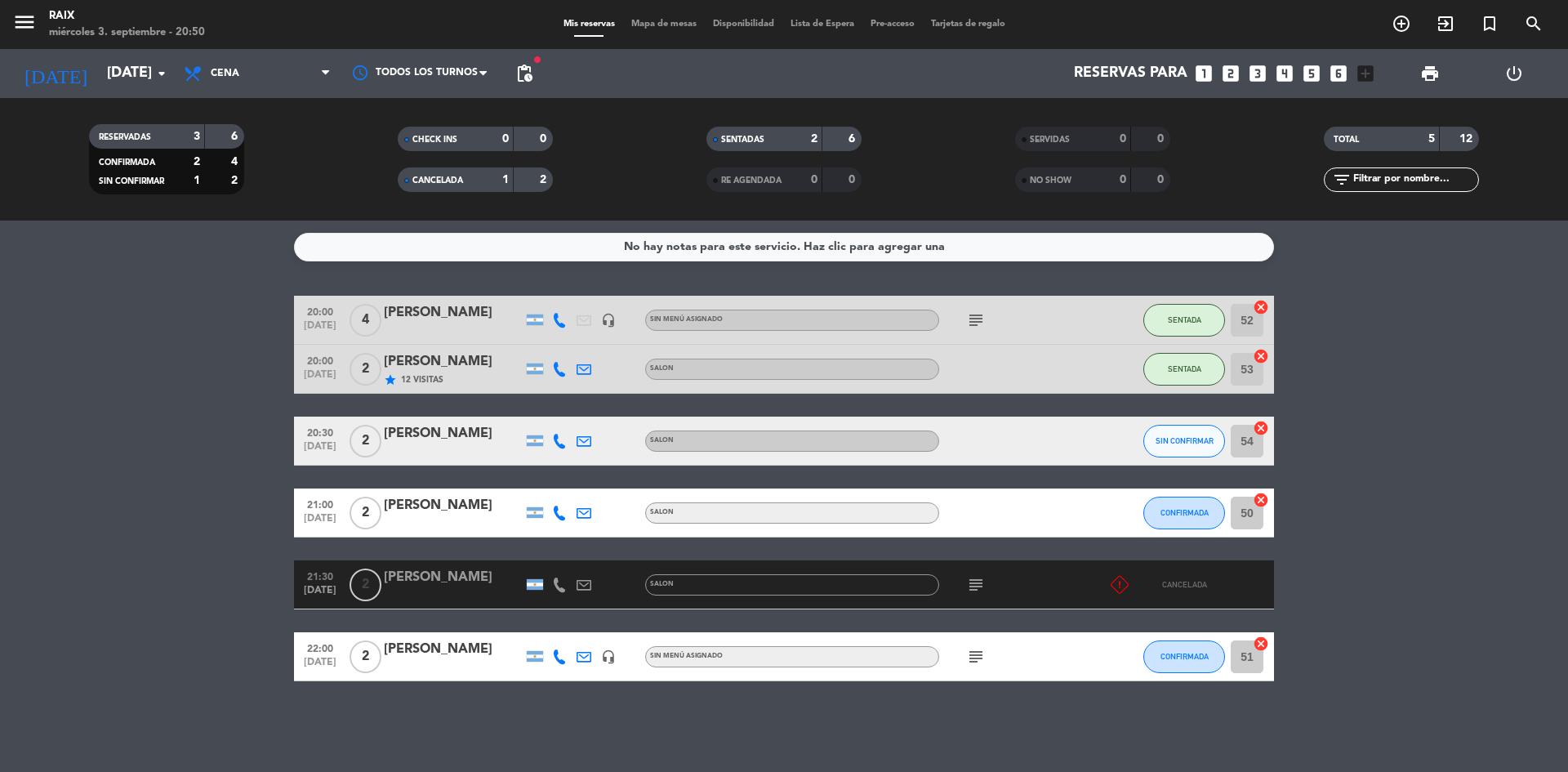
click at [968, 585] on icon "subject" at bounding box center [976, 585] width 20 height 20
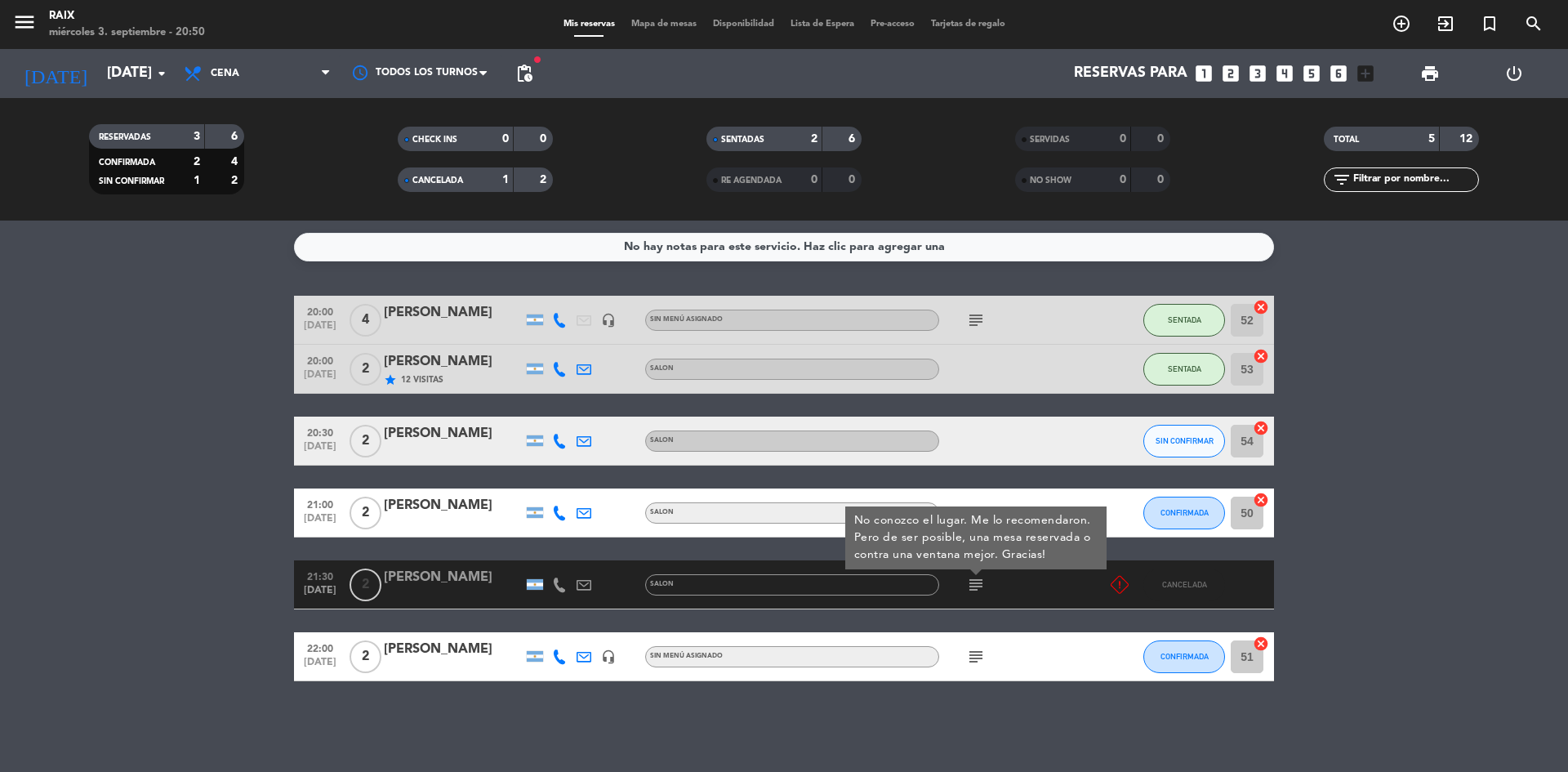
click at [186, 462] on bookings-row "20:00 [DATE] 4 [PERSON_NAME] headset_mic Sin menú asignado subject SENTADA 52 c…" at bounding box center [784, 488] width 1568 height 386
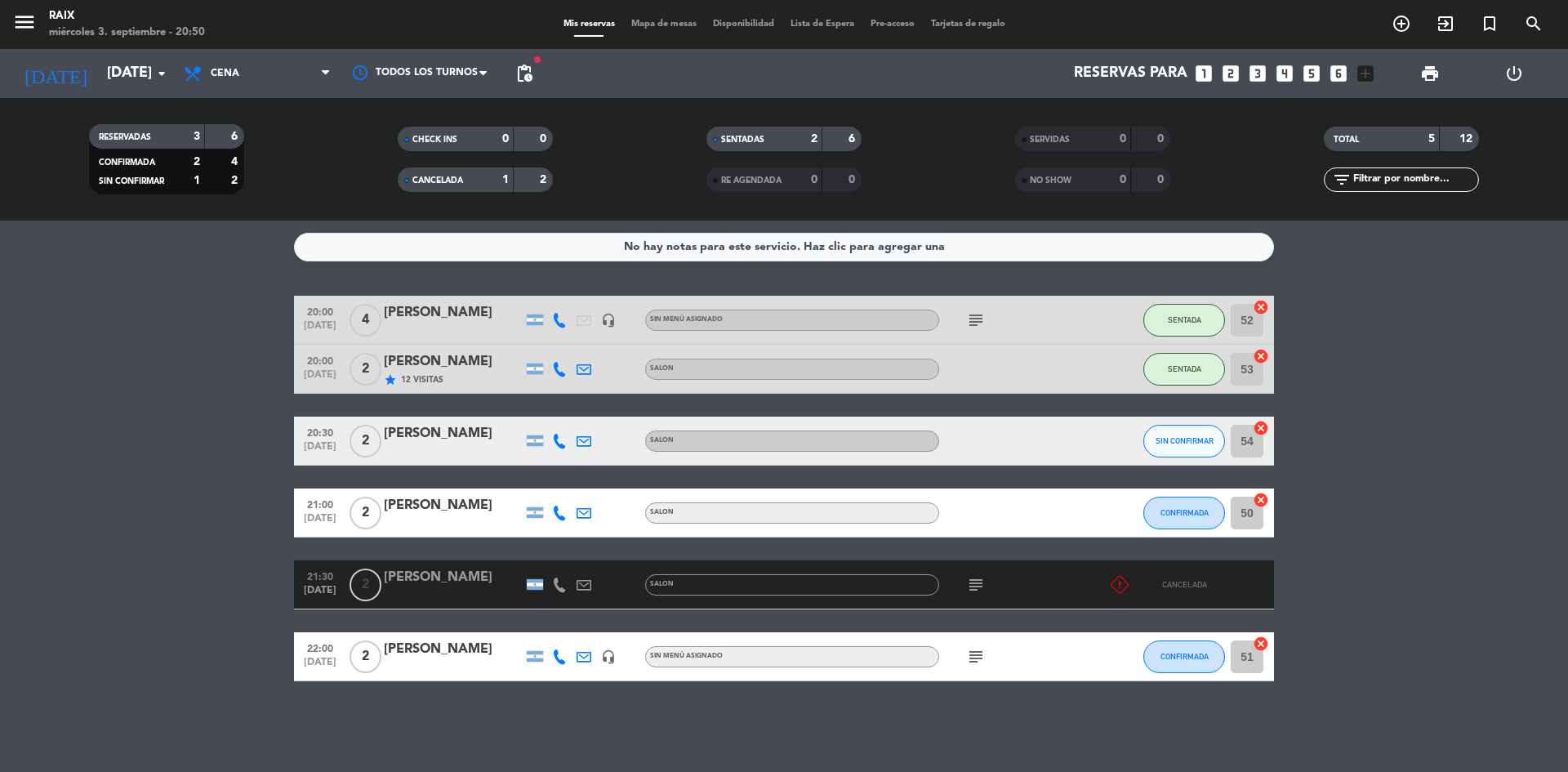
click at [469, 179] on div "CANCELADA" at bounding box center [439, 180] width 75 height 19
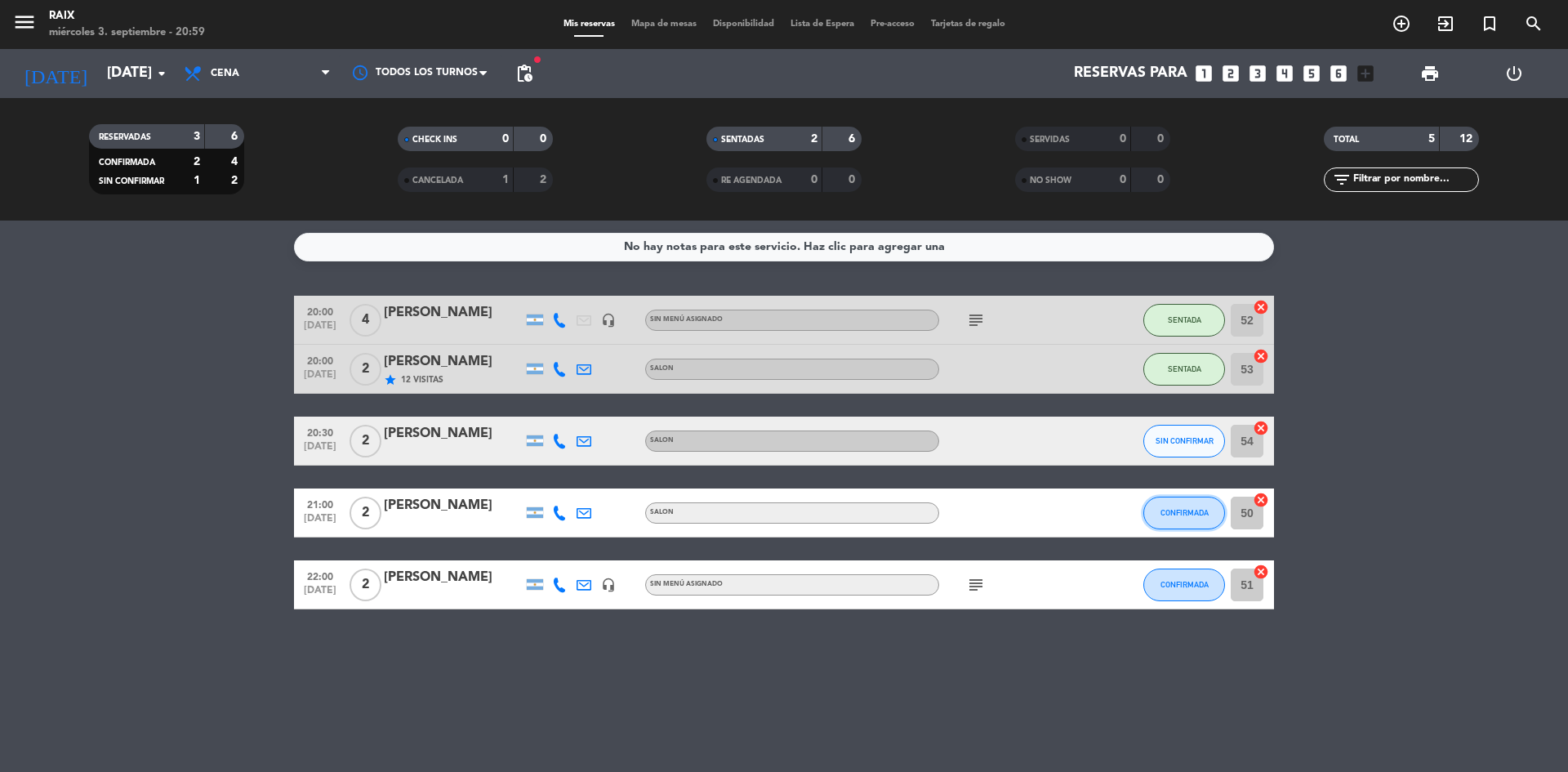
click at [1194, 512] on span "CONFIRMADA" at bounding box center [1185, 512] width 49 height 9
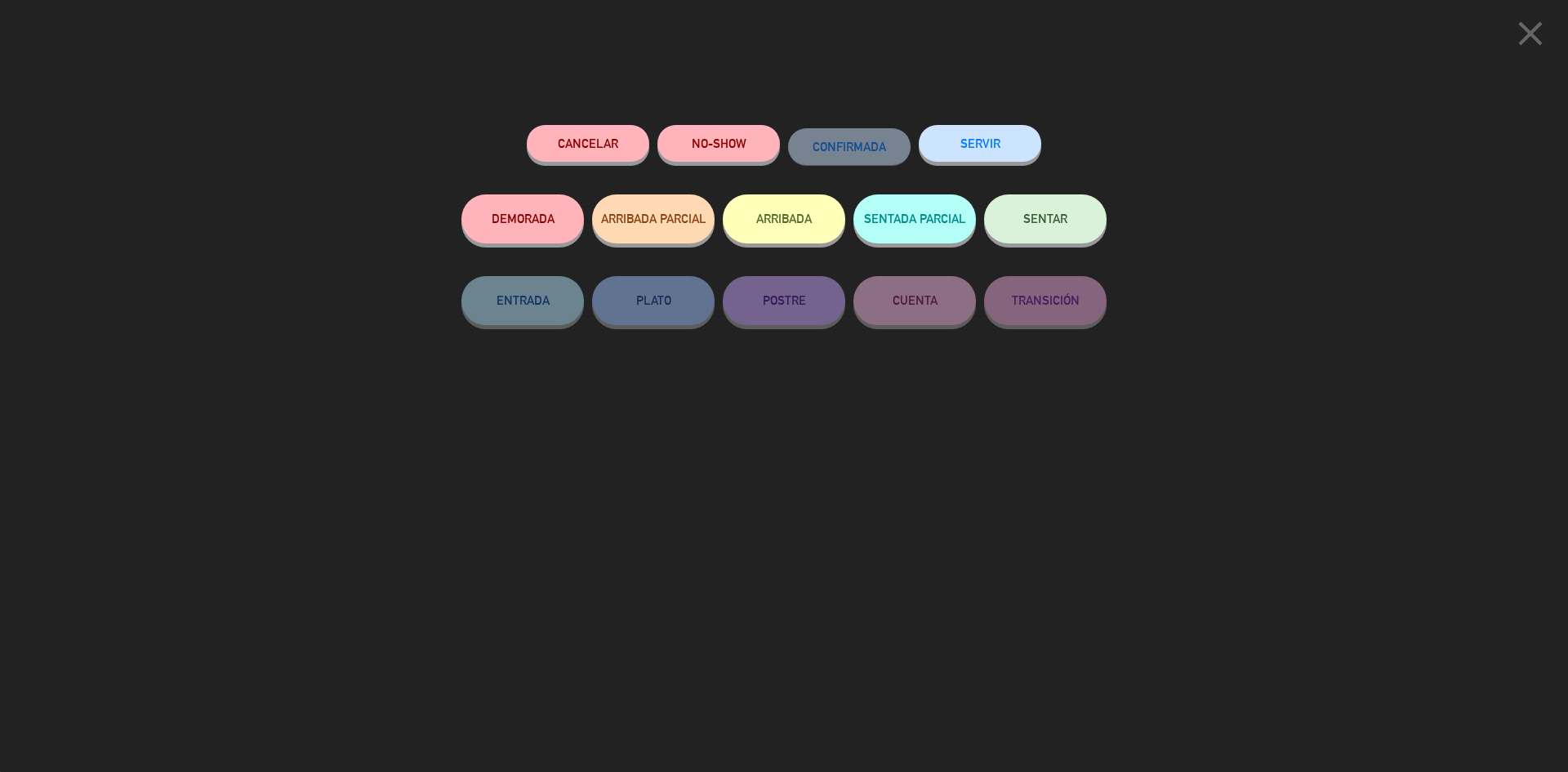
click at [1538, 25] on icon "close" at bounding box center [1531, 34] width 41 height 41
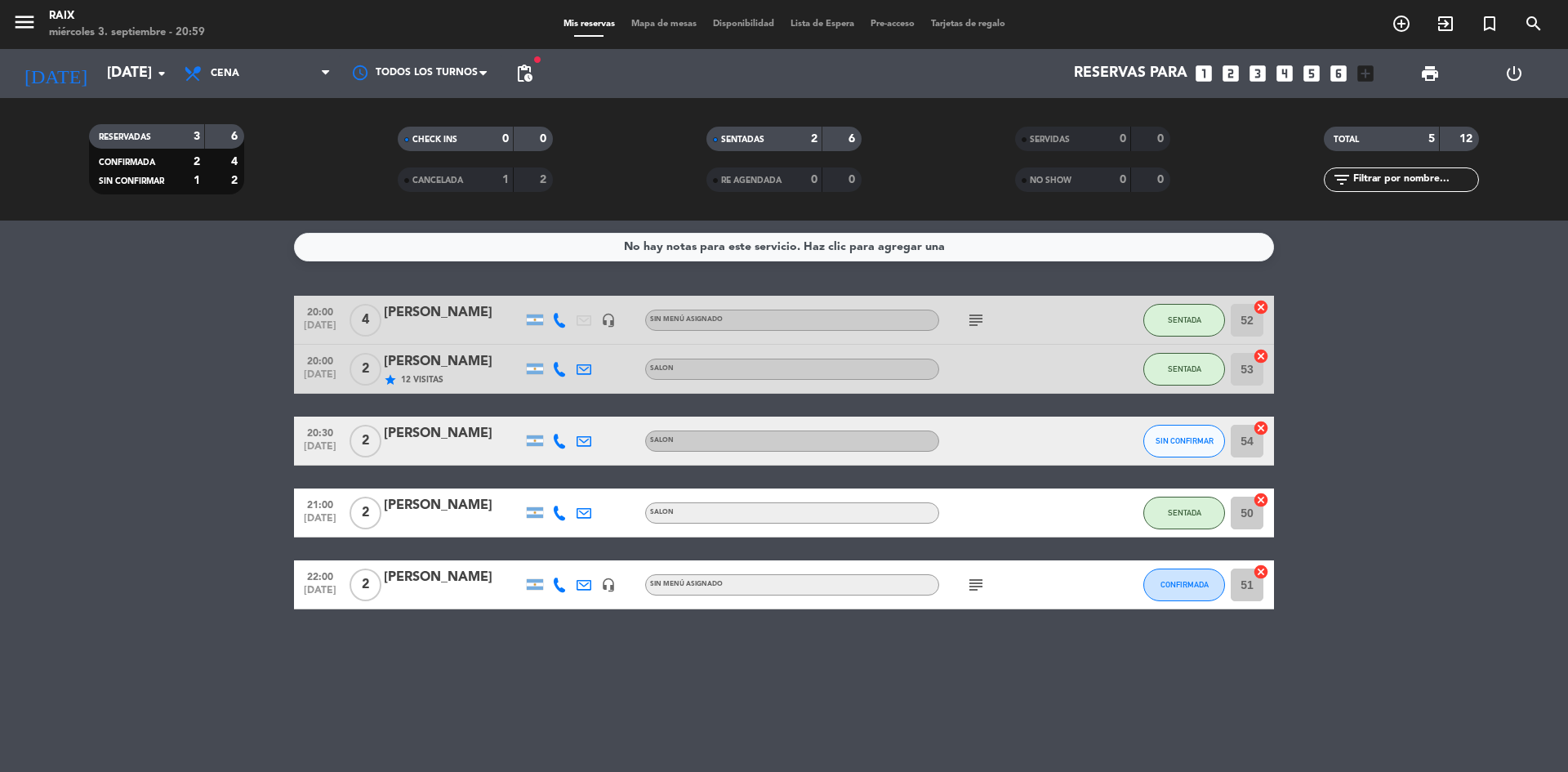
click at [240, 506] on bookings-row "20:00 [DATE] 4 [PERSON_NAME] headset_mic Sin menú asignado subject SENTADA 52 c…" at bounding box center [784, 452] width 1568 height 313
click at [1408, 461] on bookings-row "20:00 [DATE] 4 [PERSON_NAME] headset_mic Sin menú asignado subject SENTADA 52 c…" at bounding box center [784, 452] width 1568 height 313
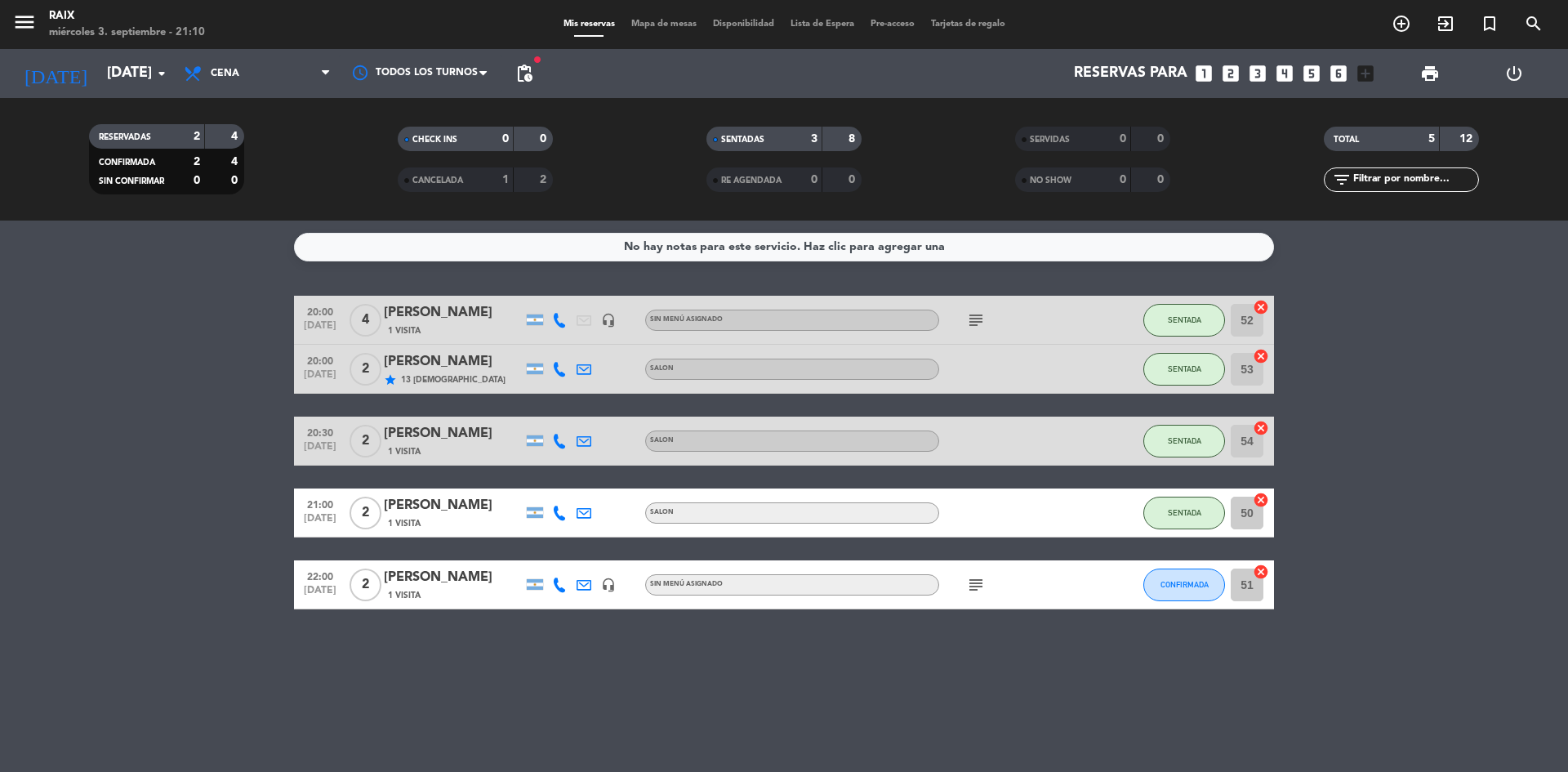
click at [317, 380] on span "[DATE]" at bounding box center [321, 378] width 41 height 19
click at [321, 369] on span "[DATE]" at bounding box center [321, 378] width 41 height 19
